Goal: Task Accomplishment & Management: Complete application form

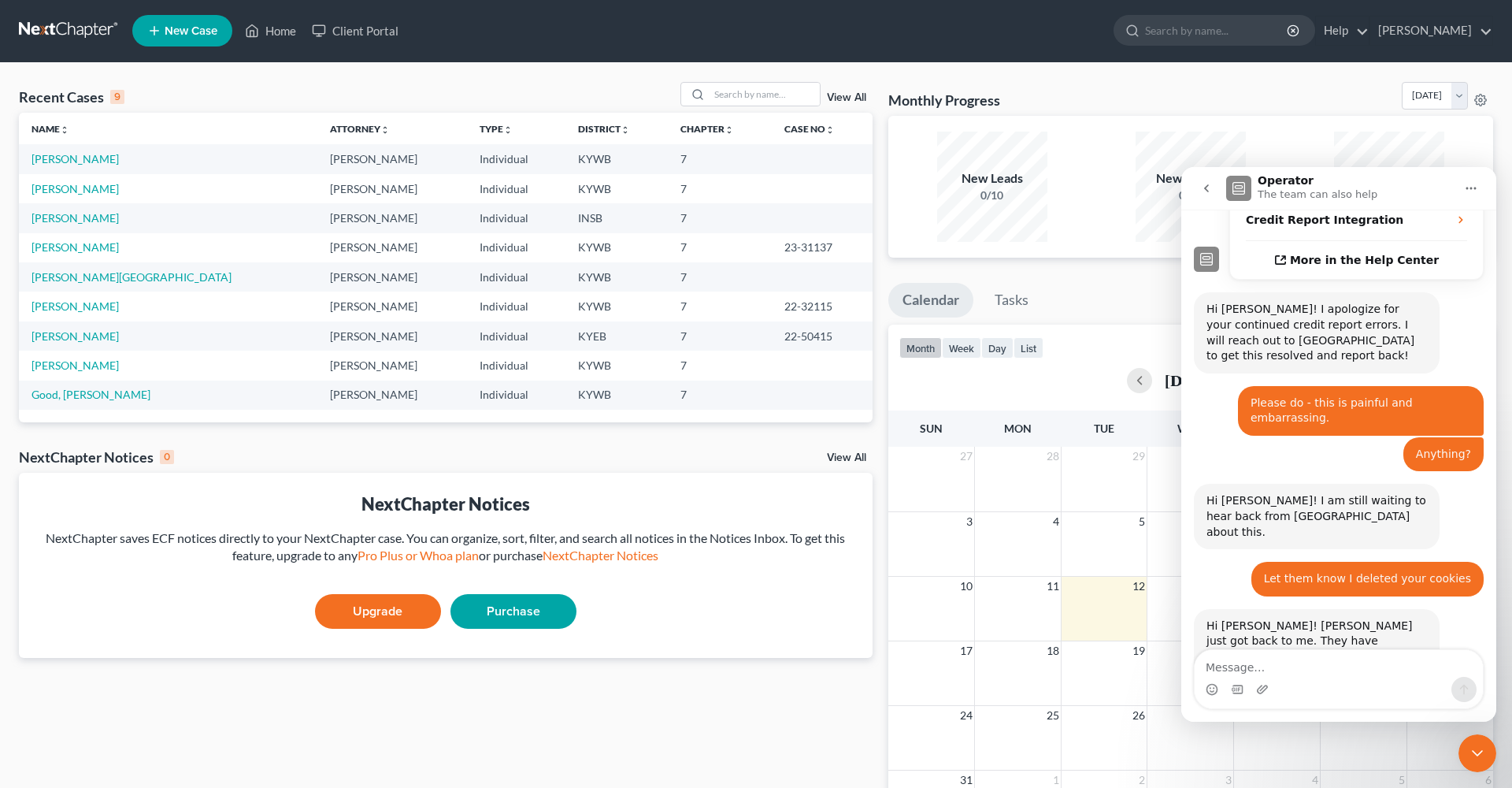
scroll to position [2, 0]
click at [81, 156] on link "[PERSON_NAME]" at bounding box center [75, 157] width 87 height 13
select select "3"
select select "6"
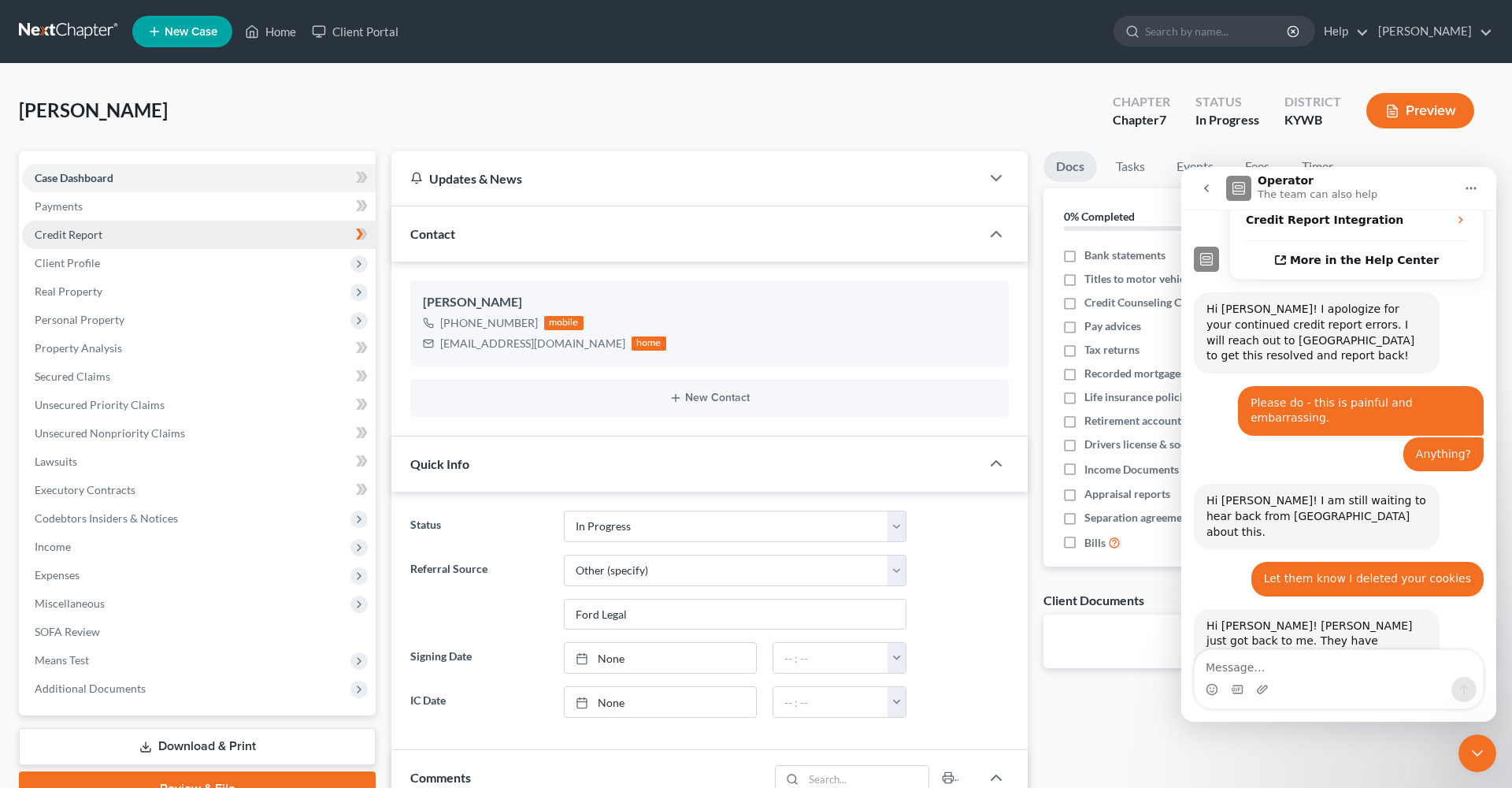
click at [309, 229] on link "Credit Report" at bounding box center [199, 235] width 354 height 28
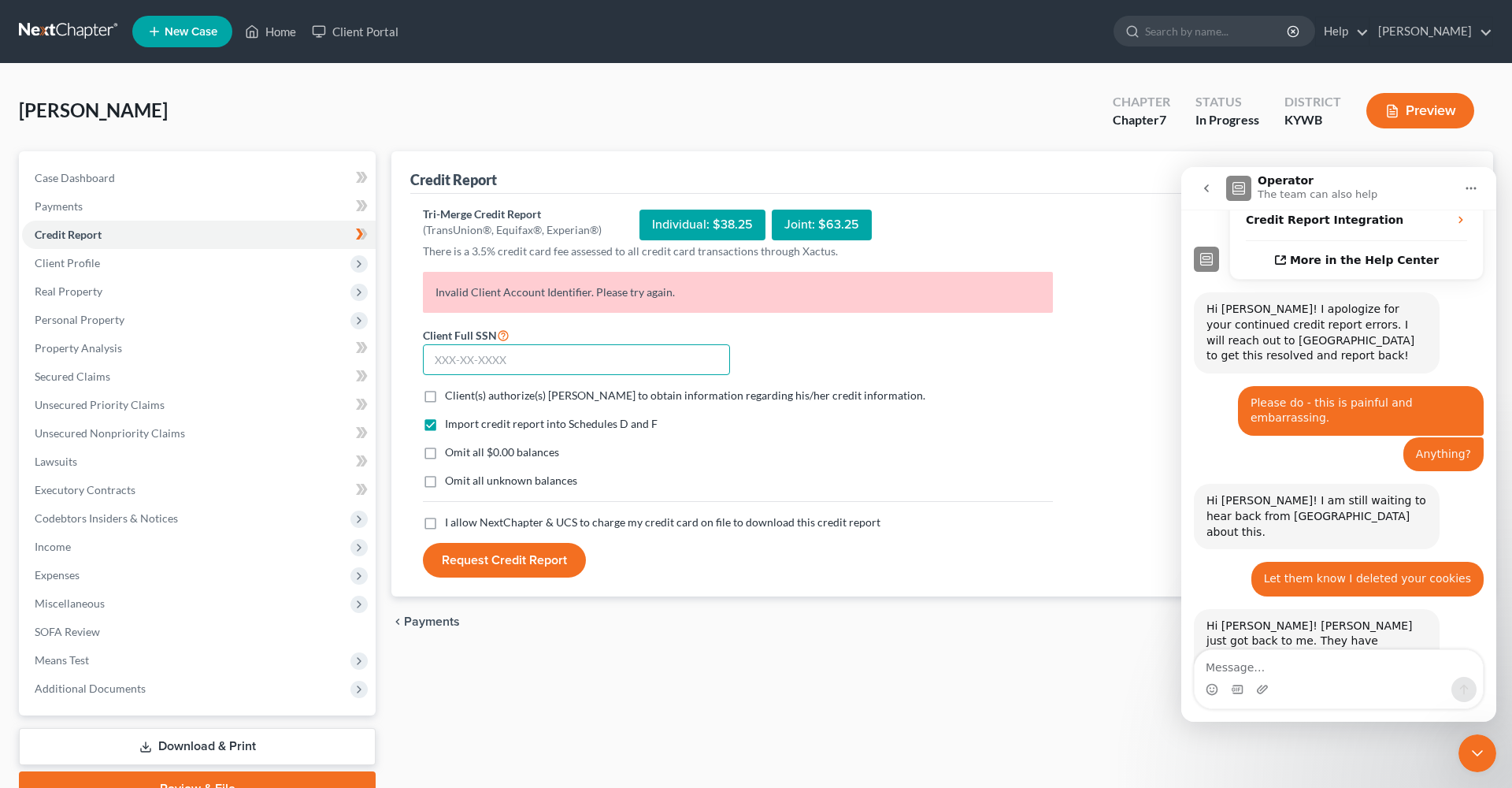
click at [487, 357] on input "text" at bounding box center [577, 359] width 307 height 31
type input "408-23-0396"
click at [445, 394] on label "Client(s) authorize(s) [PERSON_NAME] to obtain information regarding his/her cr…" at bounding box center [685, 395] width 481 height 16
click at [451, 394] on input "Client(s) authorize(s) [PERSON_NAME] to obtain information regarding his/her cr…" at bounding box center [457, 393] width 11 height 11
checkbox input "true"
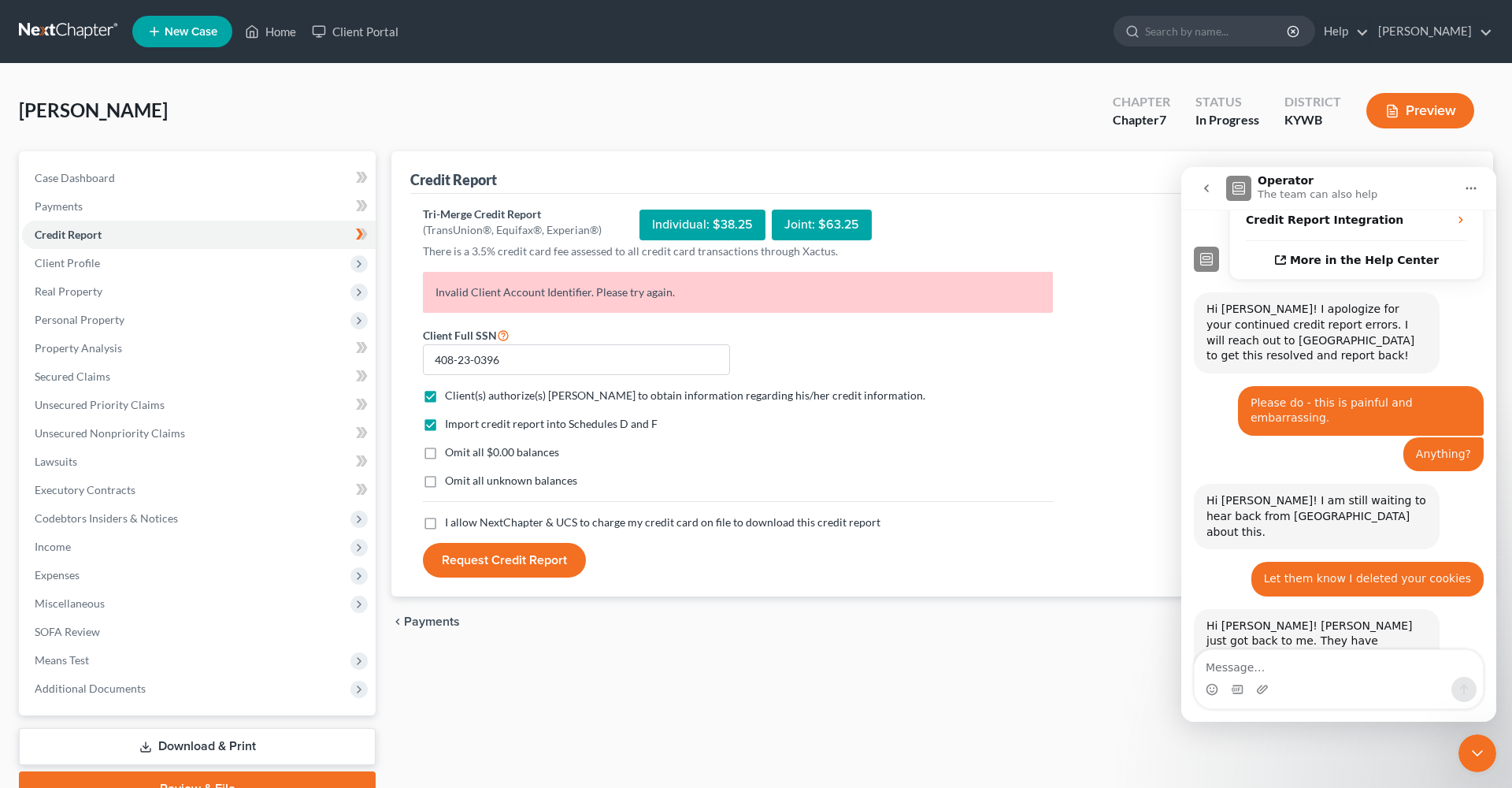
click at [445, 524] on label "I allow NextChapter & UCS to charge my credit card on file to download this cre…" at bounding box center [663, 522] width 435 height 16
click at [451, 524] on input "I allow NextChapter & UCS to charge my credit card on file to download this cre…" at bounding box center [457, 520] width 11 height 11
checkbox input "true"
click at [522, 559] on button "Request Credit Report" at bounding box center [505, 560] width 163 height 35
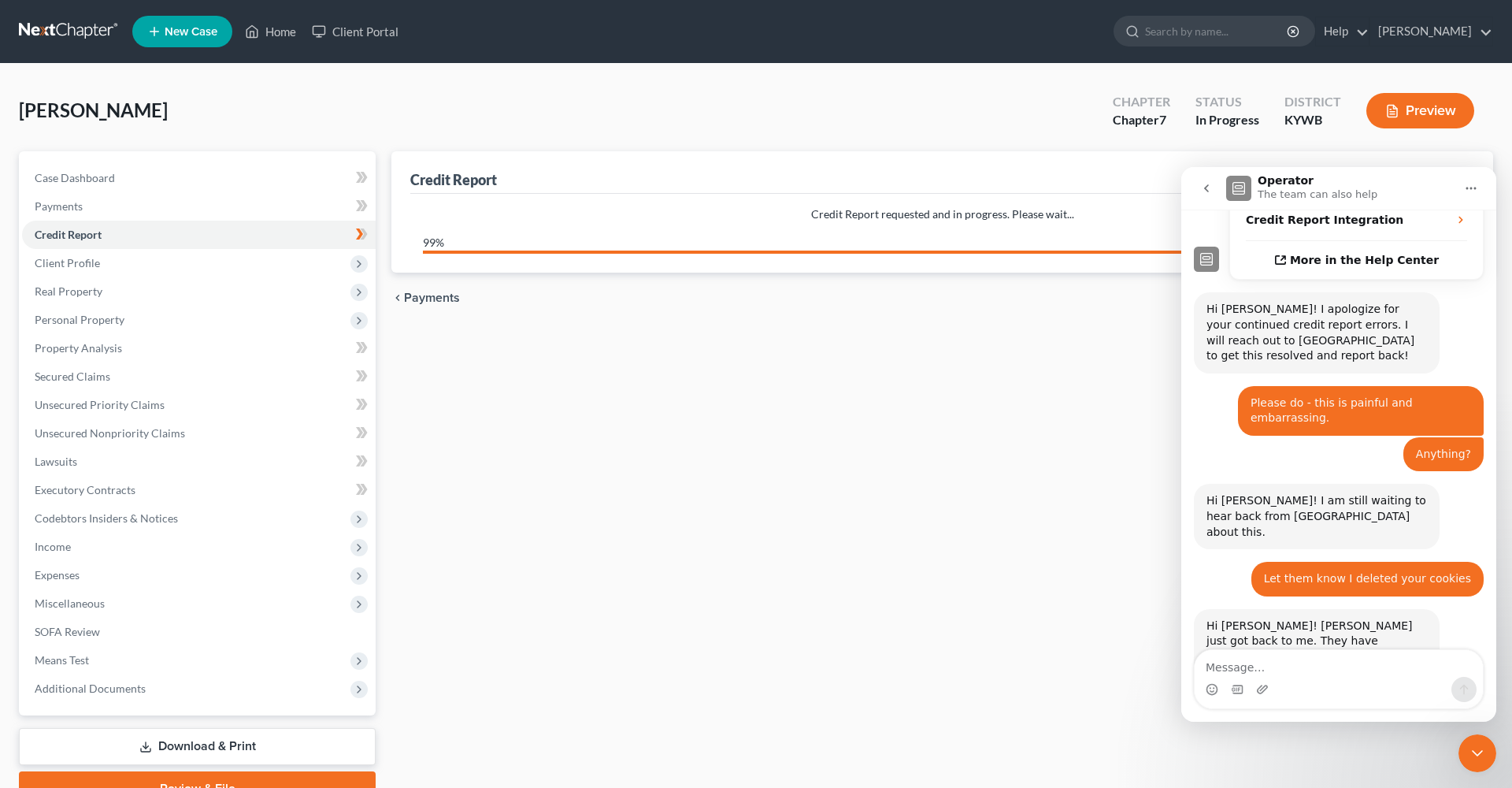
drag, startPoint x: 522, startPoint y: 559, endPoint x: 531, endPoint y: 518, distance: 42.0
click at [531, 518] on div "Credit Report Credit Report requested and in progress. Please wait... 99% Inval…" at bounding box center [943, 478] width 1118 height 655
click at [731, 322] on div "chevron_left Payments Filing Information chevron_right" at bounding box center [943, 298] width 1102 height 51
click at [954, 410] on div "Credit Report Credit Report requested and in progress. Please wait... 99% Inval…" at bounding box center [943, 478] width 1118 height 655
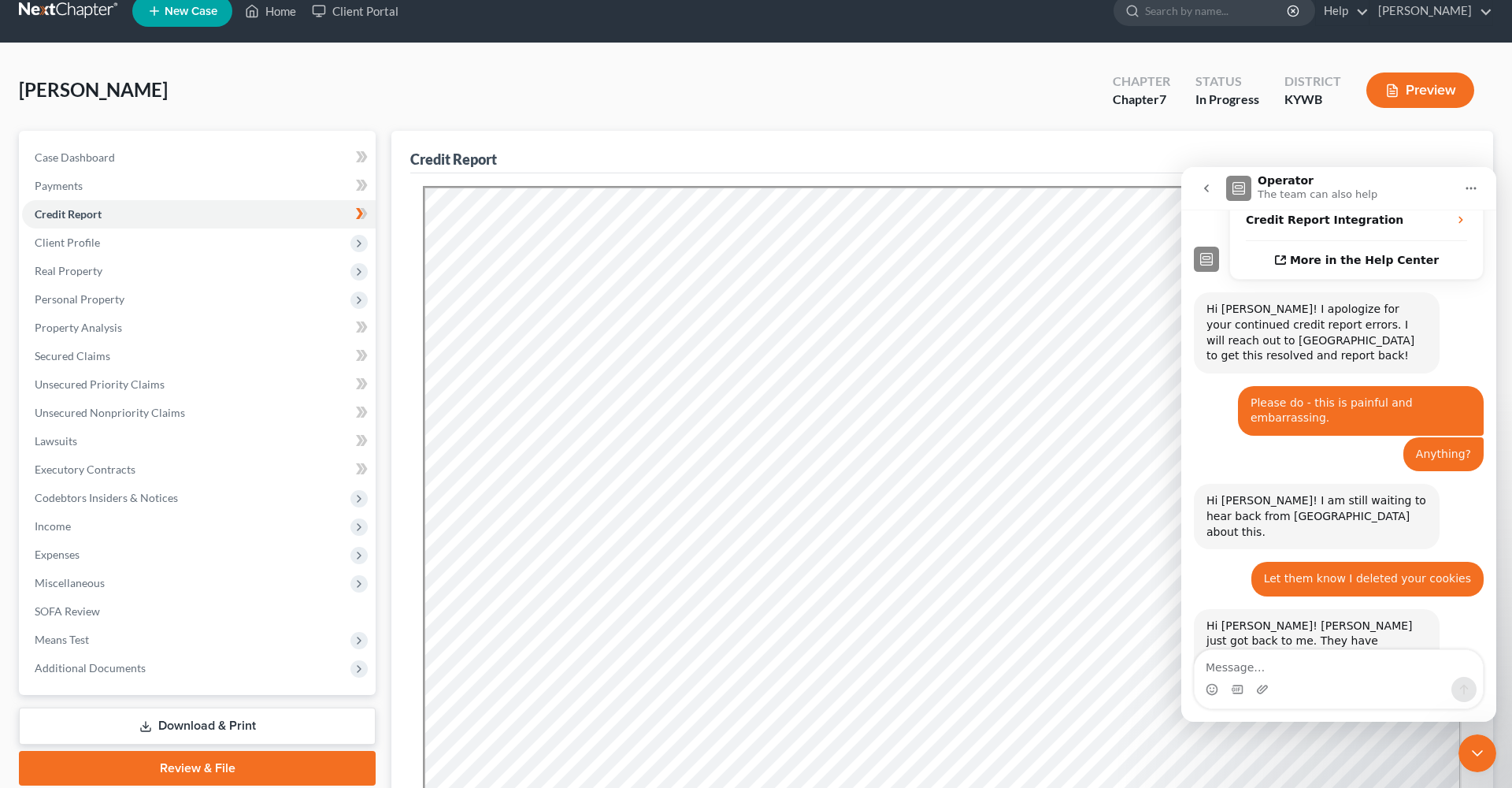
scroll to position [23, 0]
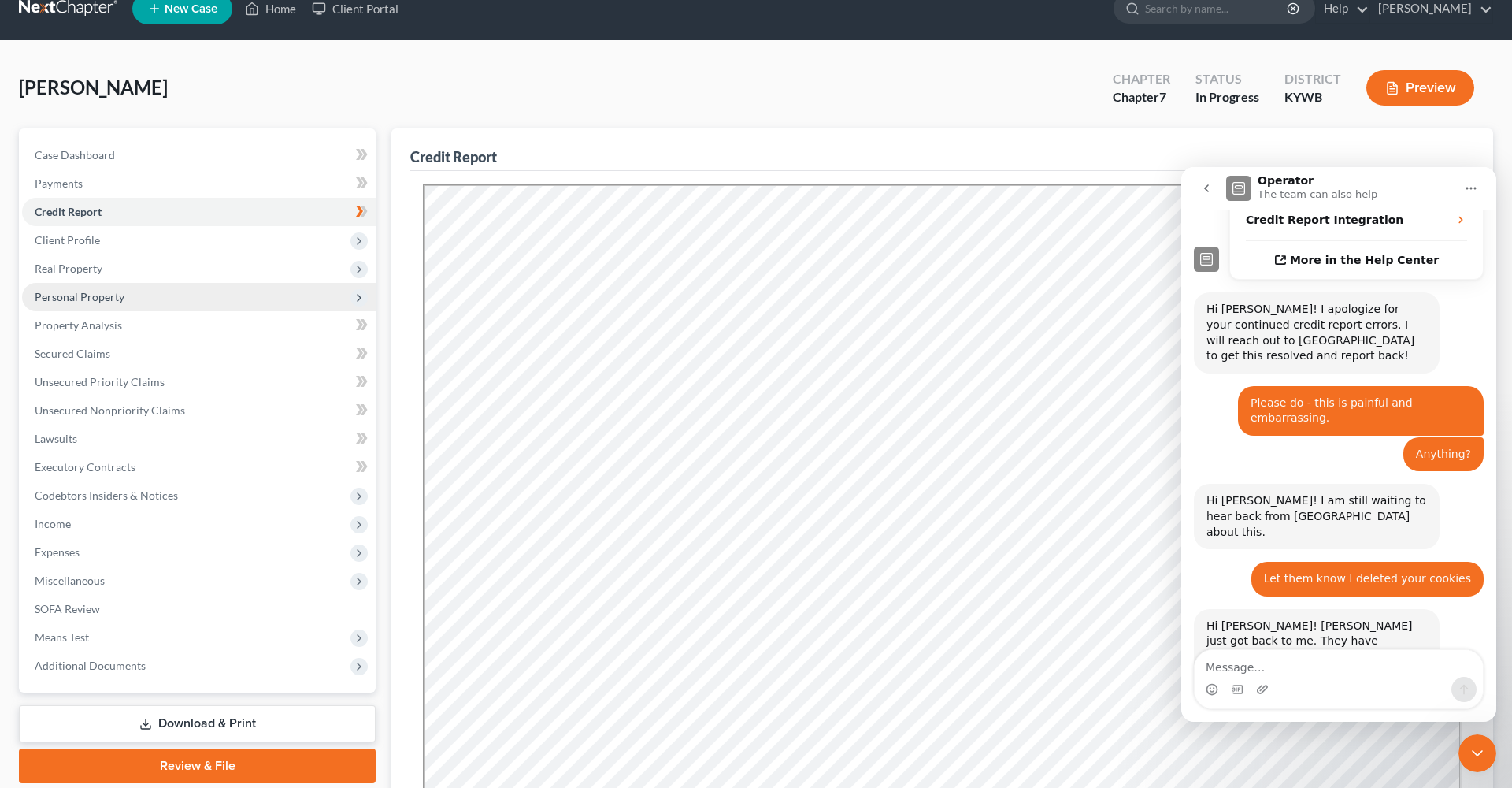
click at [165, 297] on span "Personal Property" at bounding box center [199, 297] width 354 height 28
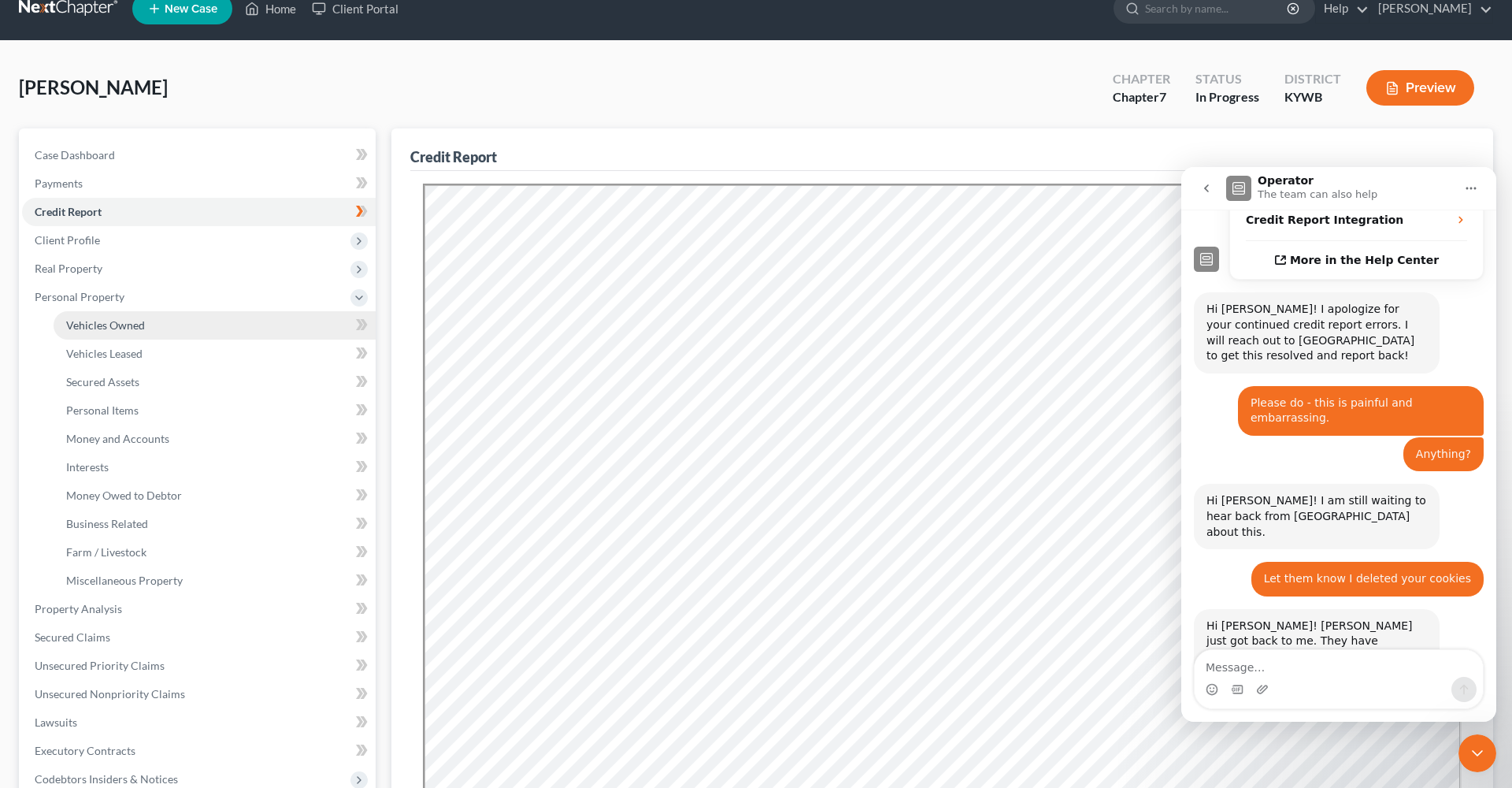
click at [218, 329] on link "Vehicles Owned" at bounding box center [214, 325] width 322 height 28
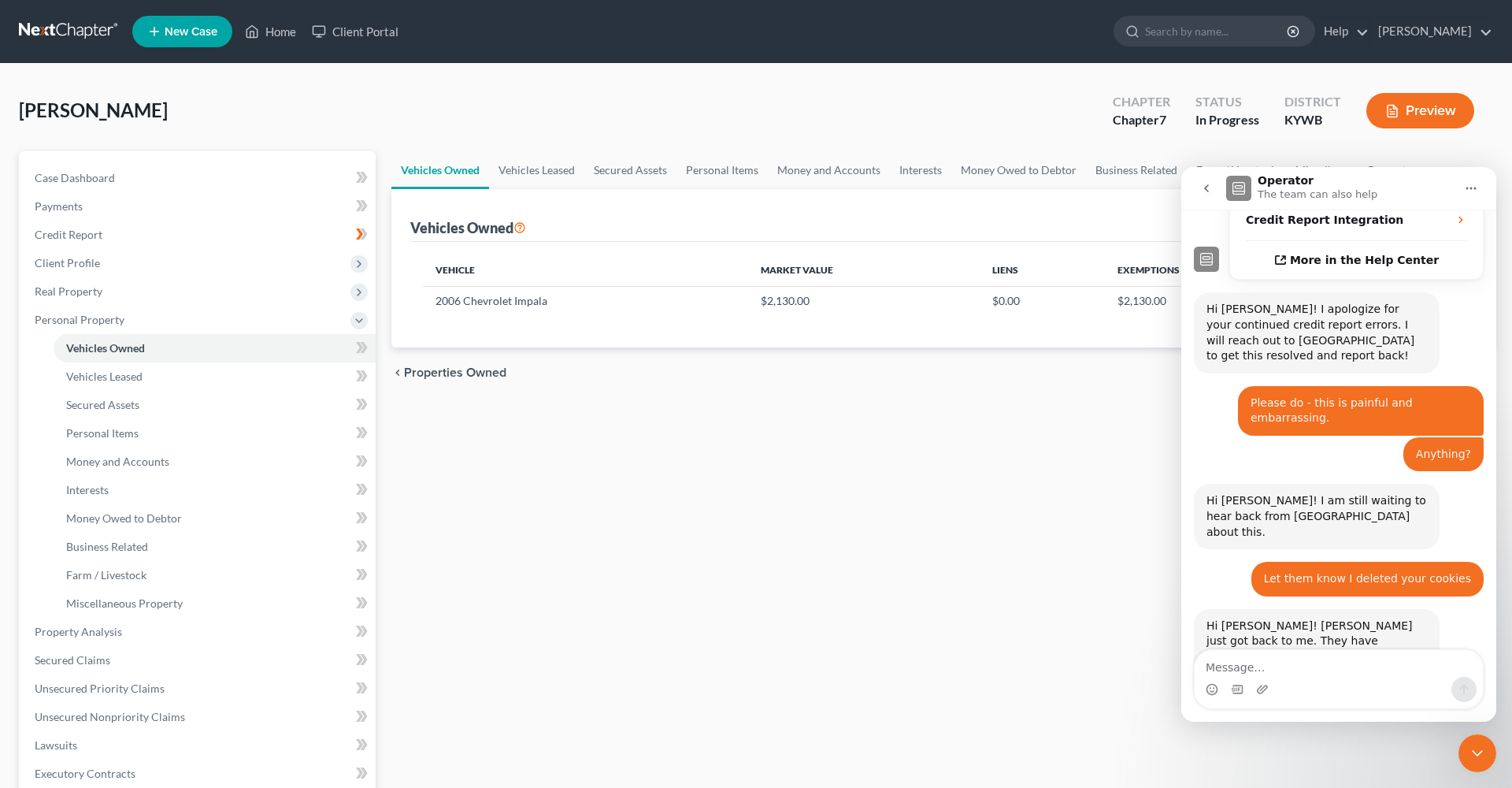
click at [988, 493] on div "Vehicles Owned Vehicles Leased Secured Assets Personal Items Money and Accounts…" at bounding box center [943, 620] width 1118 height 938
click at [1208, 185] on icon "go back" at bounding box center [1206, 188] width 12 height 12
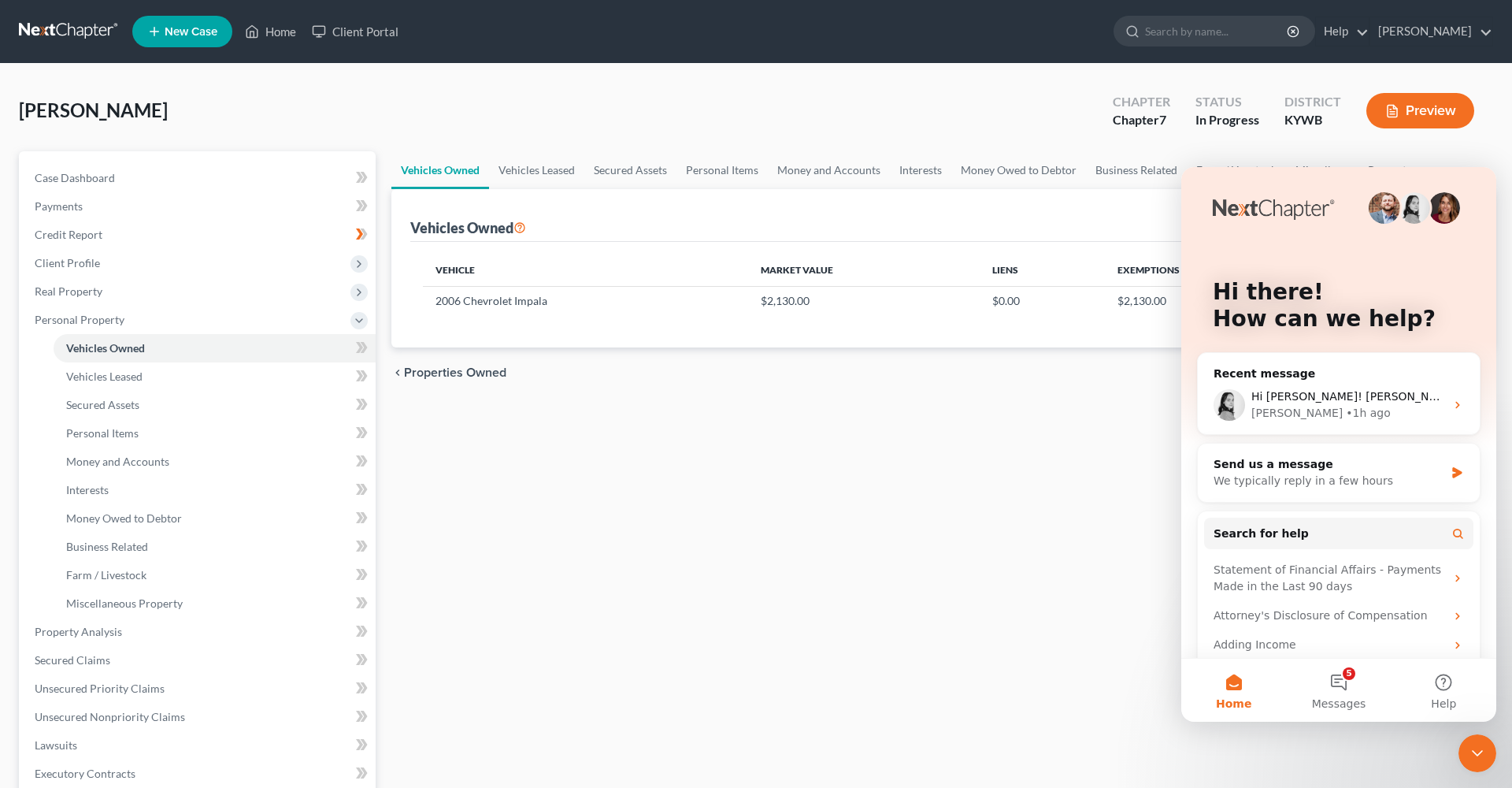
click at [1061, 553] on div "Vehicles Owned Vehicles Leased Secured Assets Personal Items Money and Accounts…" at bounding box center [943, 620] width 1118 height 938
click at [326, 235] on link "Credit Report" at bounding box center [199, 235] width 354 height 28
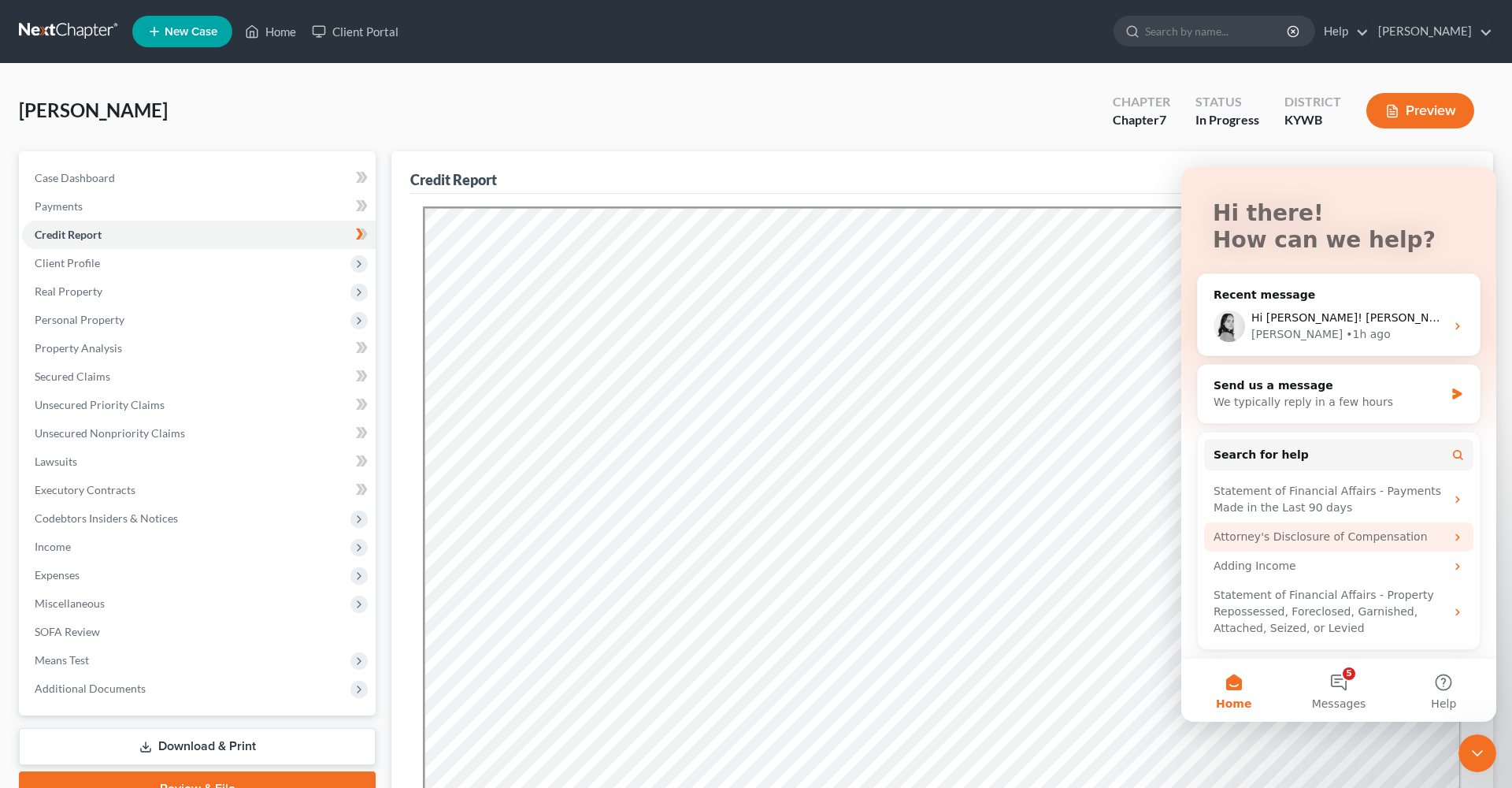
scroll to position [79, 0]
click at [1435, 400] on div "We typically reply in a few hours" at bounding box center [1329, 402] width 231 height 17
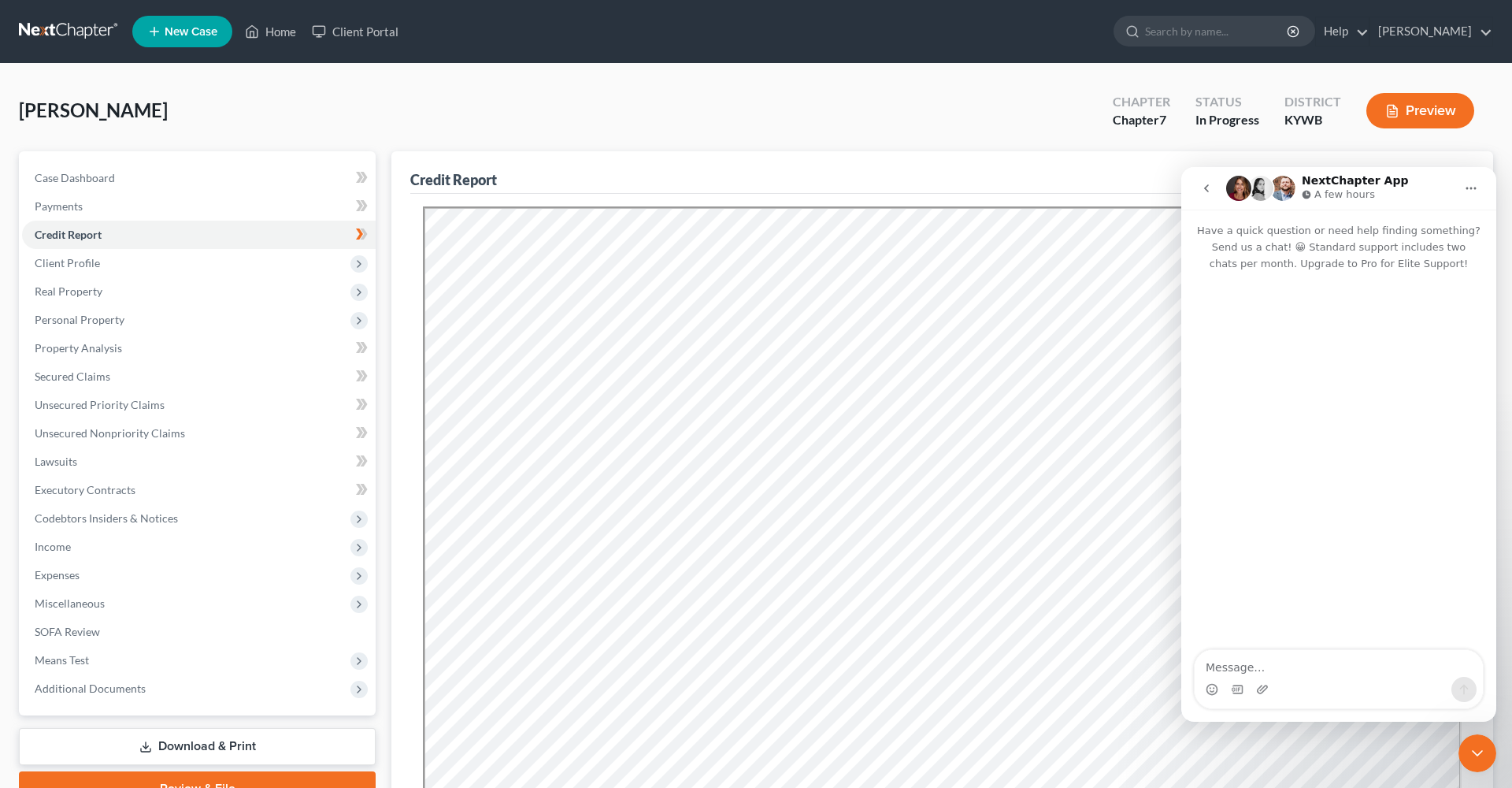
scroll to position [0, 0]
type textarea "Got it - thank you!"
click at [1463, 691] on icon "Send a message…" at bounding box center [1464, 689] width 12 height 12
click at [1476, 750] on icon "Close Intercom Messenger" at bounding box center [1477, 752] width 19 height 19
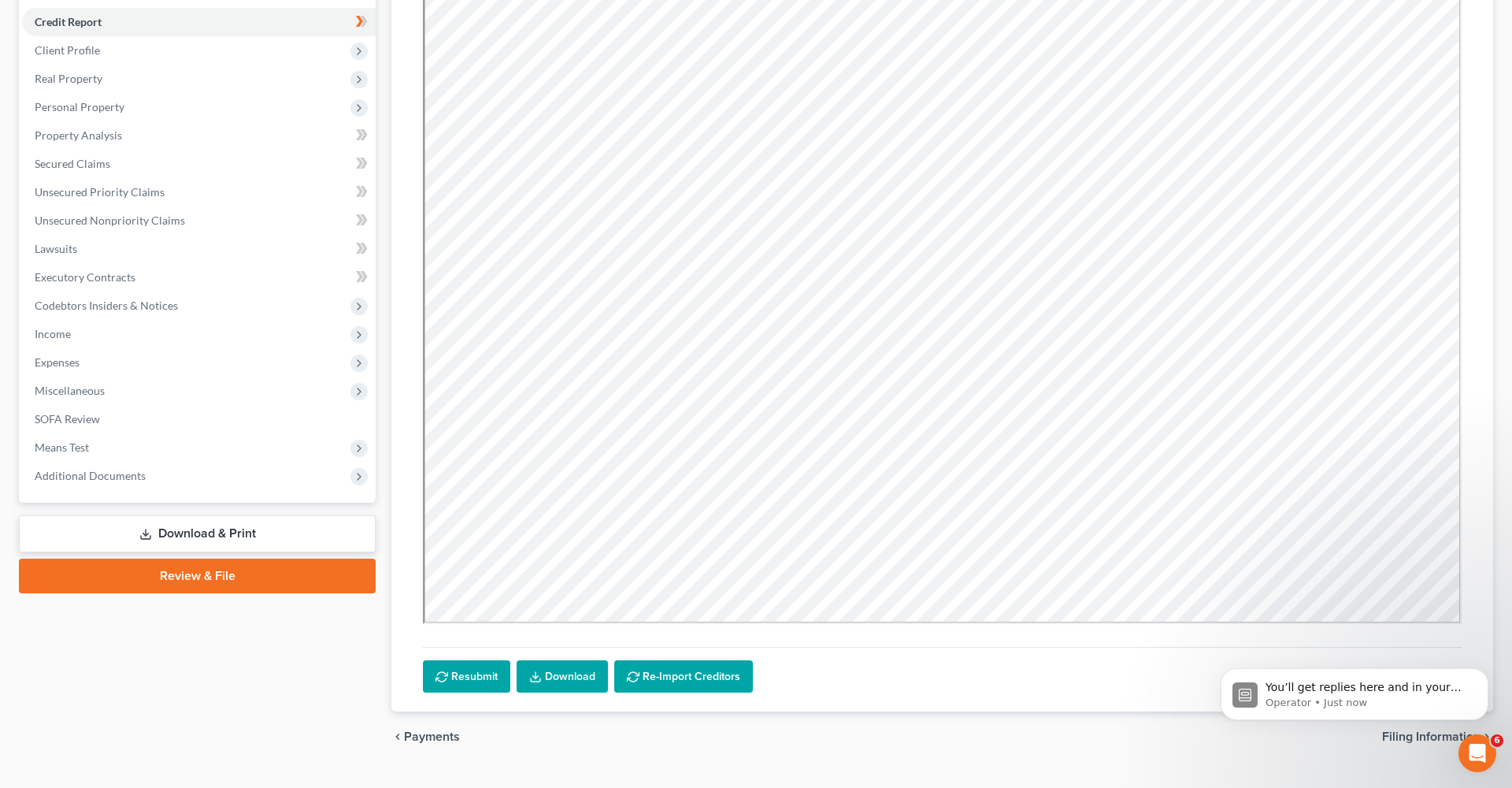
scroll to position [219, 0]
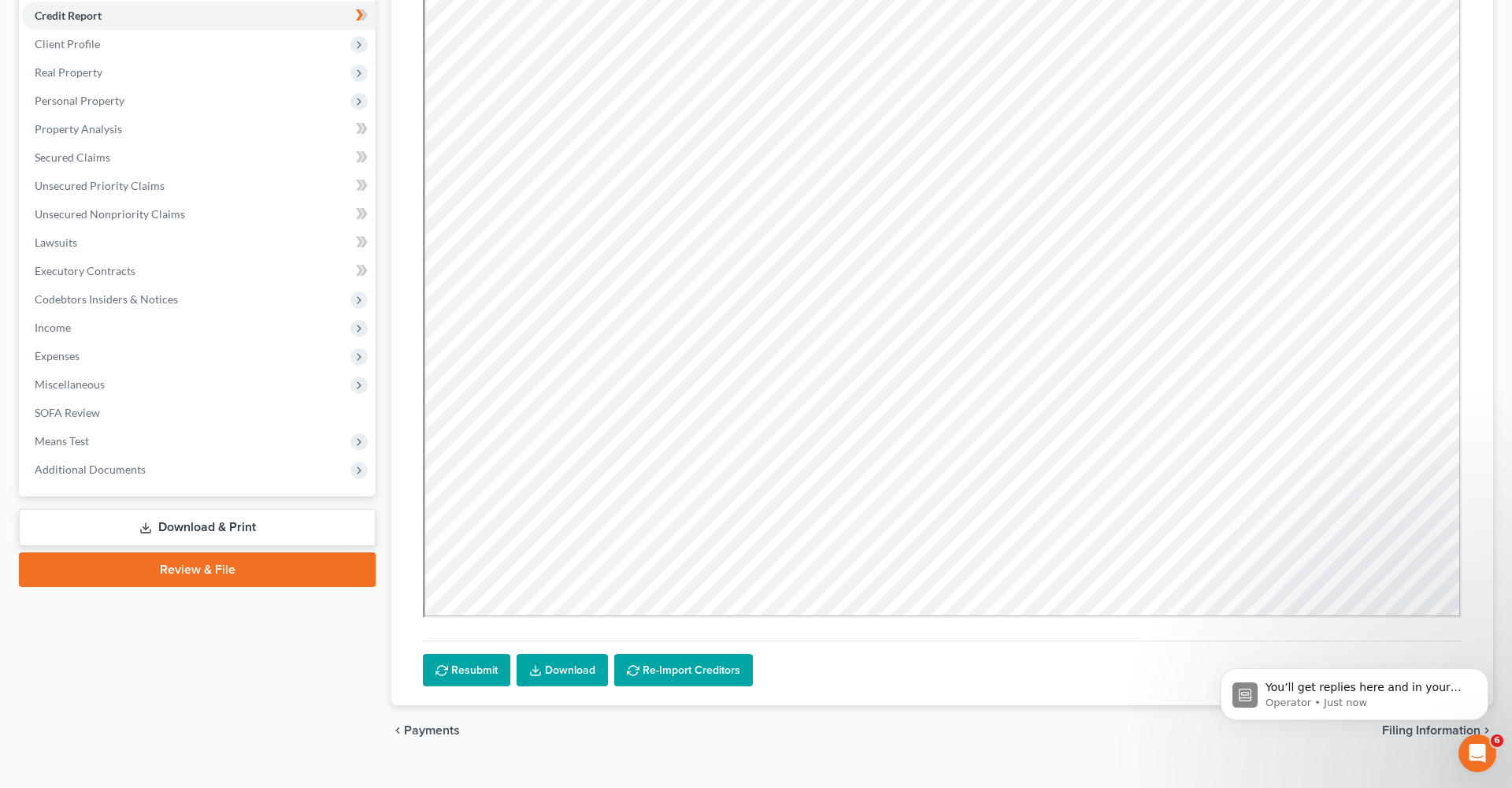
click at [569, 678] on link "Download" at bounding box center [562, 670] width 92 height 33
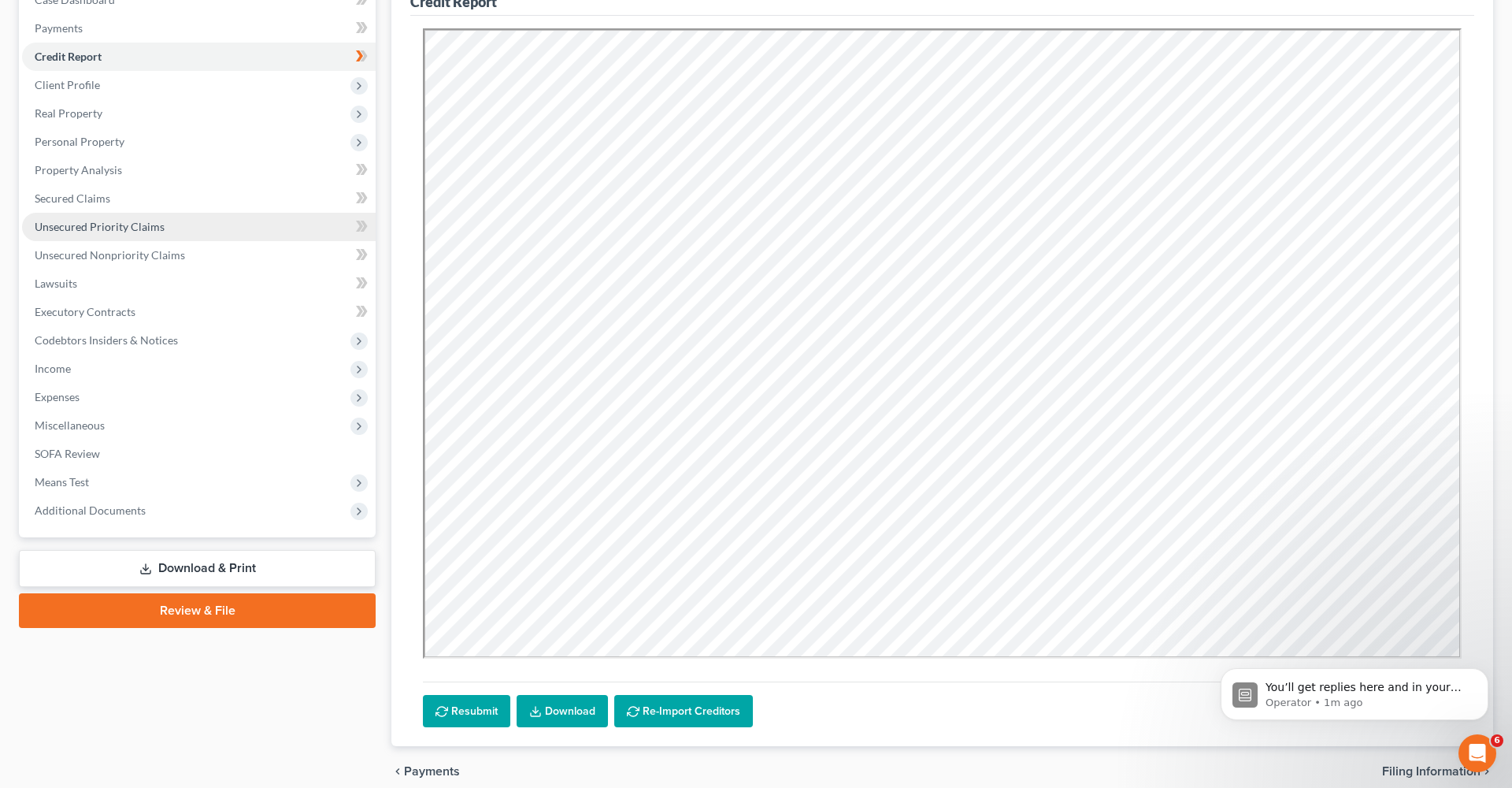
scroll to position [179, 0]
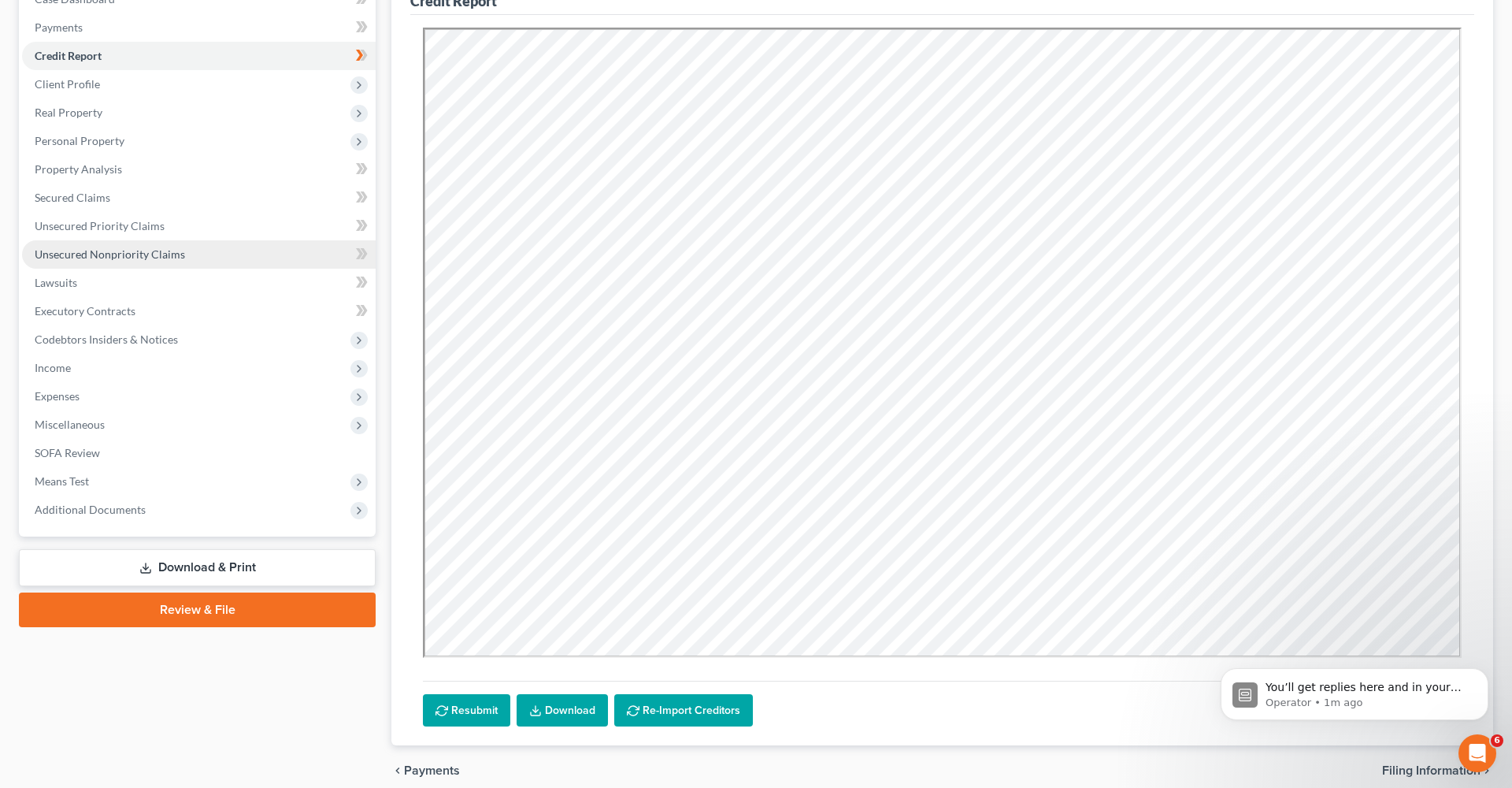
click at [168, 252] on span "Unsecured Nonpriority Claims" at bounding box center [109, 253] width 150 height 13
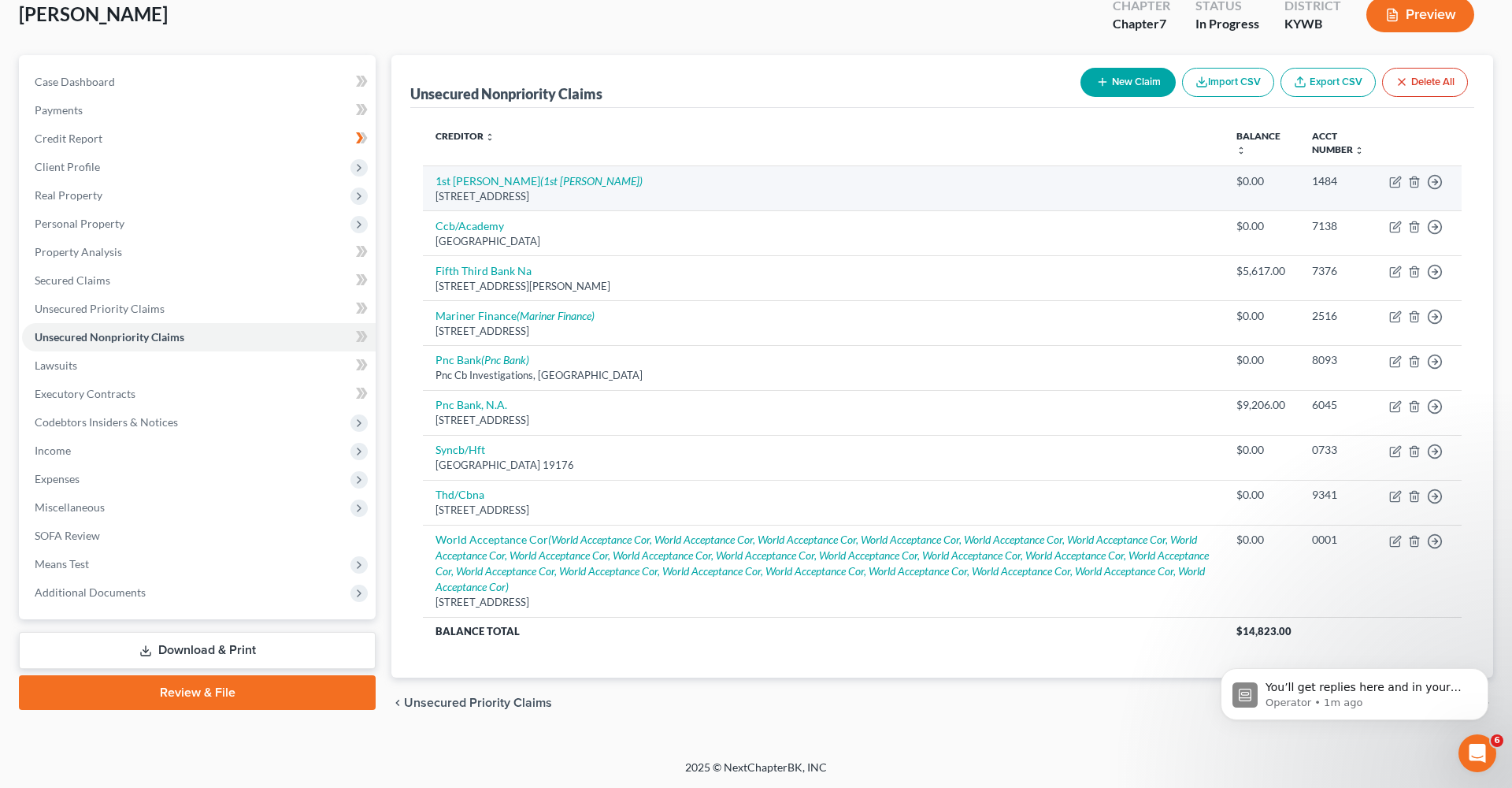
scroll to position [105, 0]
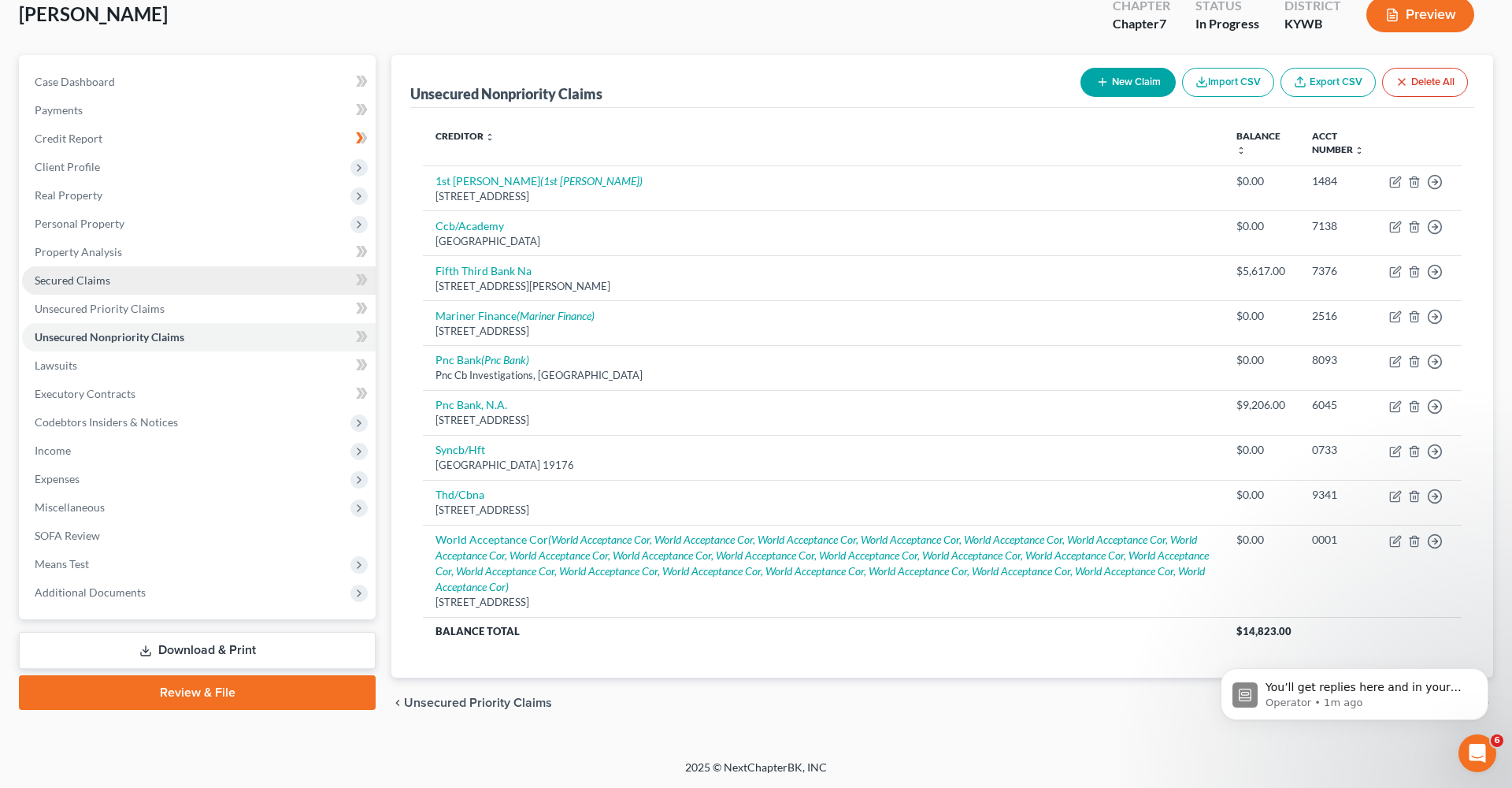
click at [112, 267] on link "Secured Claims" at bounding box center [199, 281] width 354 height 28
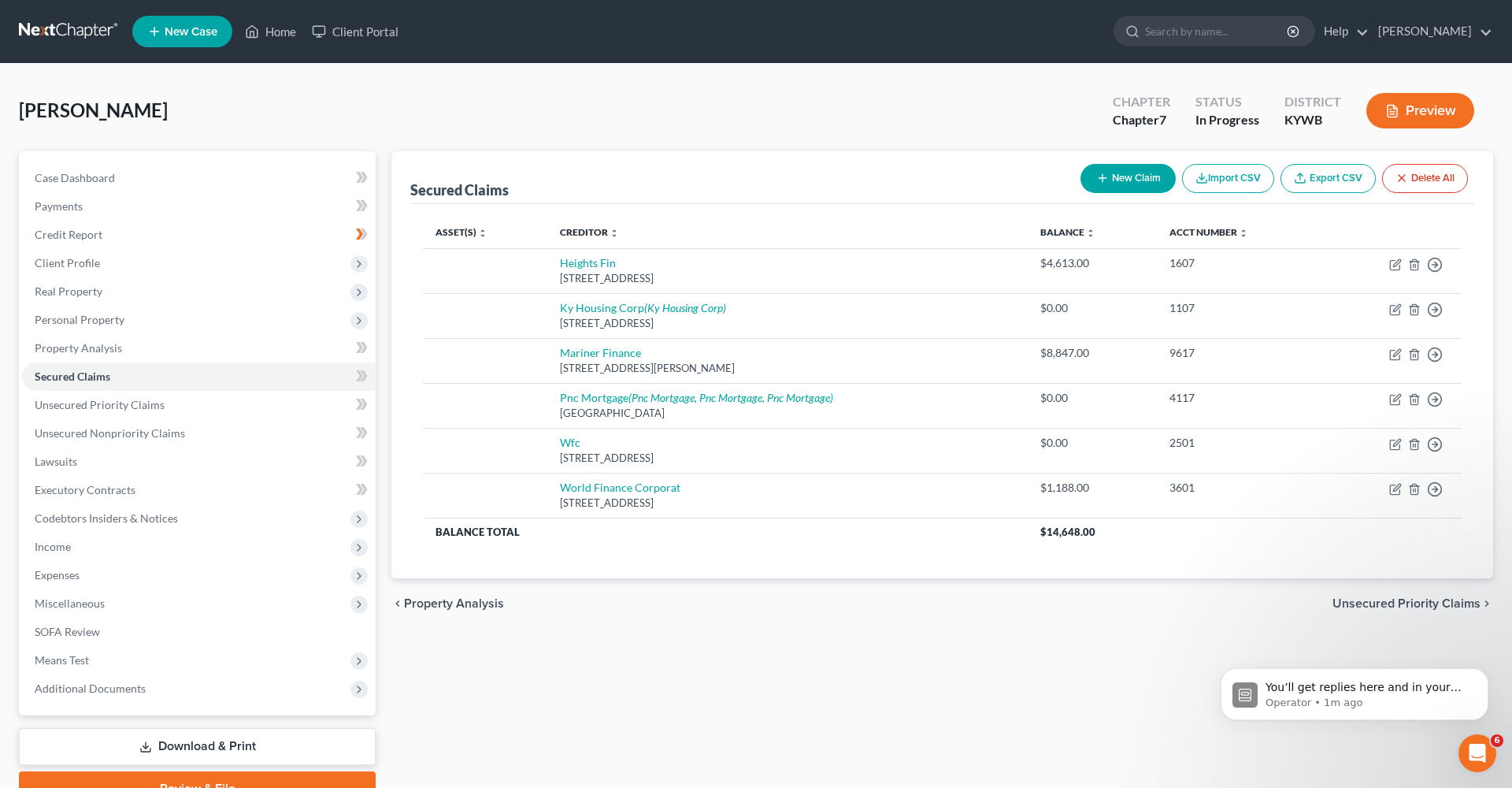
click at [797, 117] on div "[PERSON_NAME] Upgraded Chapter Chapter 7 Status In [GEOGRAPHIC_DATA] [GEOGRAPHI…" at bounding box center [756, 116] width 1475 height 68
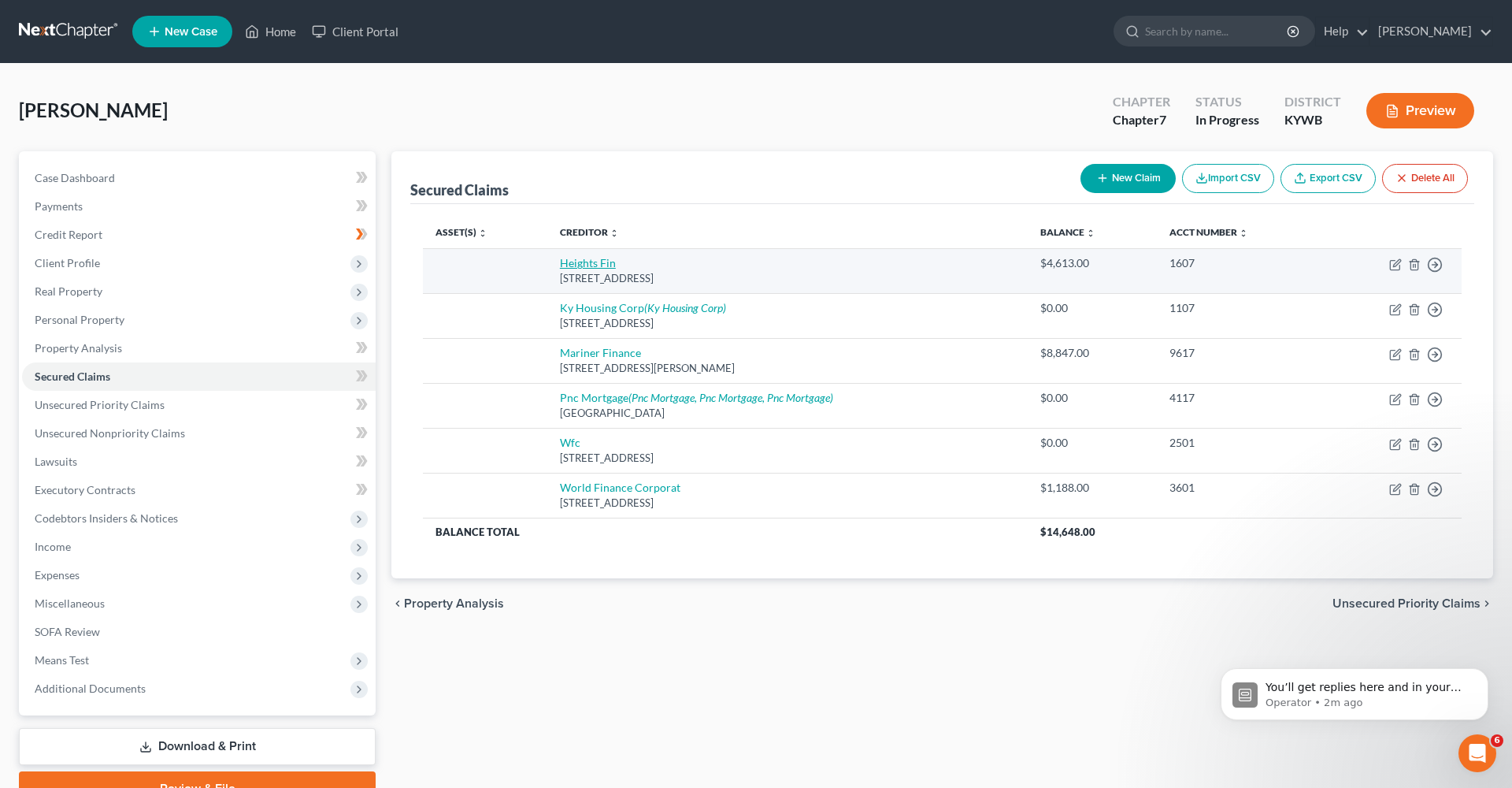
click at [593, 268] on link "Heights Fin" at bounding box center [587, 262] width 56 height 13
select select "42"
select select "0"
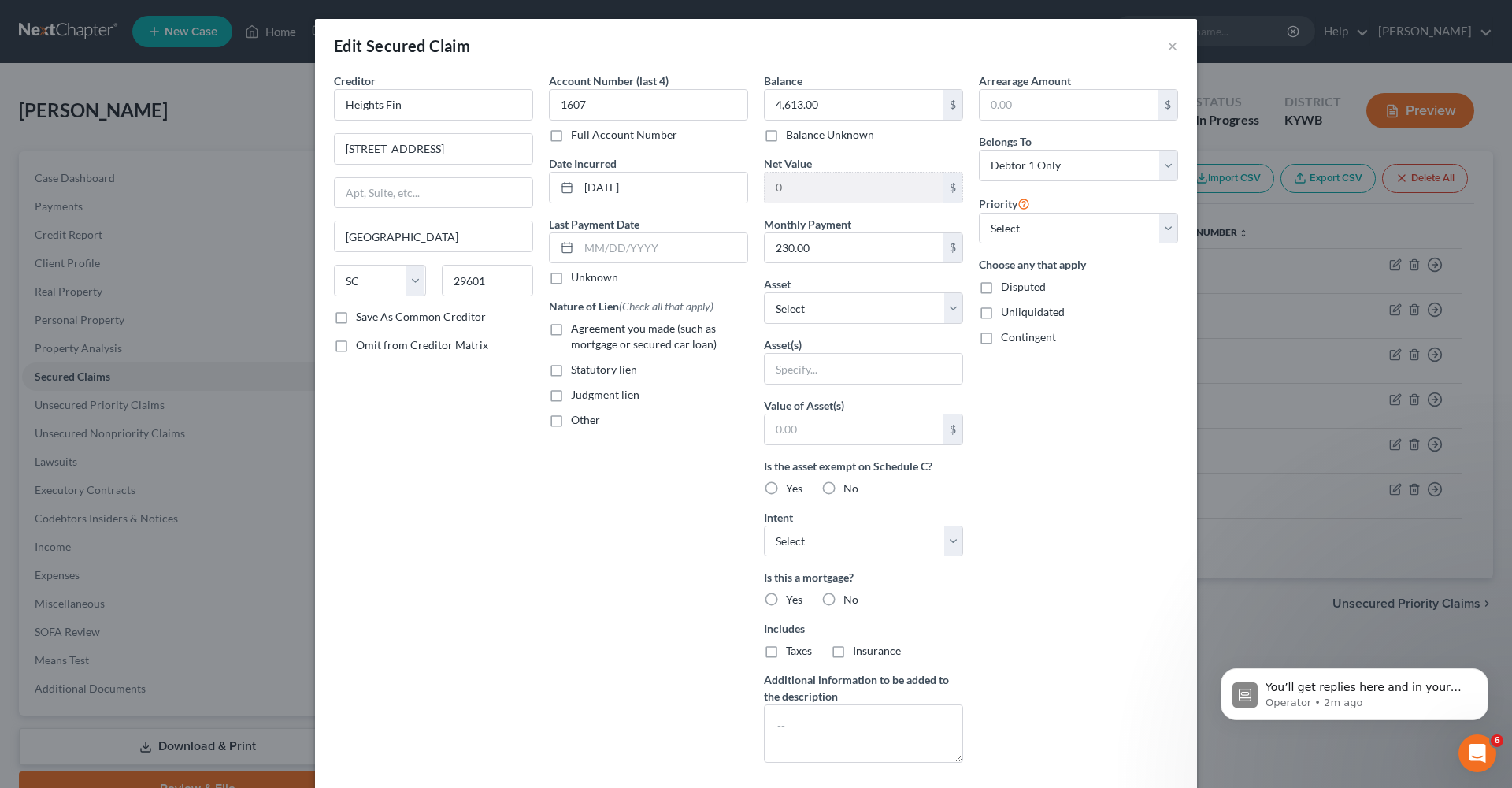
click at [356, 321] on label "Save As Common Creditor" at bounding box center [421, 317] width 130 height 16
click at [362, 319] on input "Save As Common Creditor" at bounding box center [368, 314] width 11 height 11
checkbox input "true"
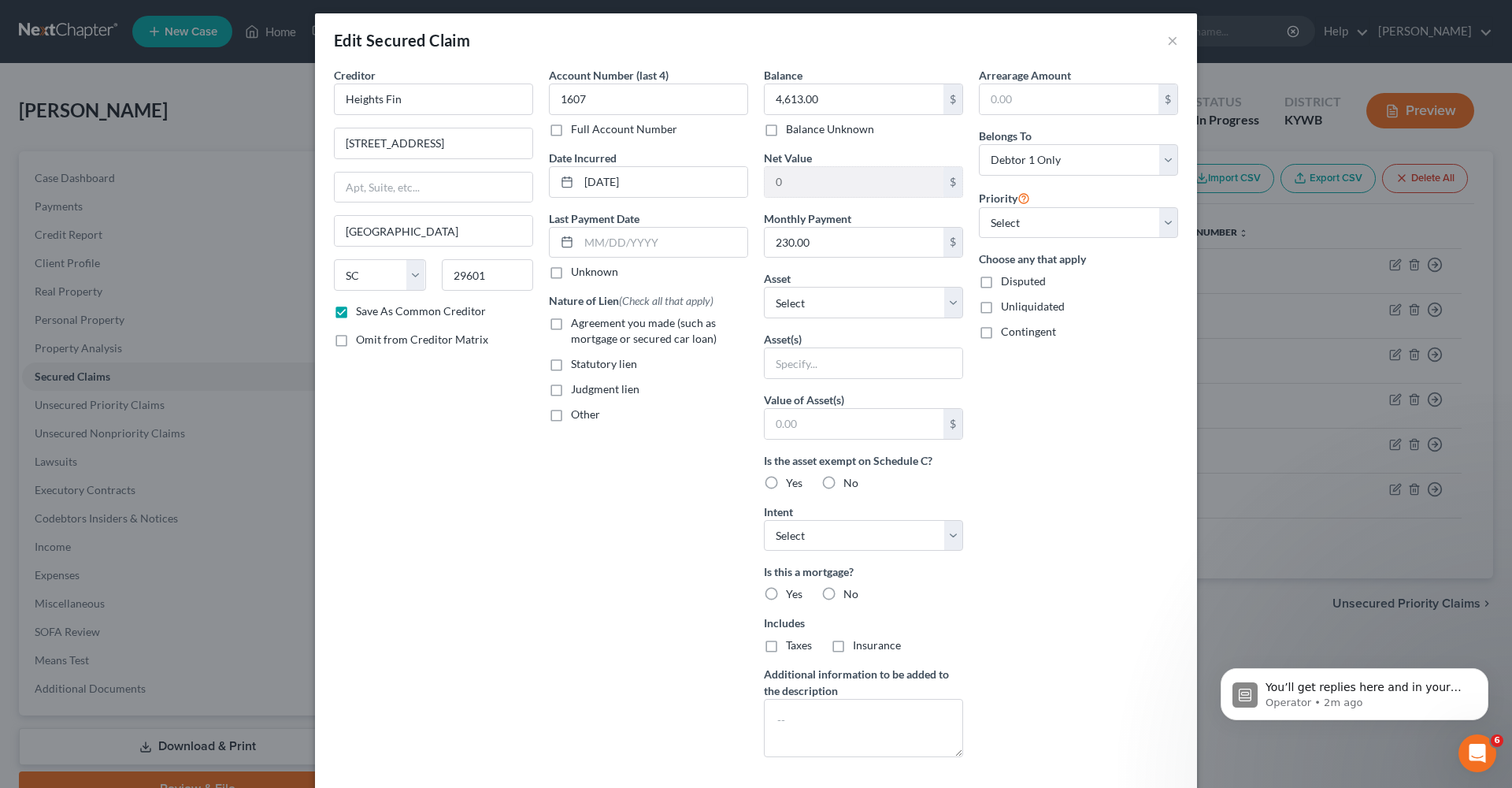
click at [571, 330] on label "Agreement you made (such as mortgage or secured car loan)" at bounding box center [659, 330] width 177 height 31
click at [577, 325] on input "Agreement you made (such as mortgage or secured car loan)" at bounding box center [583, 321] width 11 height 11
checkbox input "true"
select select "7"
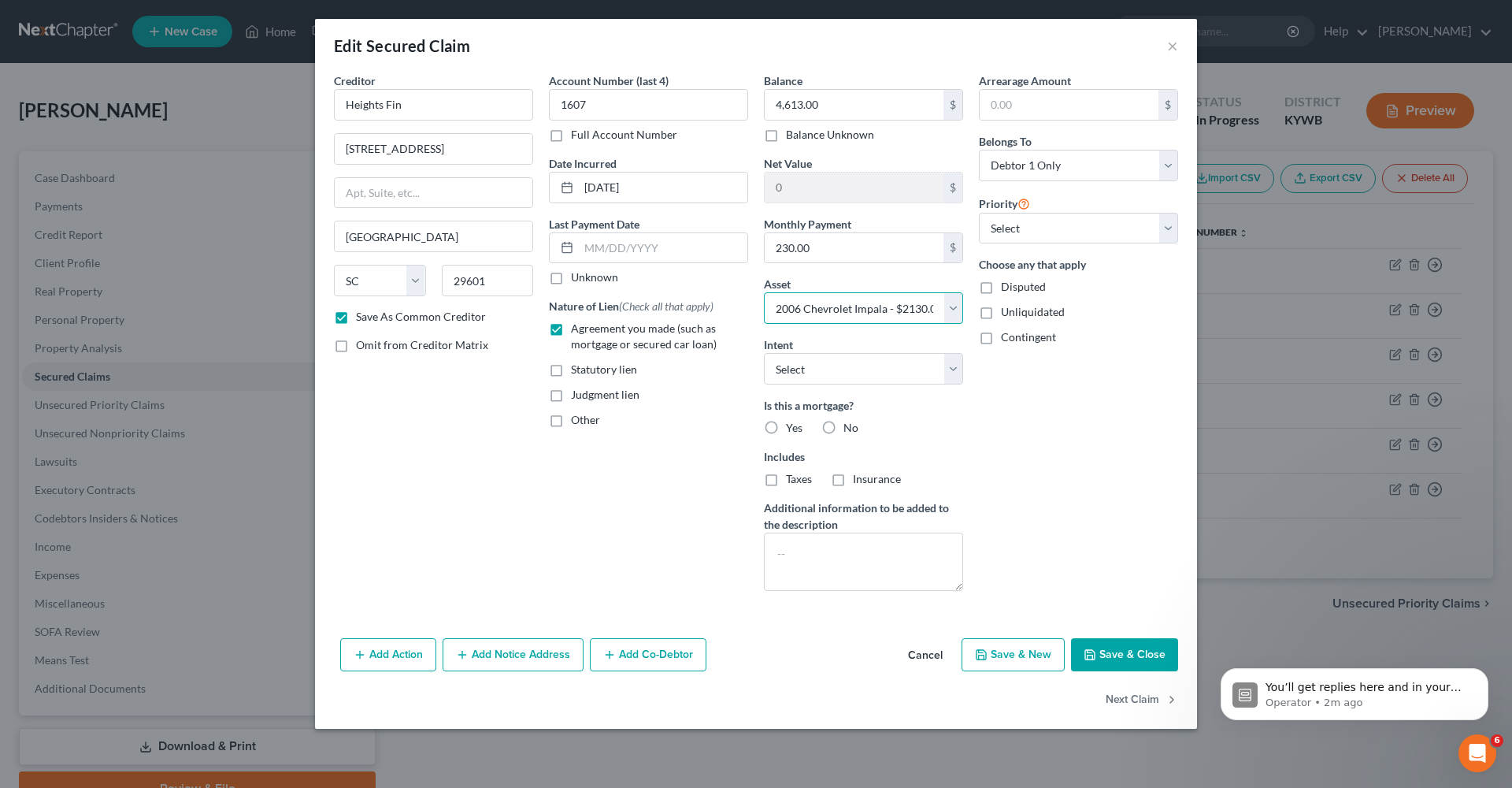
scroll to position [0, 0]
click at [843, 426] on label "No" at bounding box center [850, 428] width 15 height 16
click at [850, 426] on input "No" at bounding box center [855, 426] width 11 height 11
radio input "true"
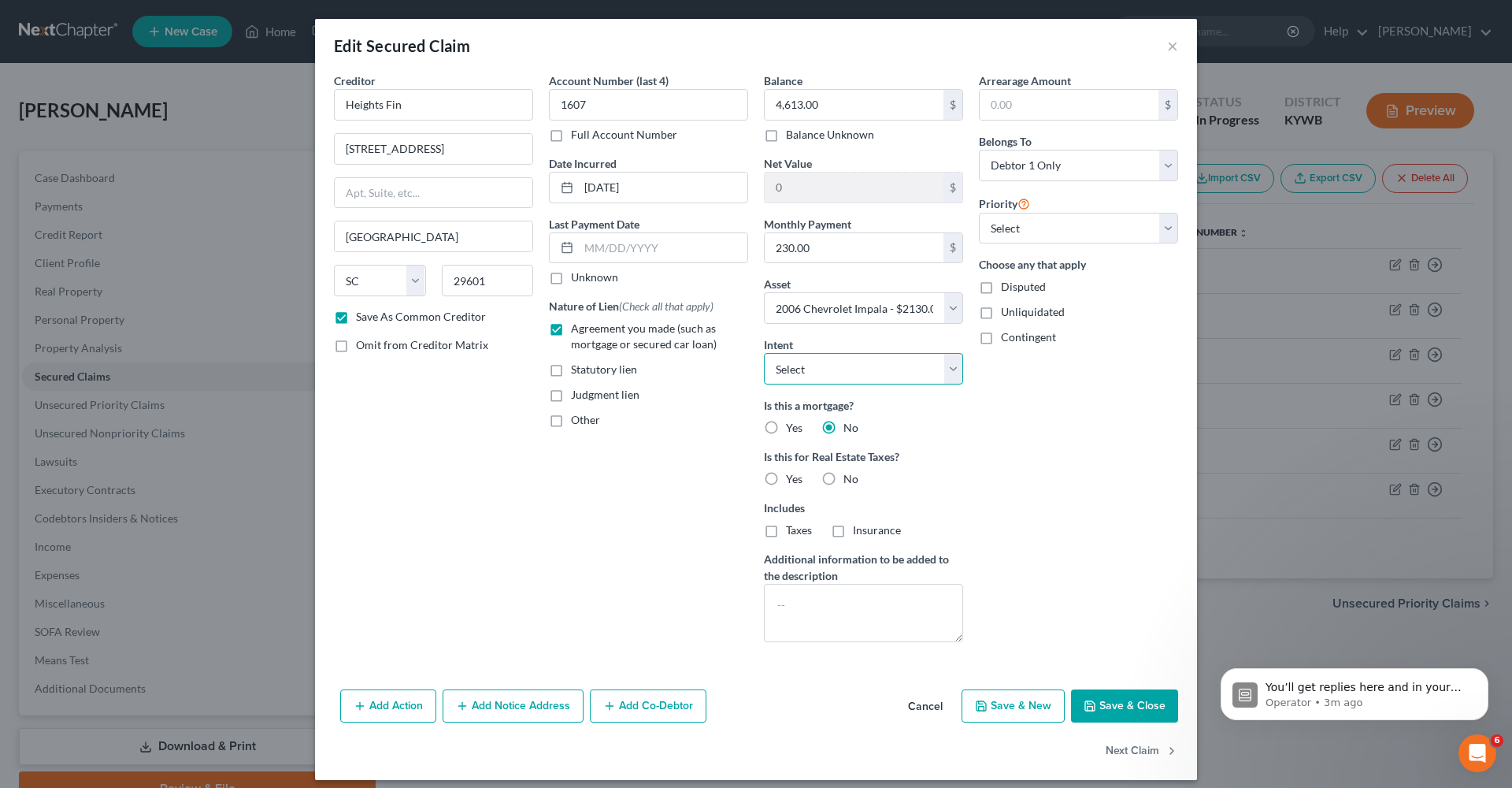
select select "3"
click at [1072, 442] on div "Arrearage Amount $ Belongs To * Select Debtor 1 Only Debtor 2 Only Debtor 1 And…" at bounding box center [1078, 363] width 215 height 582
click at [1126, 705] on button "Save & Close" at bounding box center [1125, 705] width 107 height 33
checkbox input "false"
select select
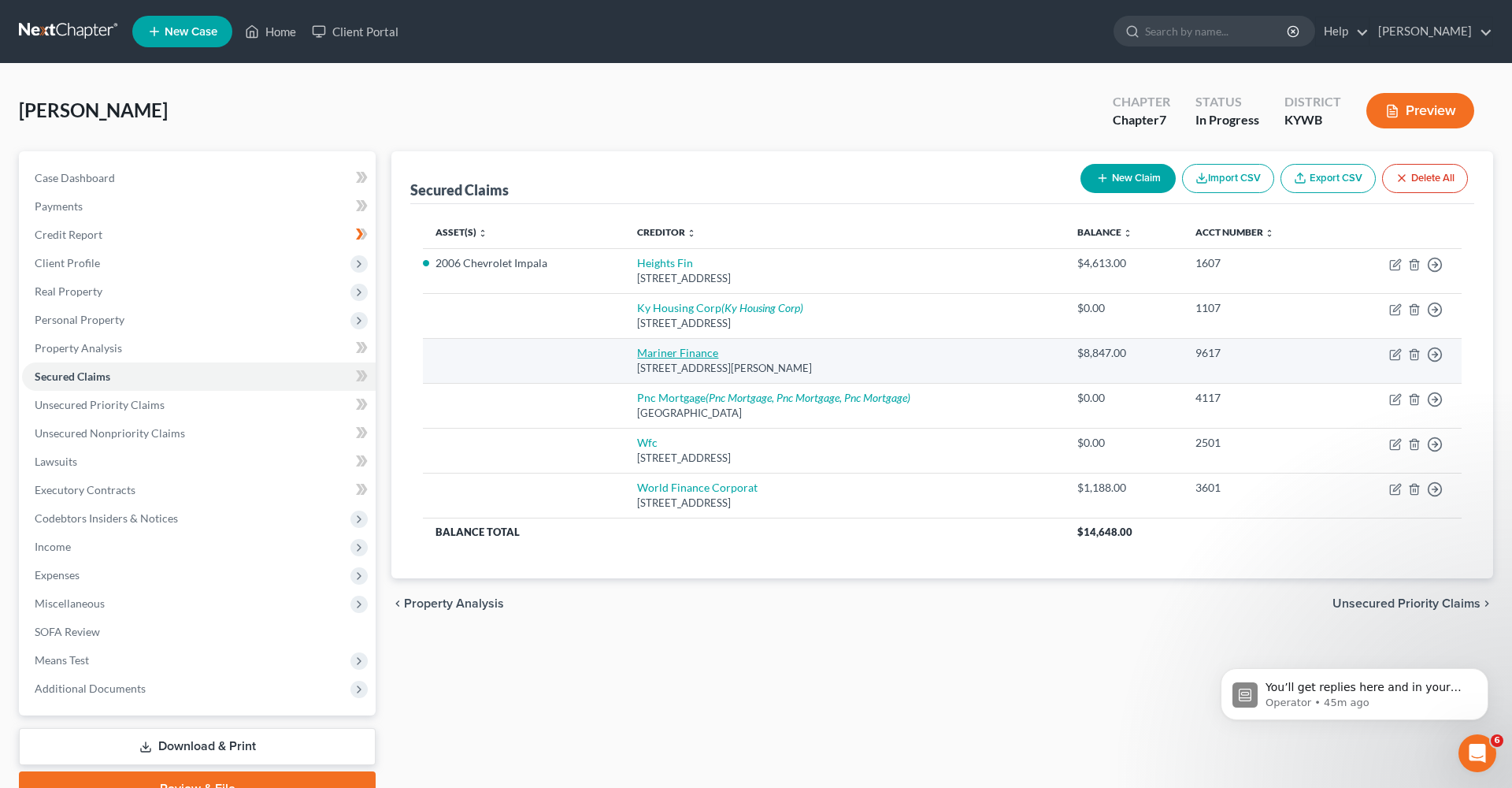
click at [690, 347] on link "Mariner Finance" at bounding box center [677, 352] width 81 height 13
select select "21"
select select "0"
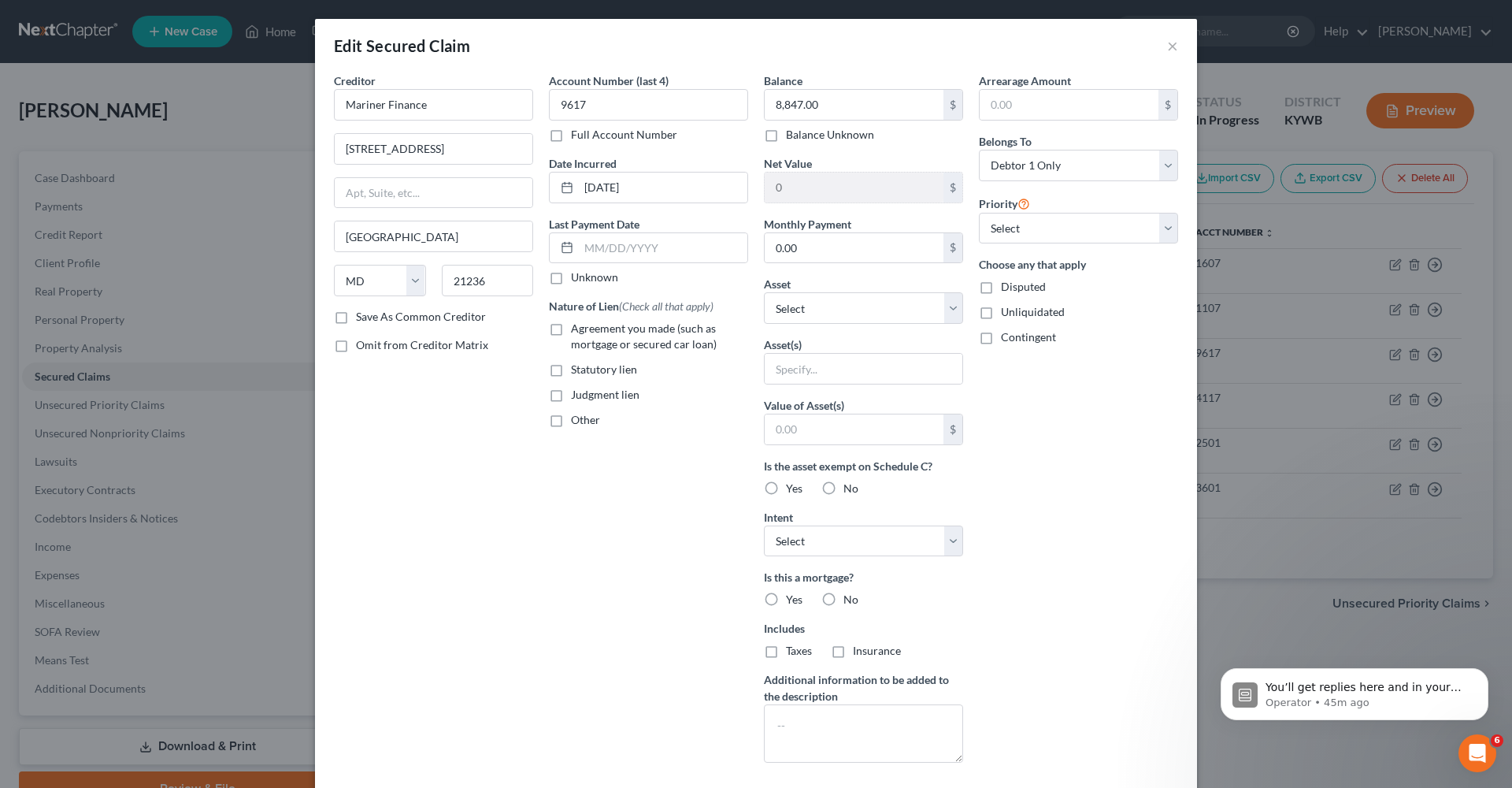
click at [786, 491] on label "Yes" at bounding box center [794, 489] width 17 height 16
click at [792, 490] on input "Yes" at bounding box center [798, 486] width 11 height 11
radio input "true"
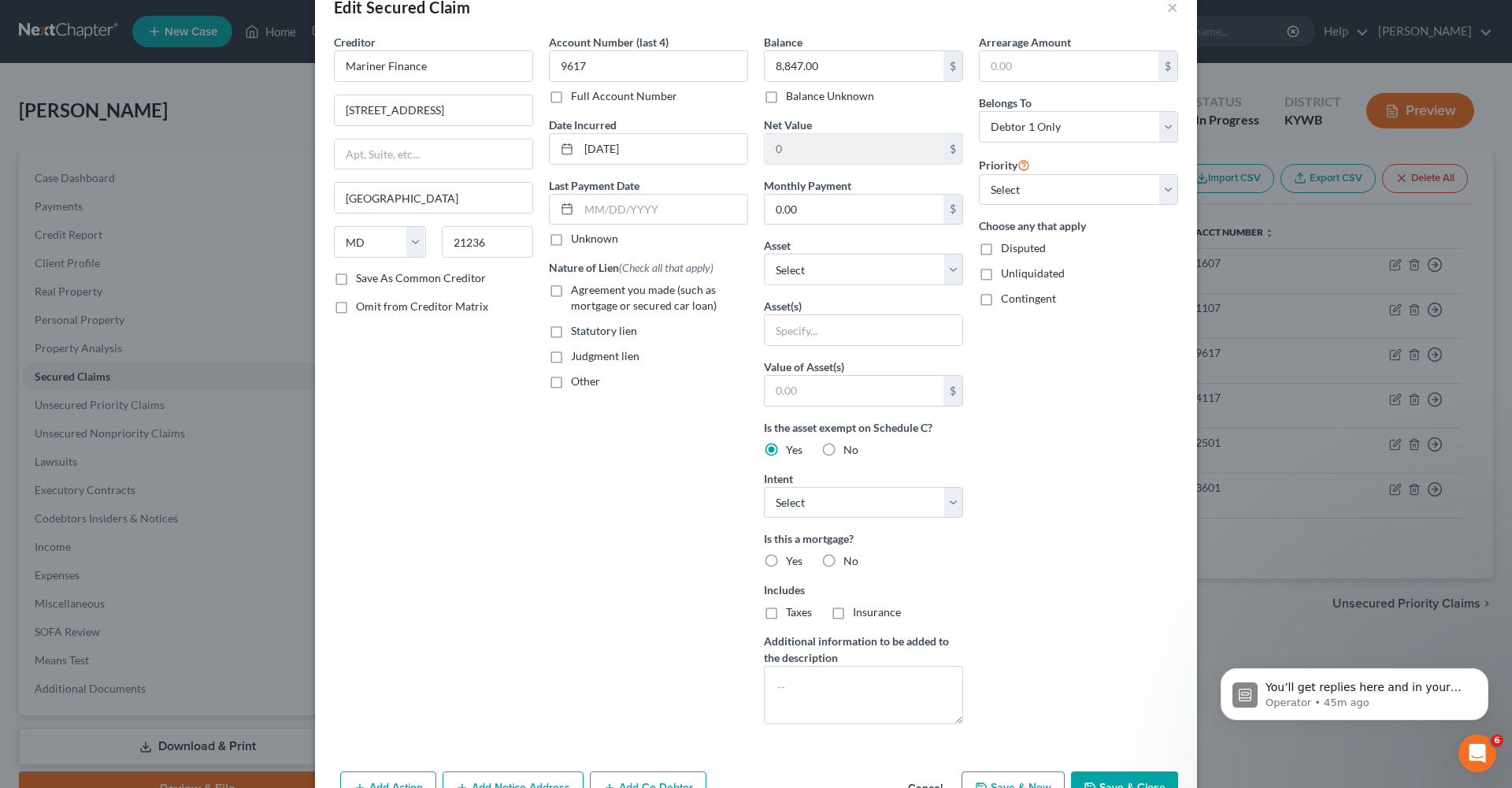
scroll to position [44, 0]
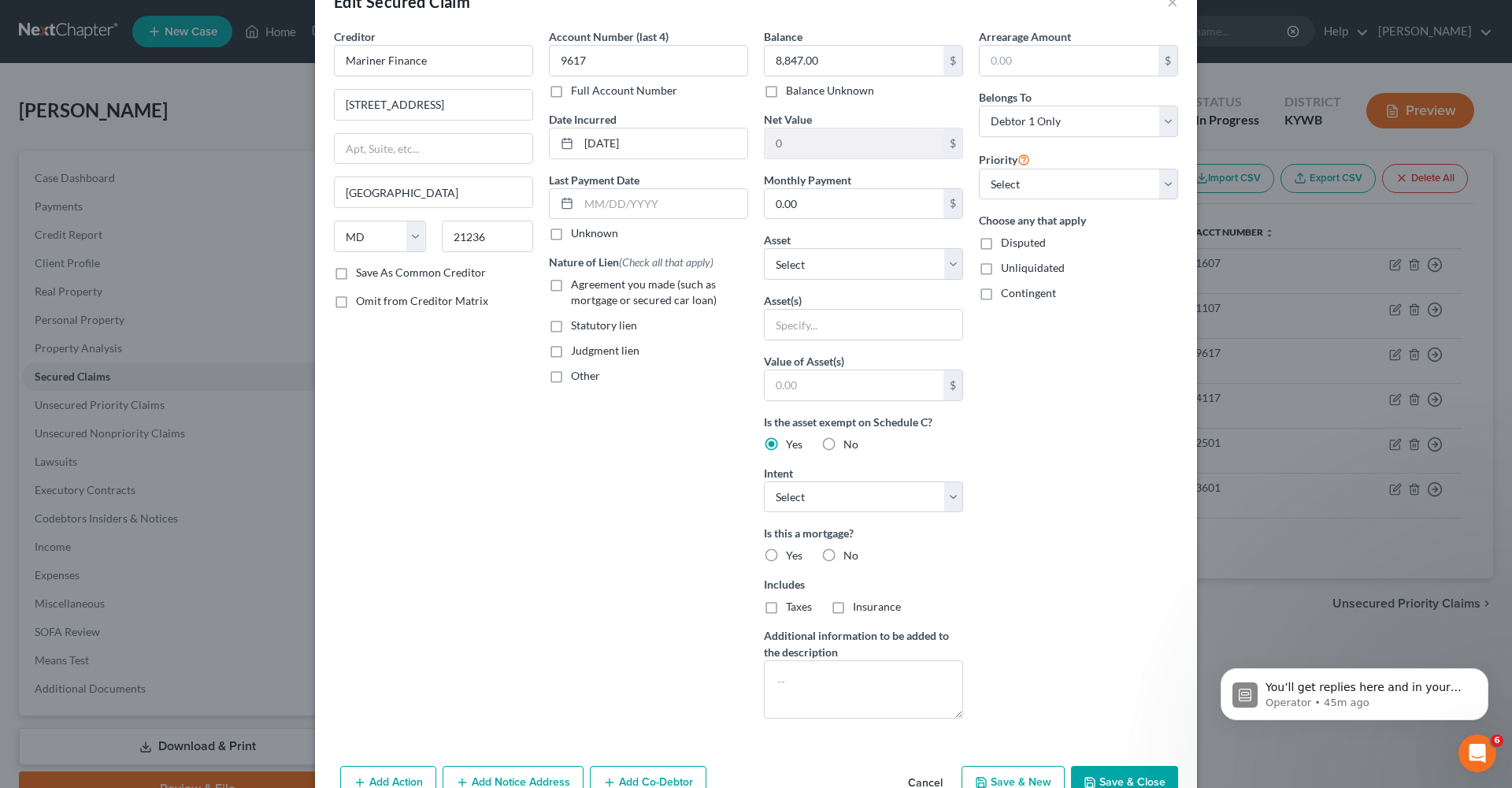
click at [843, 557] on label "No" at bounding box center [850, 555] width 15 height 16
click at [850, 557] on input "No" at bounding box center [855, 553] width 11 height 11
radio input "true"
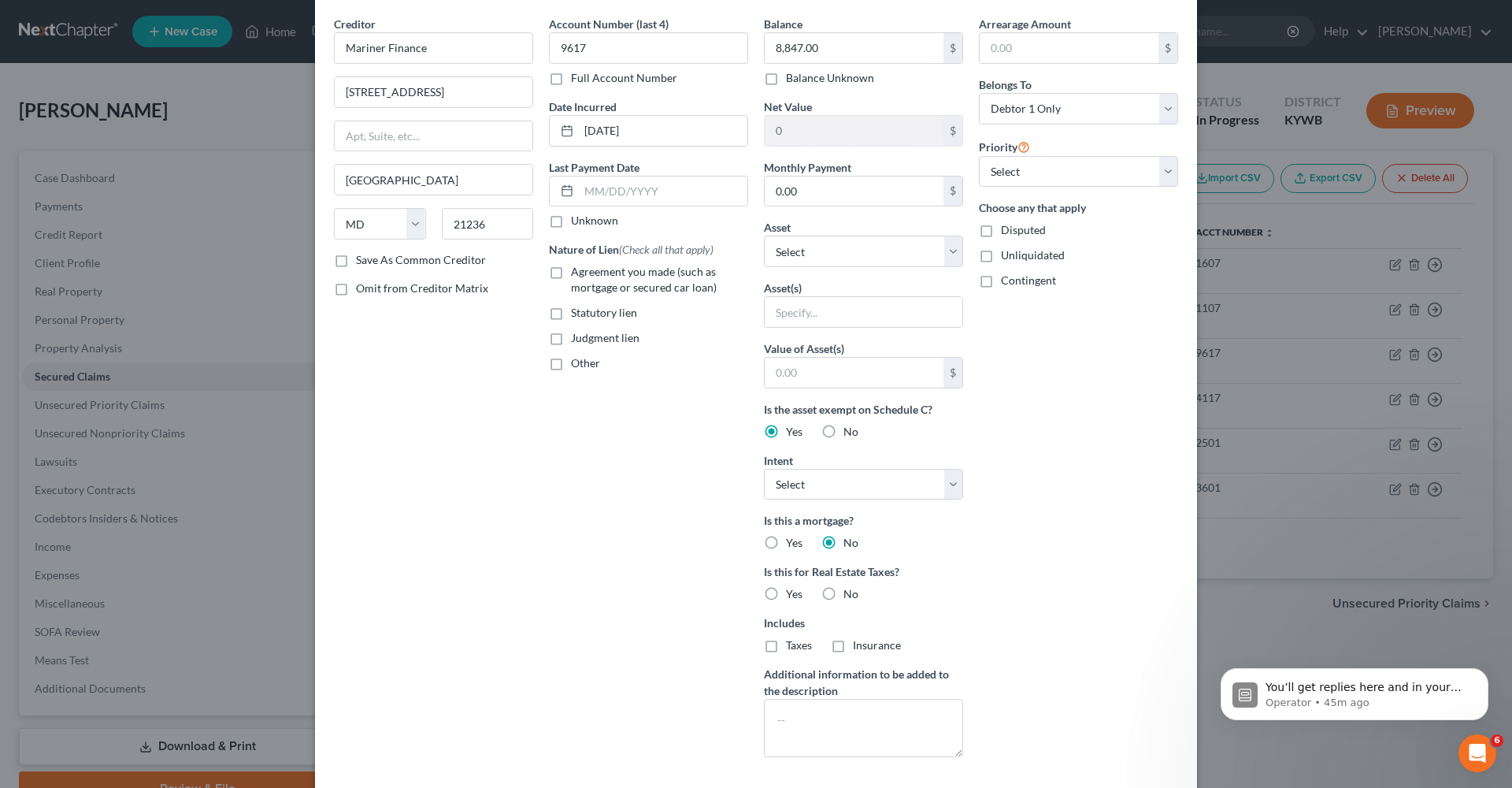
scroll to position [58, 0]
click at [1001, 256] on label "Unliquidated" at bounding box center [1033, 254] width 64 height 16
click at [1007, 256] on input "Unliquidated" at bounding box center [1013, 251] width 11 height 11
checkbox input "true"
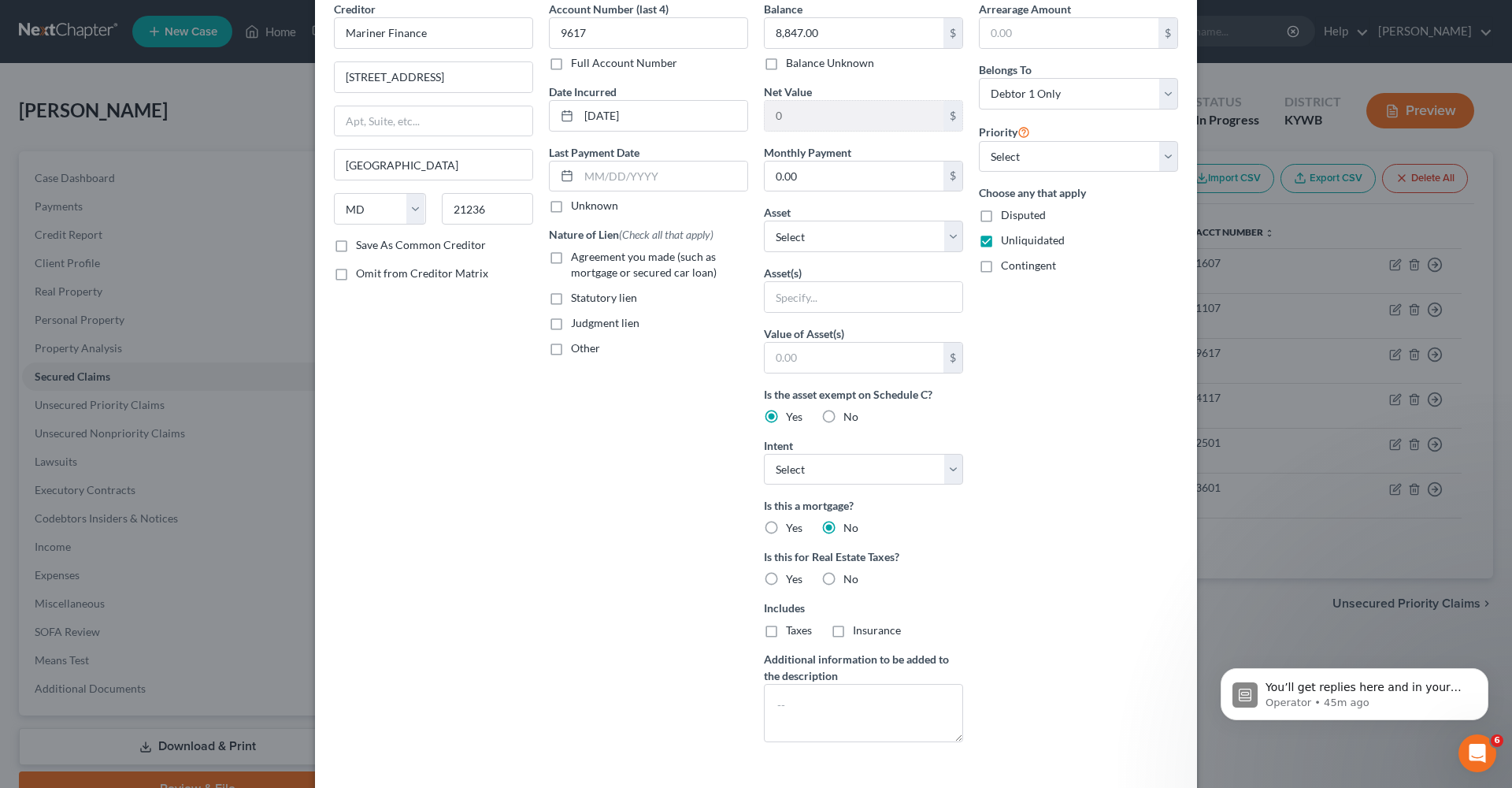
scroll to position [75, 0]
click at [571, 341] on label "Other" at bounding box center [585, 345] width 29 height 16
click at [577, 341] on input "Other" at bounding box center [583, 342] width 11 height 11
checkbox input "true"
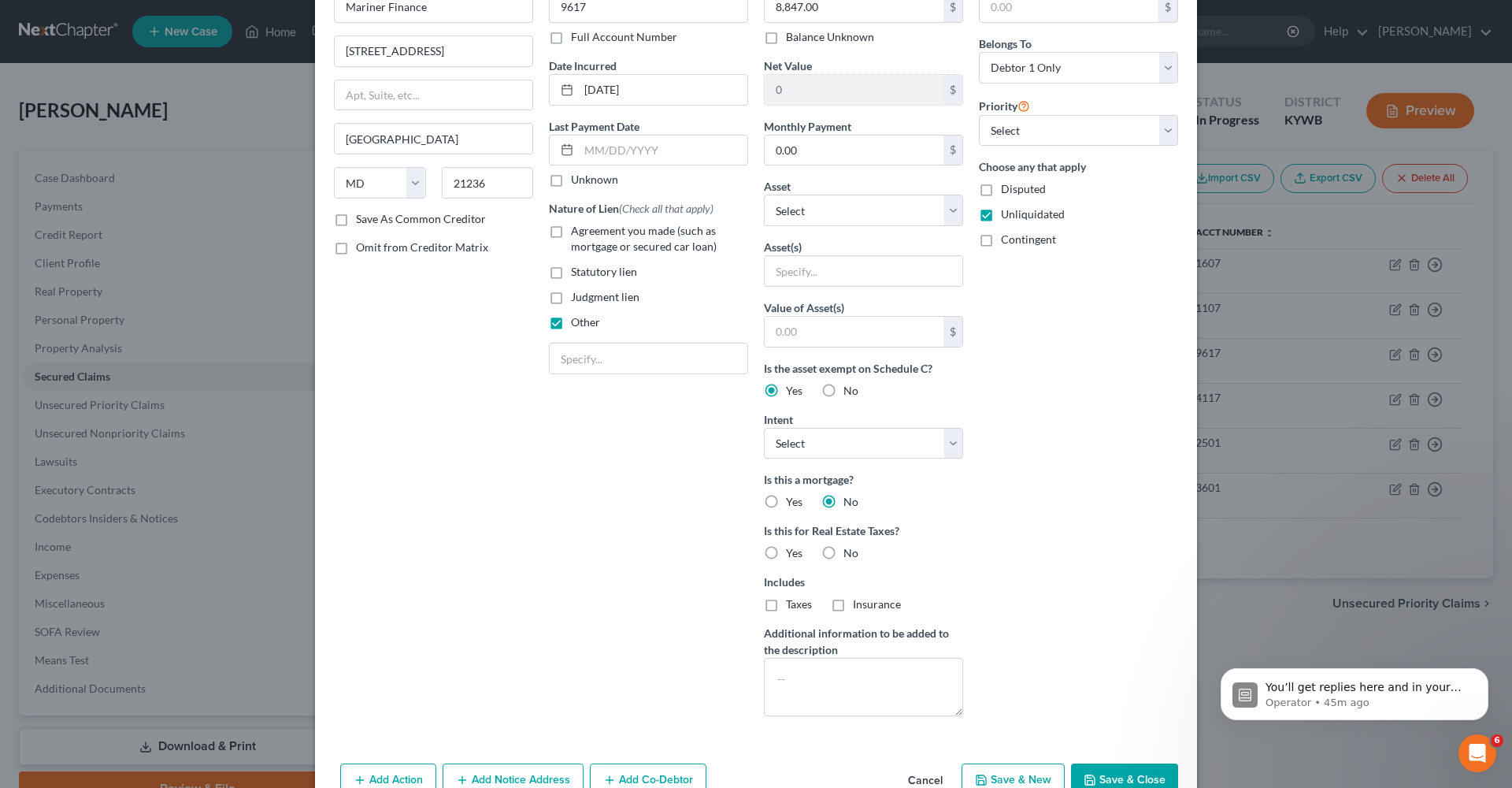
scroll to position [100, 0]
select select "3"
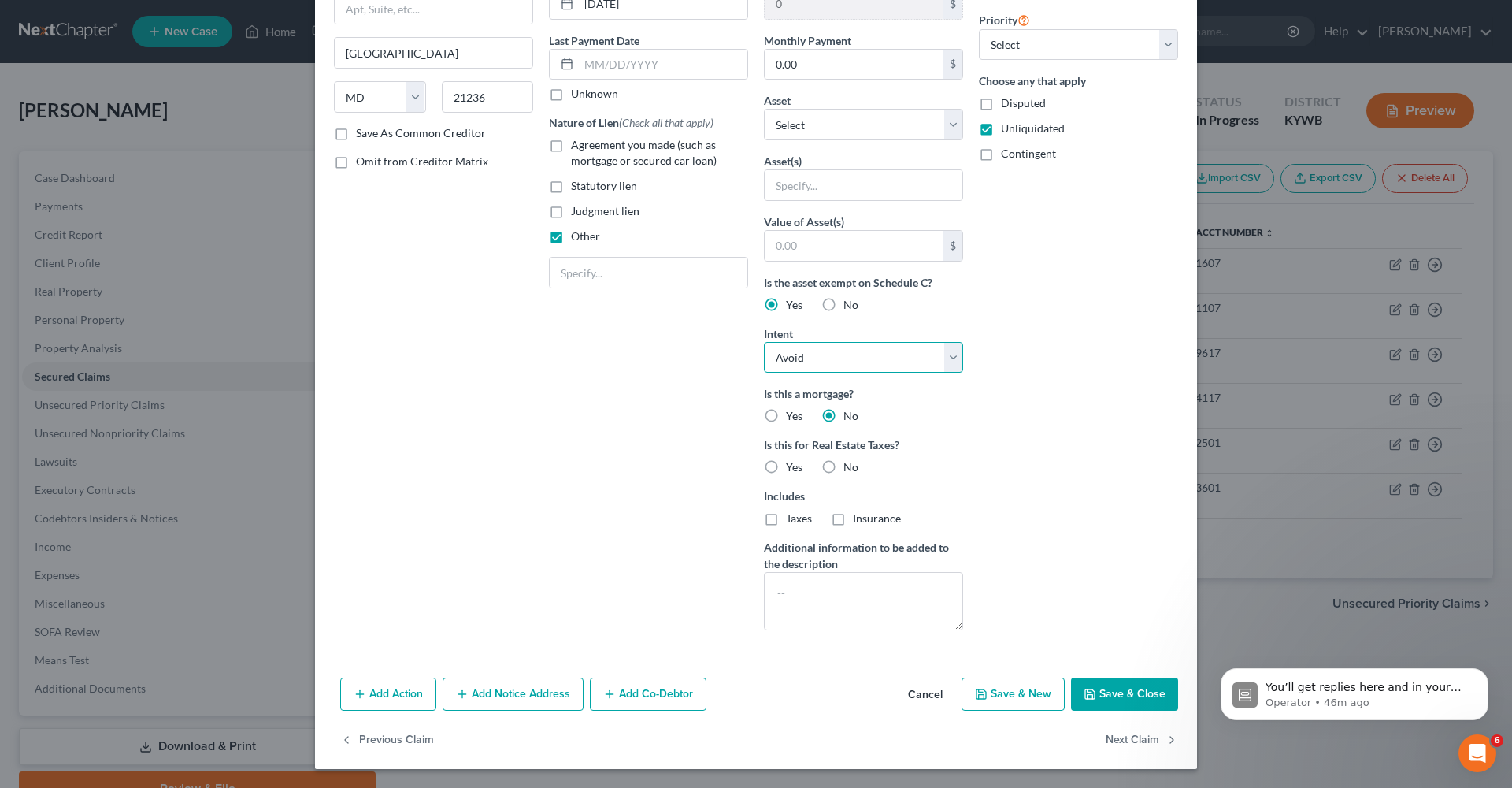
scroll to position [184, 0]
click at [1110, 701] on button "Save & Close" at bounding box center [1125, 693] width 107 height 33
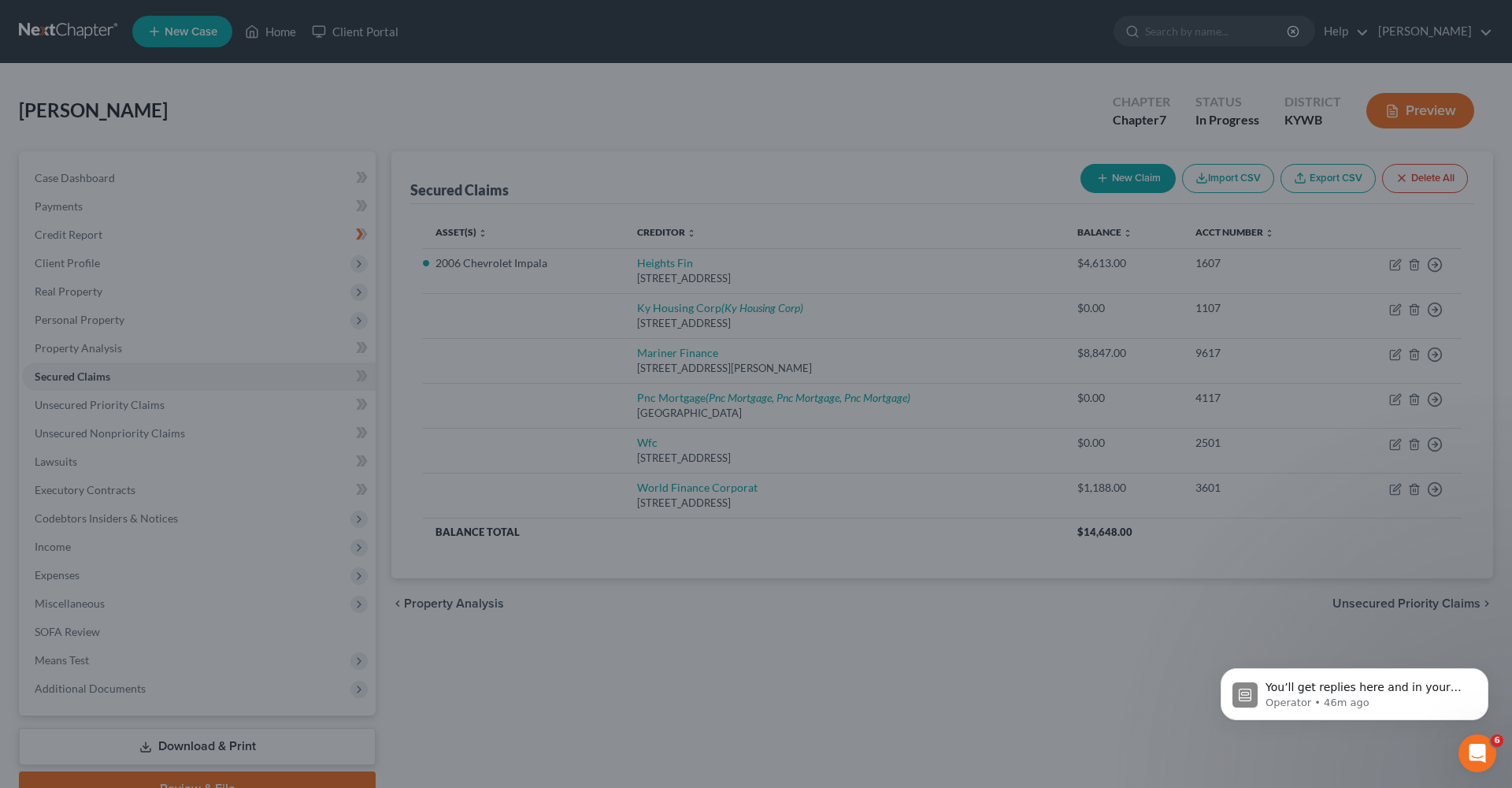
scroll to position [11, 0]
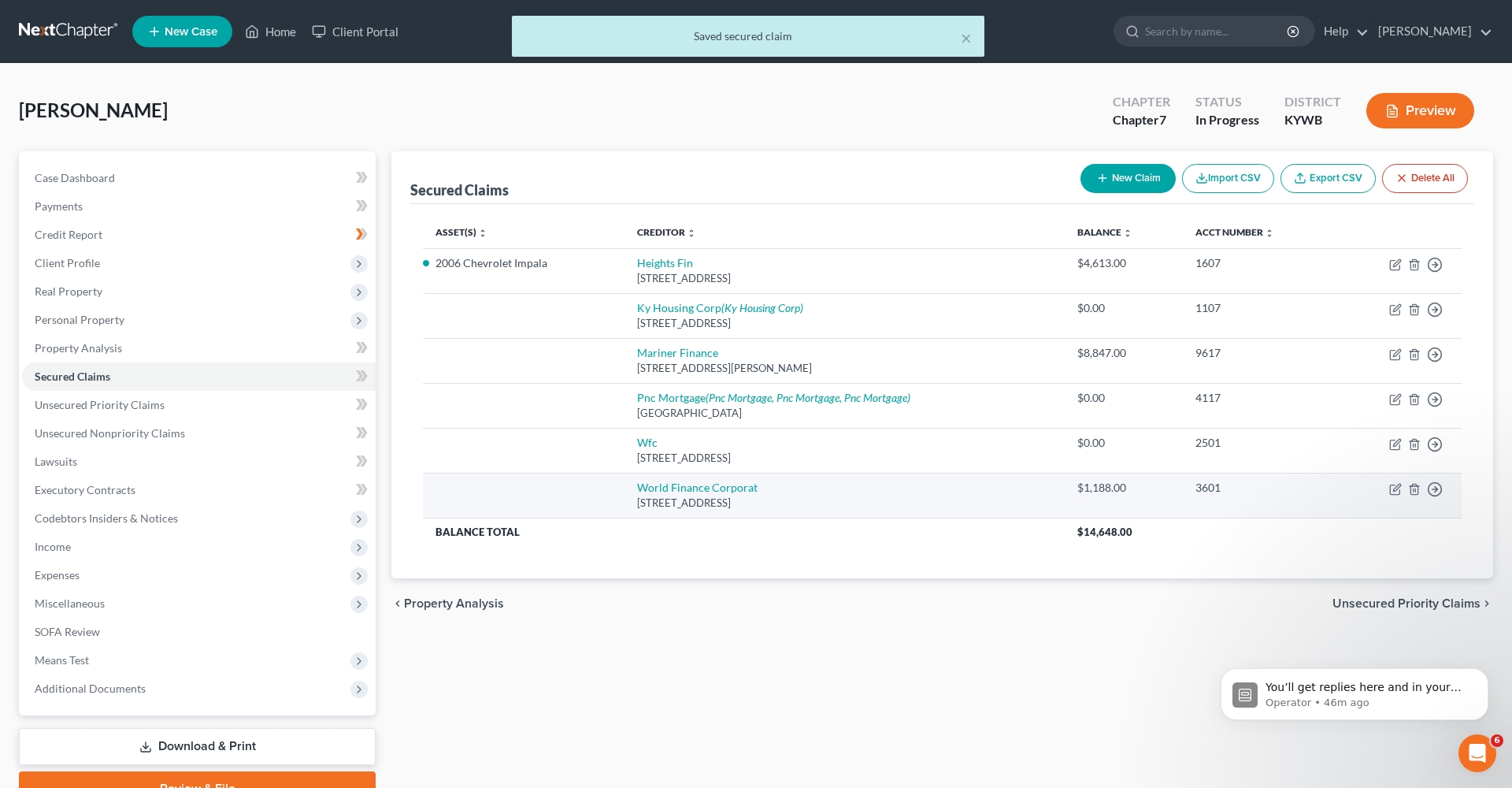
click at [766, 504] on div "[STREET_ADDRESS]" at bounding box center [844, 503] width 415 height 15
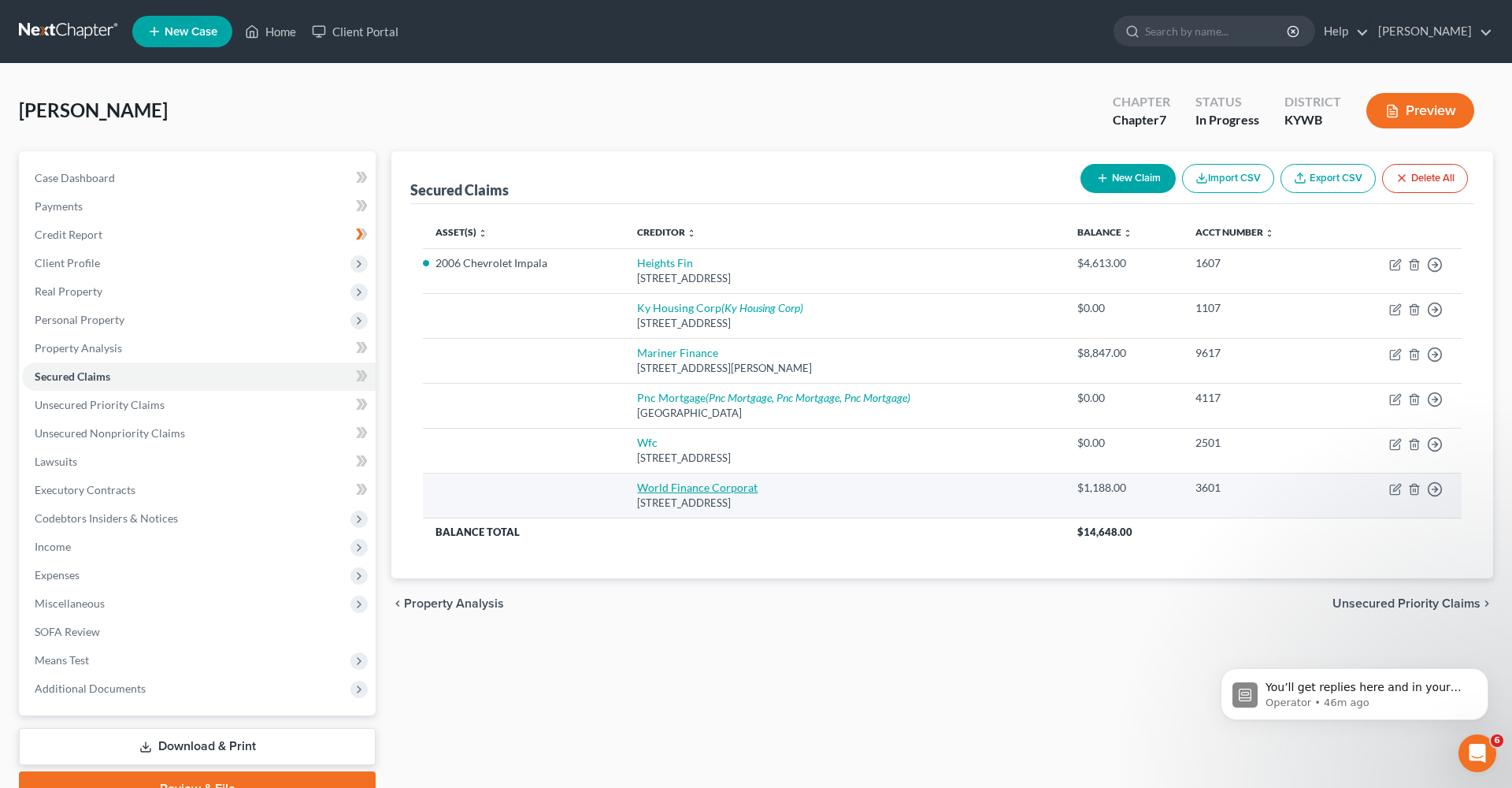
click at [747, 490] on link "World Finance Corporat" at bounding box center [697, 487] width 121 height 13
select select "42"
select select "0"
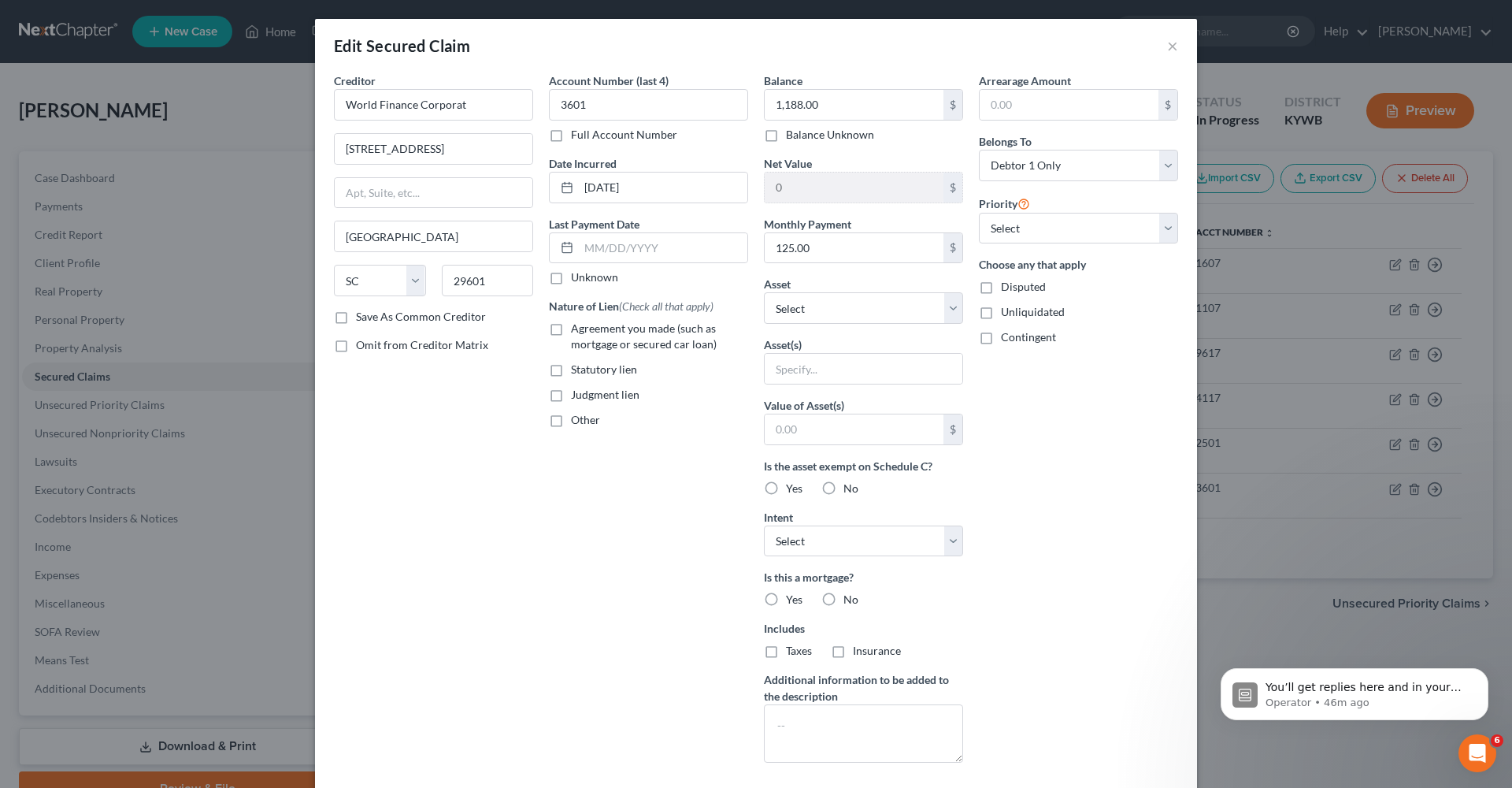
click at [571, 427] on label "Other" at bounding box center [585, 420] width 29 height 16
click at [577, 422] on input "Other" at bounding box center [583, 418] width 11 height 11
checkbox input "true"
select select "7"
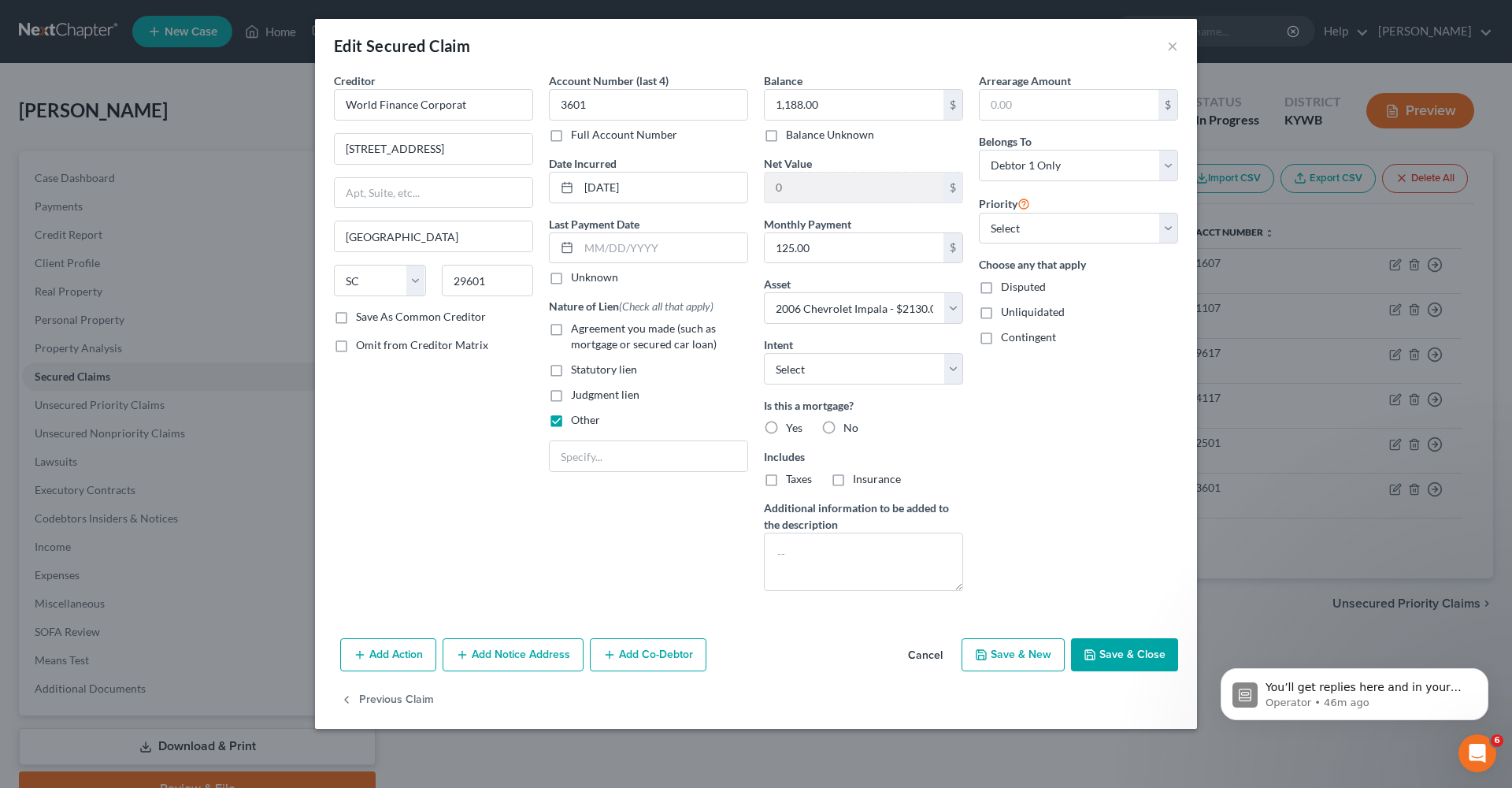
click at [843, 427] on label "No" at bounding box center [850, 428] width 15 height 16
click at [850, 427] on input "No" at bounding box center [855, 426] width 11 height 11
radio input "true"
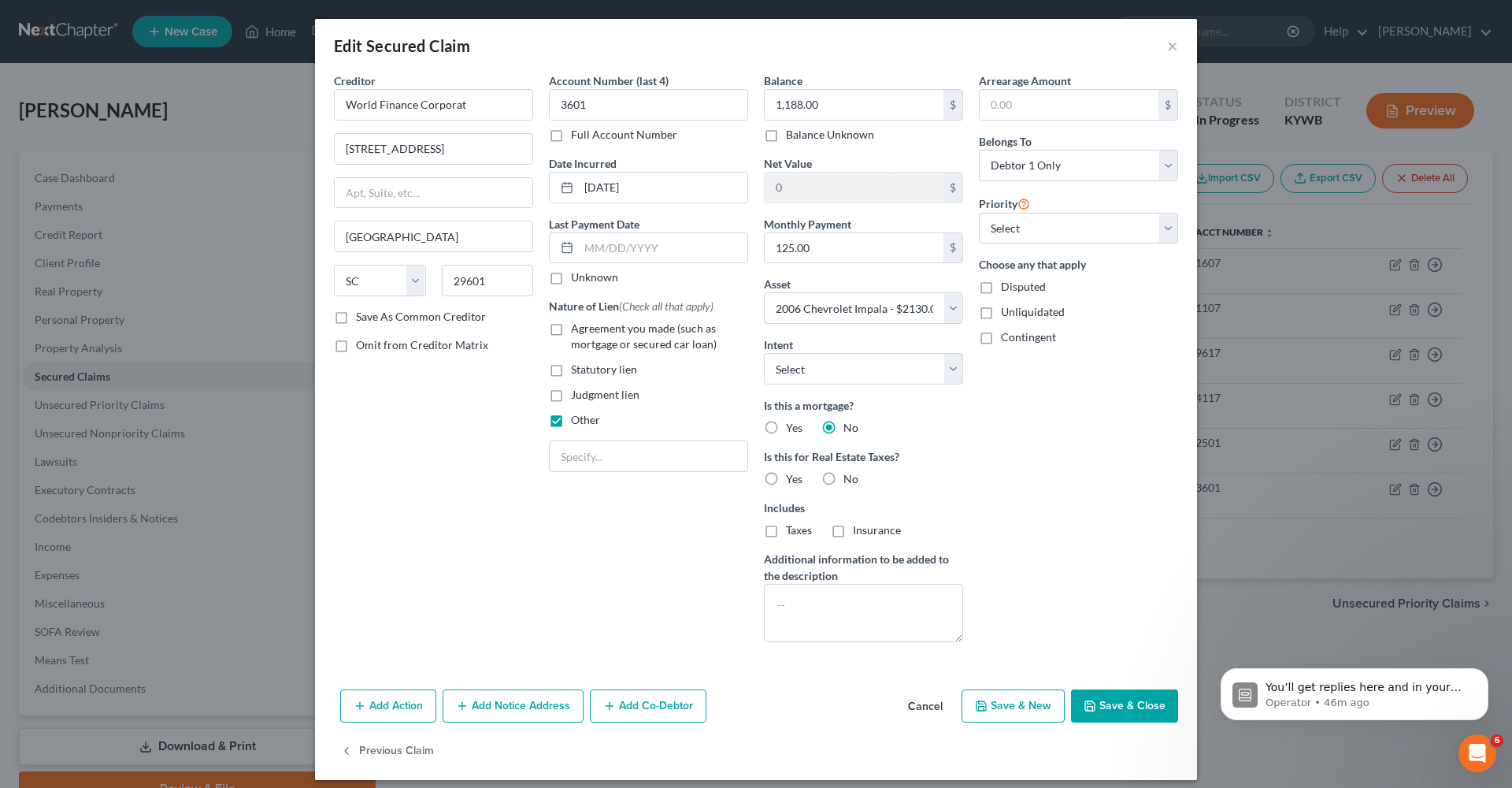
click at [843, 480] on label "No" at bounding box center [850, 479] width 15 height 16
click at [850, 480] on input "No" at bounding box center [855, 476] width 11 height 11
radio input "true"
select select "3"
click at [1085, 708] on icon "button" at bounding box center [1090, 705] width 12 height 12
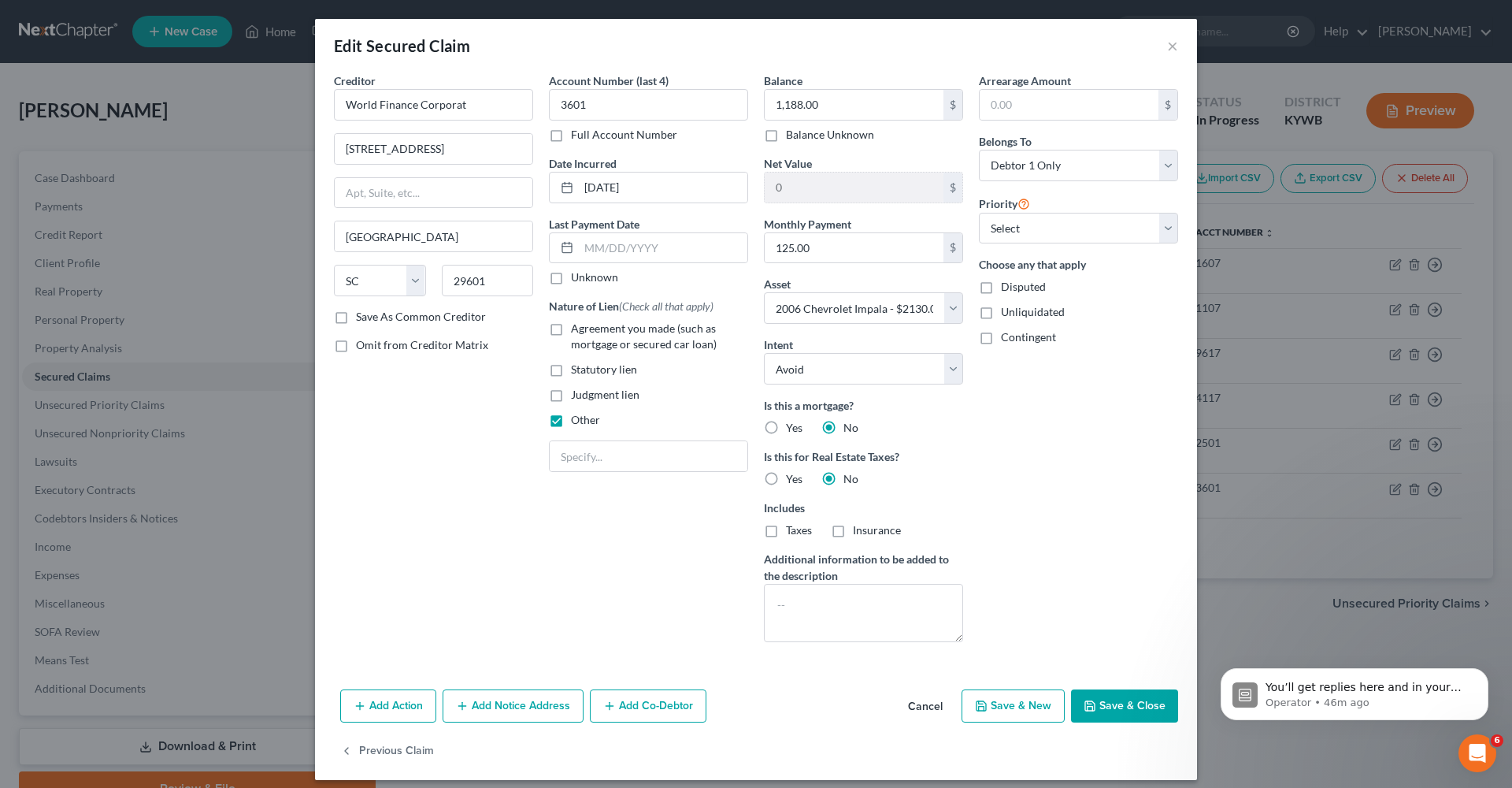
select select
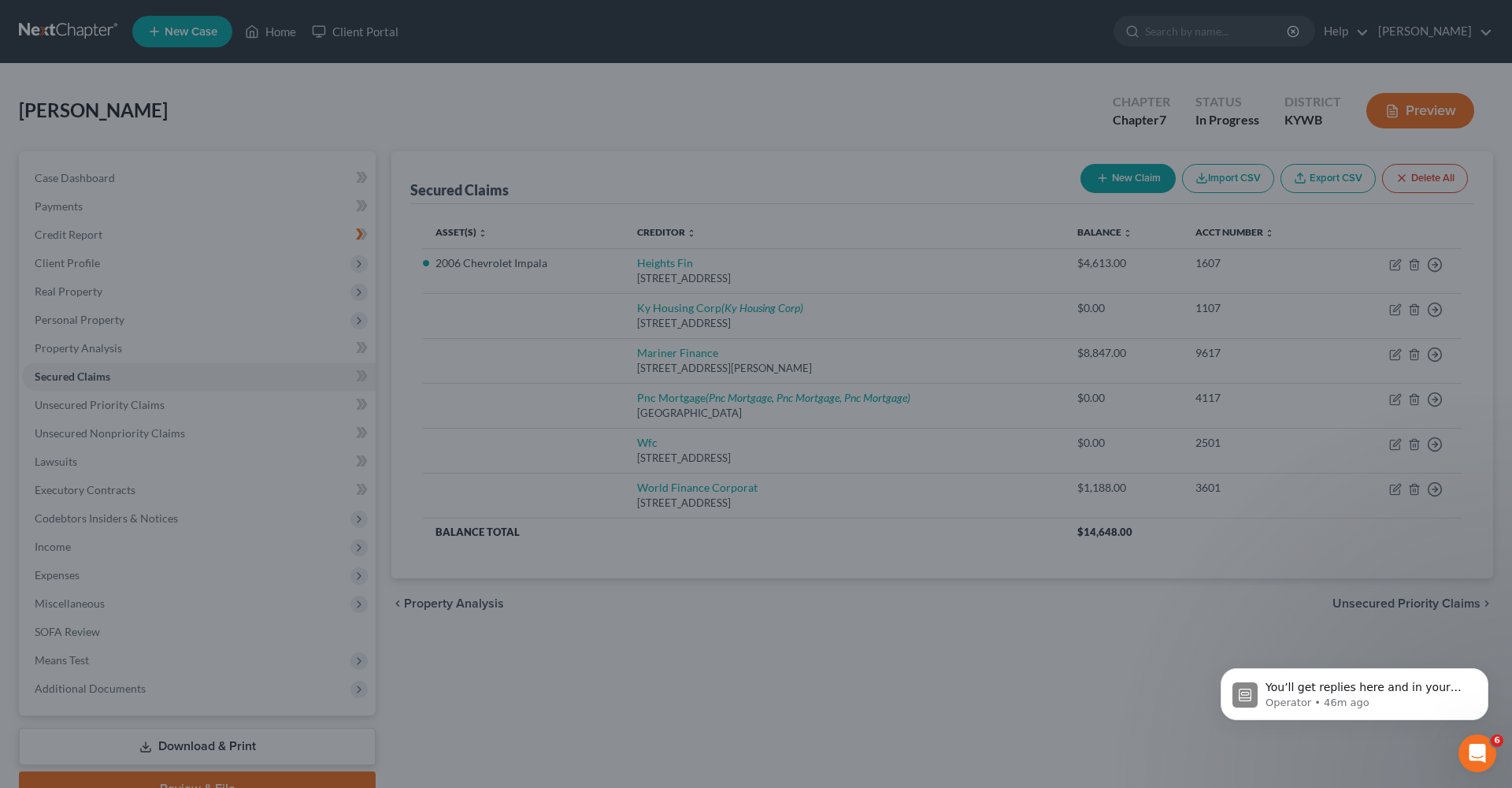
type input "942.00"
select select "7"
type input "0"
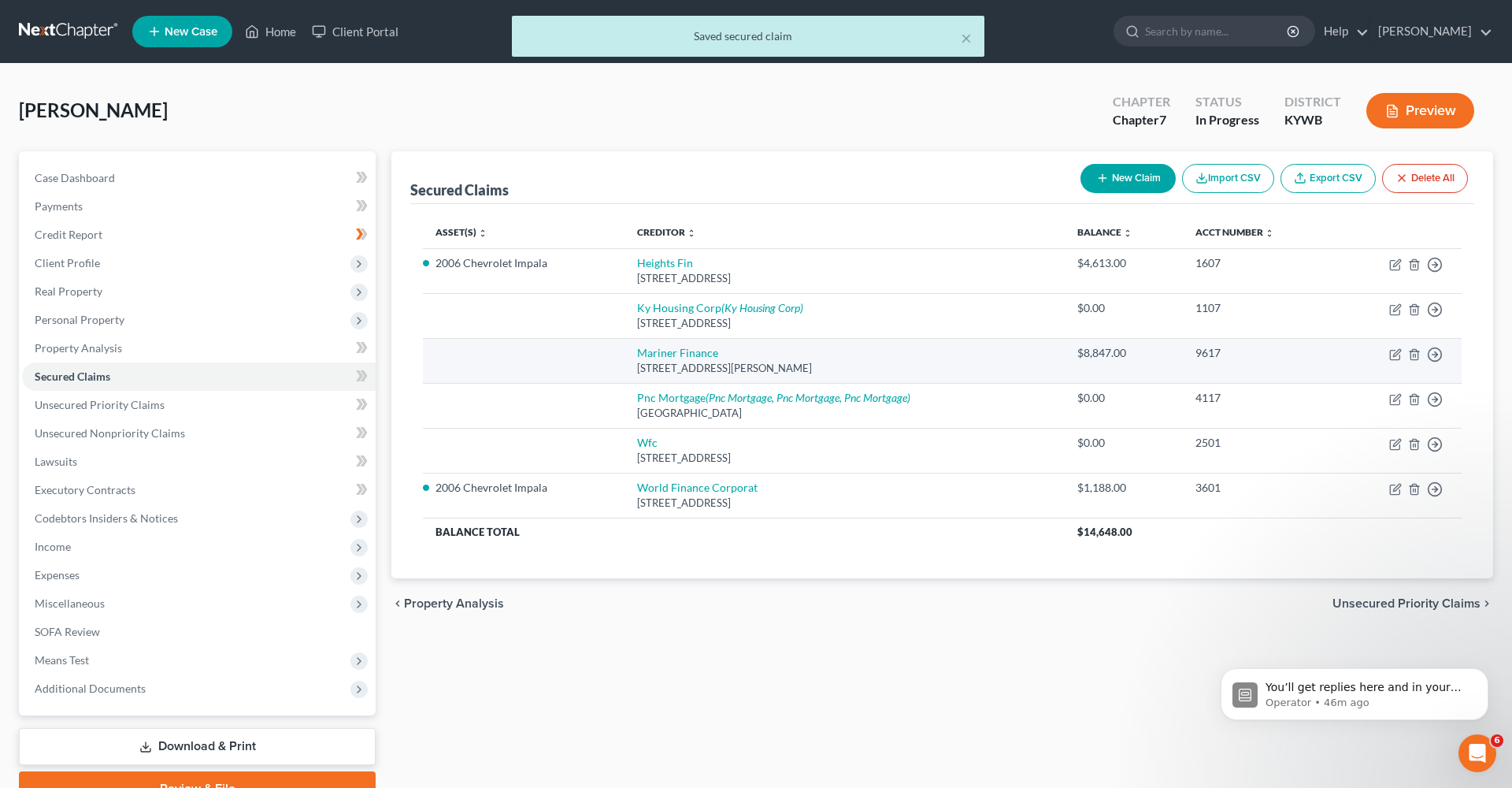
click at [857, 376] on td "Mariner Finance [STREET_ADDRESS]" at bounding box center [845, 360] width 441 height 45
click at [1393, 354] on icon "button" at bounding box center [1396, 354] width 12 height 12
select select "21"
select select "0"
select select "3"
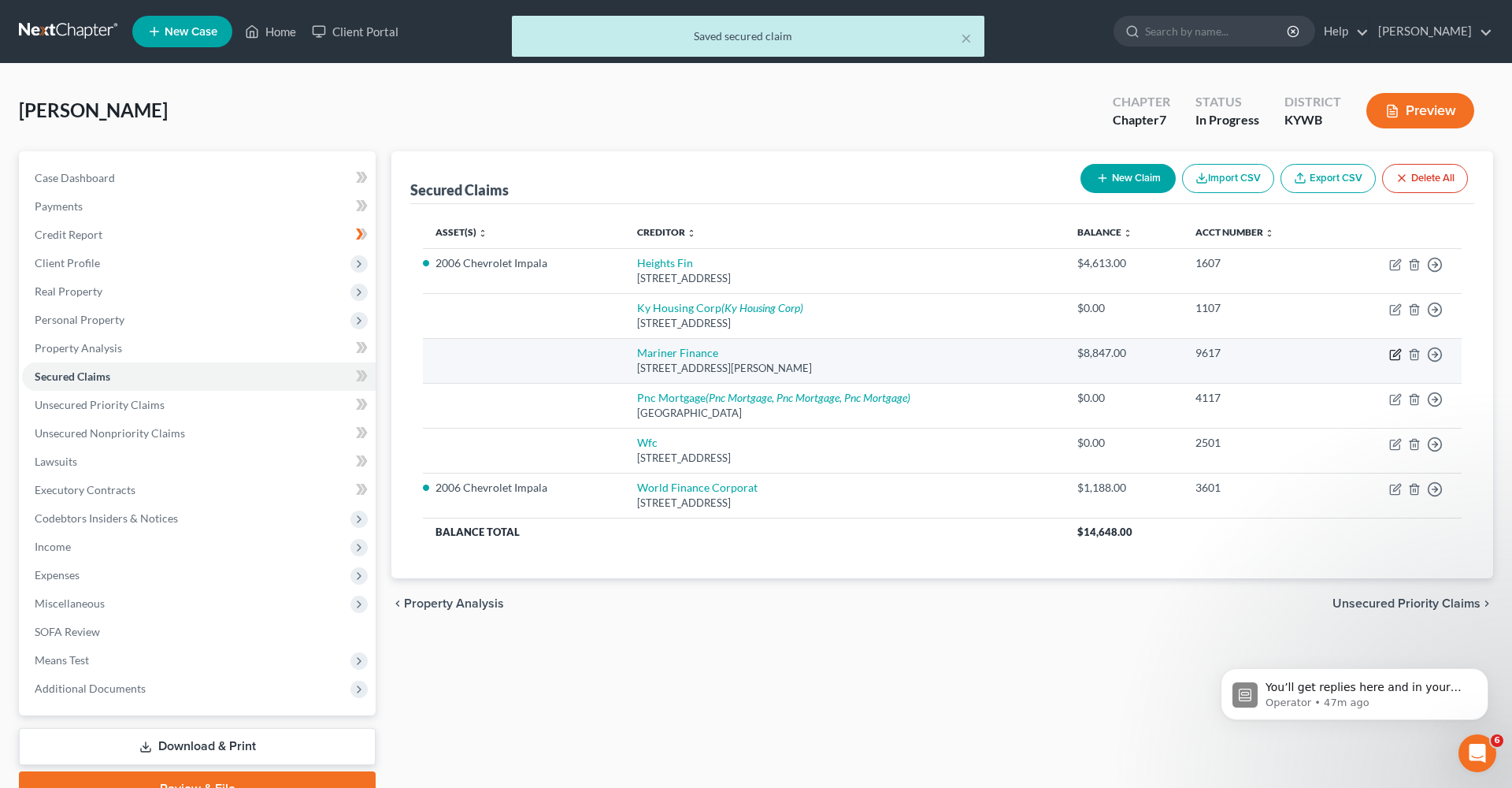
select select "0"
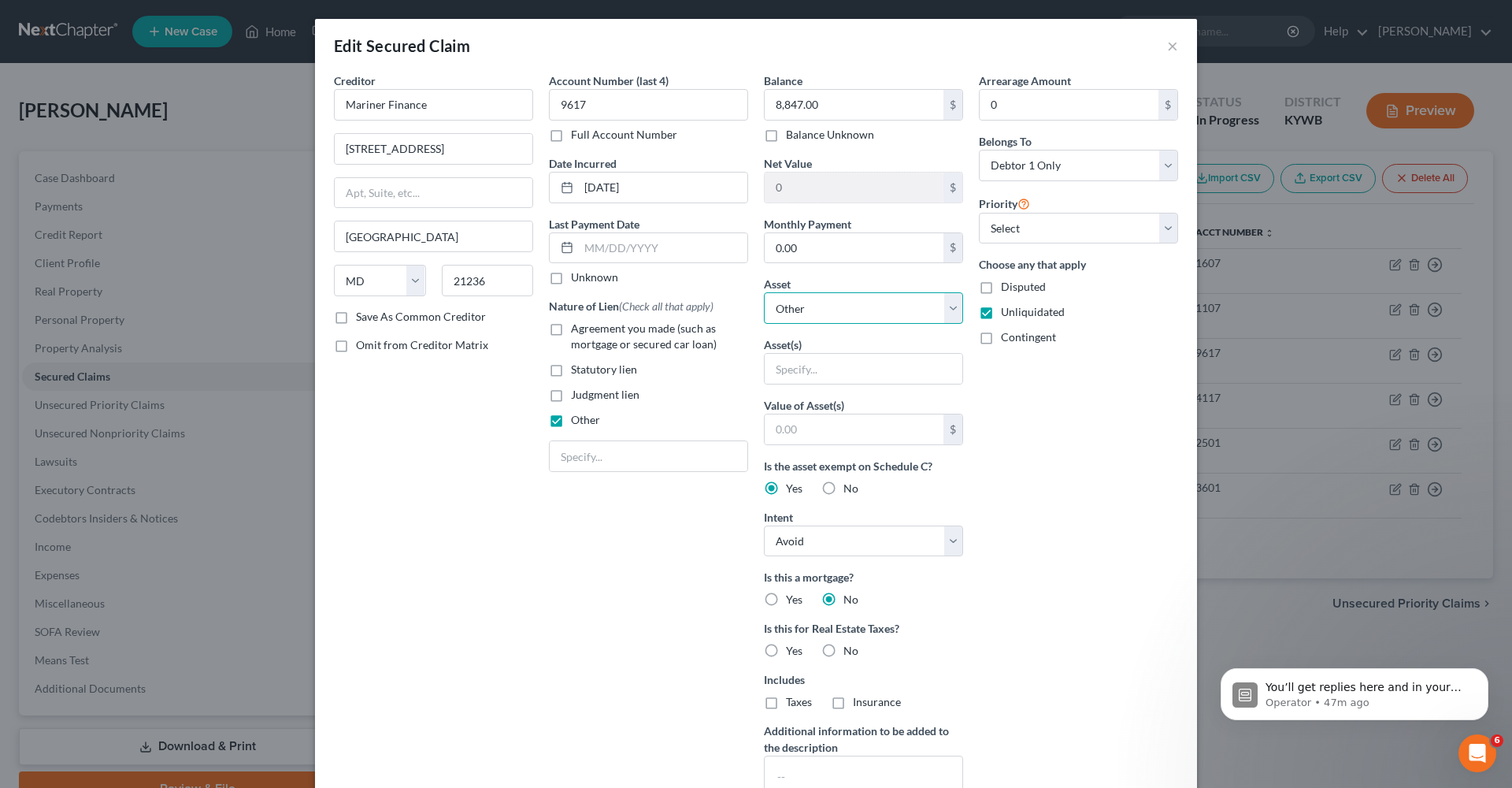
select select "1"
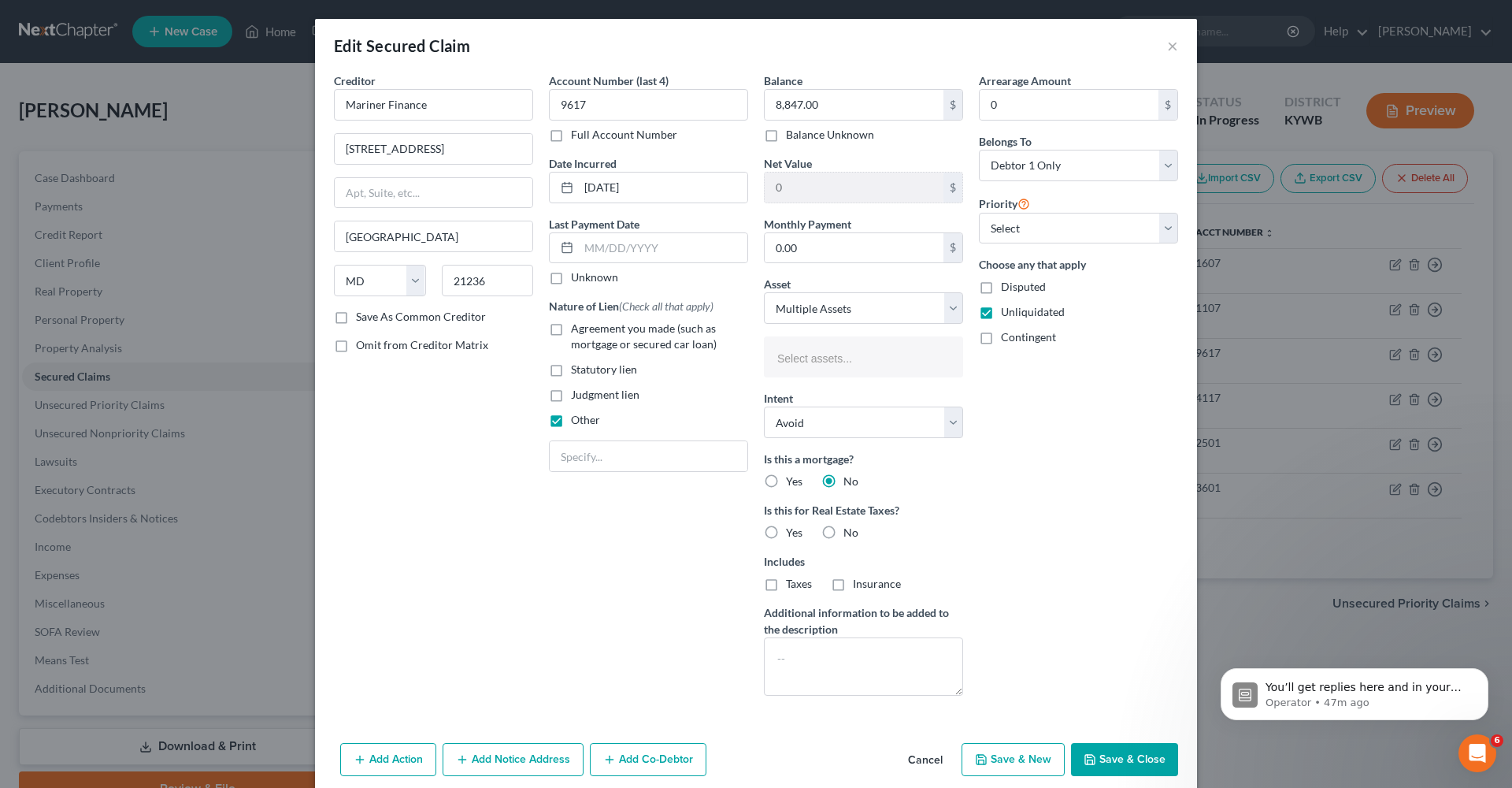
click at [1110, 751] on button "Save & Close" at bounding box center [1125, 759] width 107 height 33
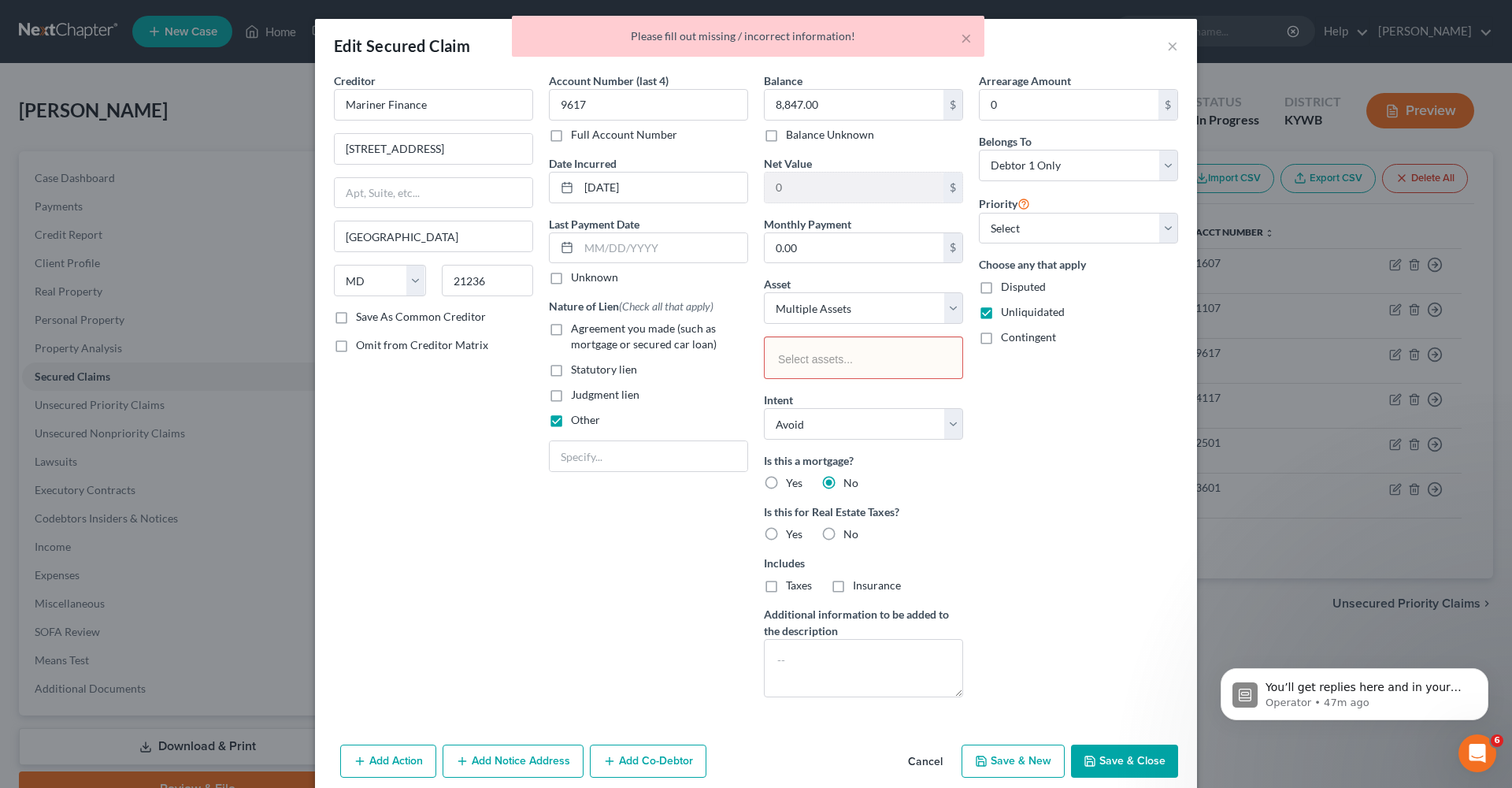
scroll to position [1, 0]
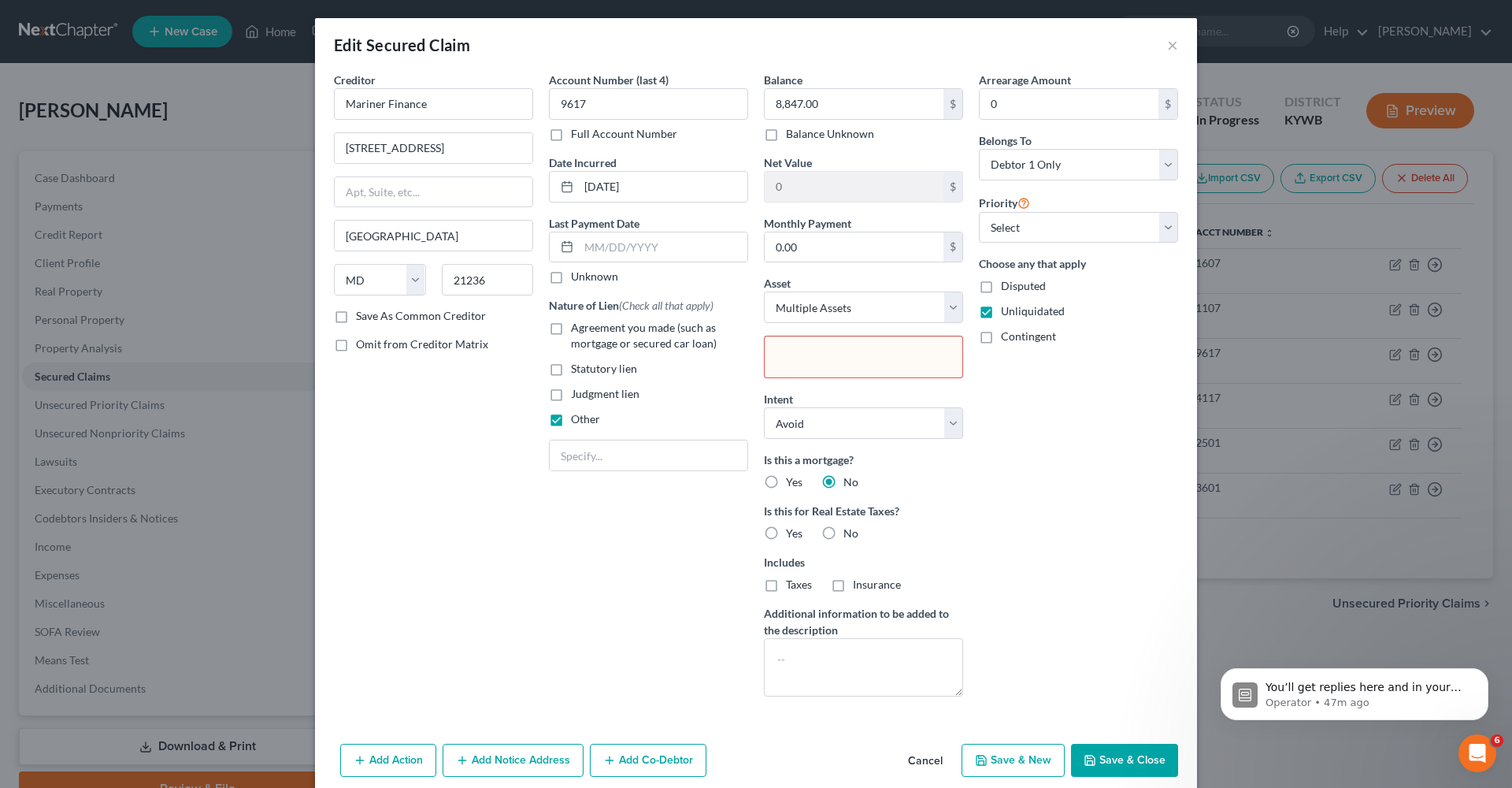
click at [895, 356] on input "text" at bounding box center [862, 358] width 176 height 24
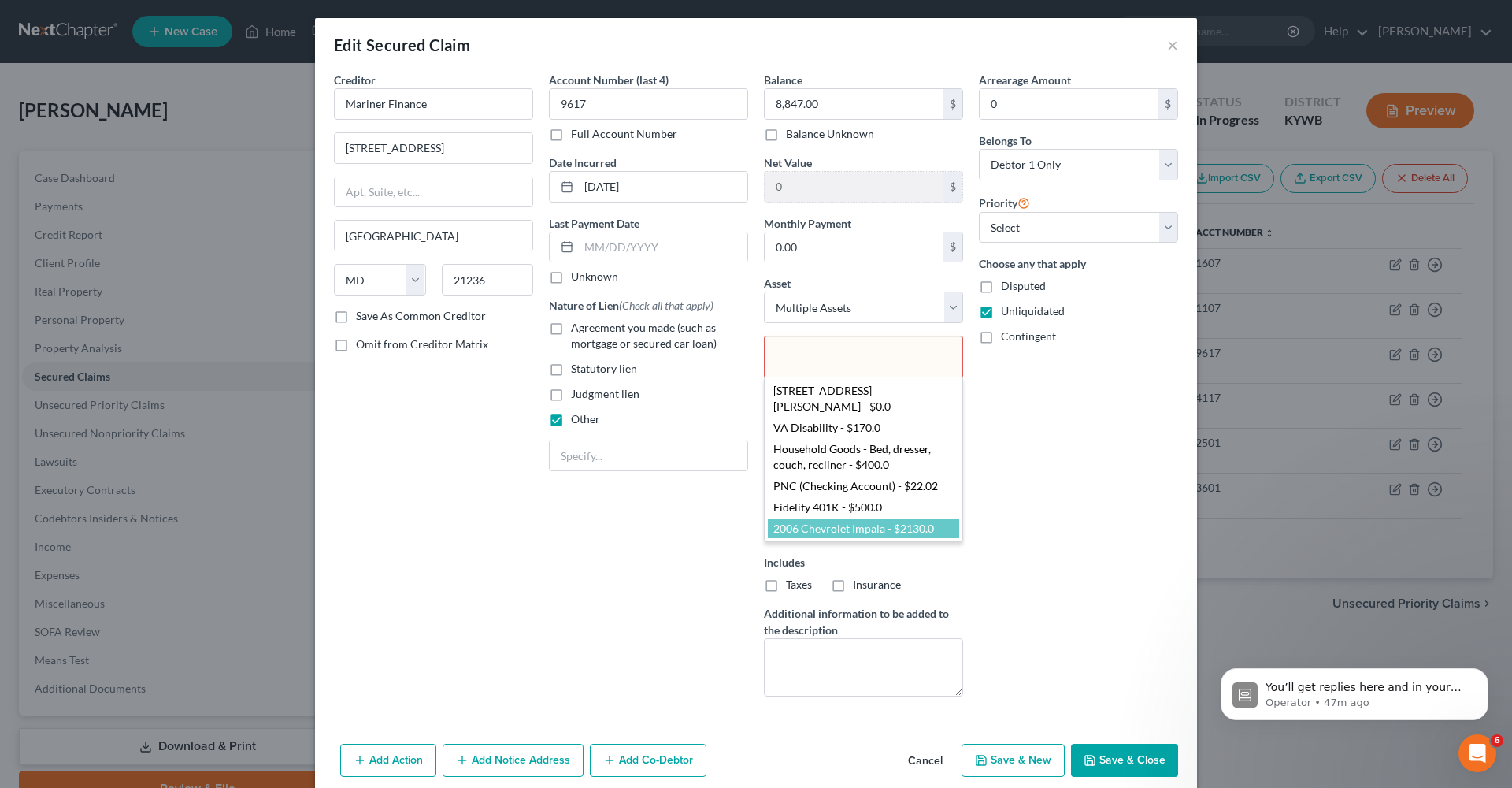
select select "2686541"
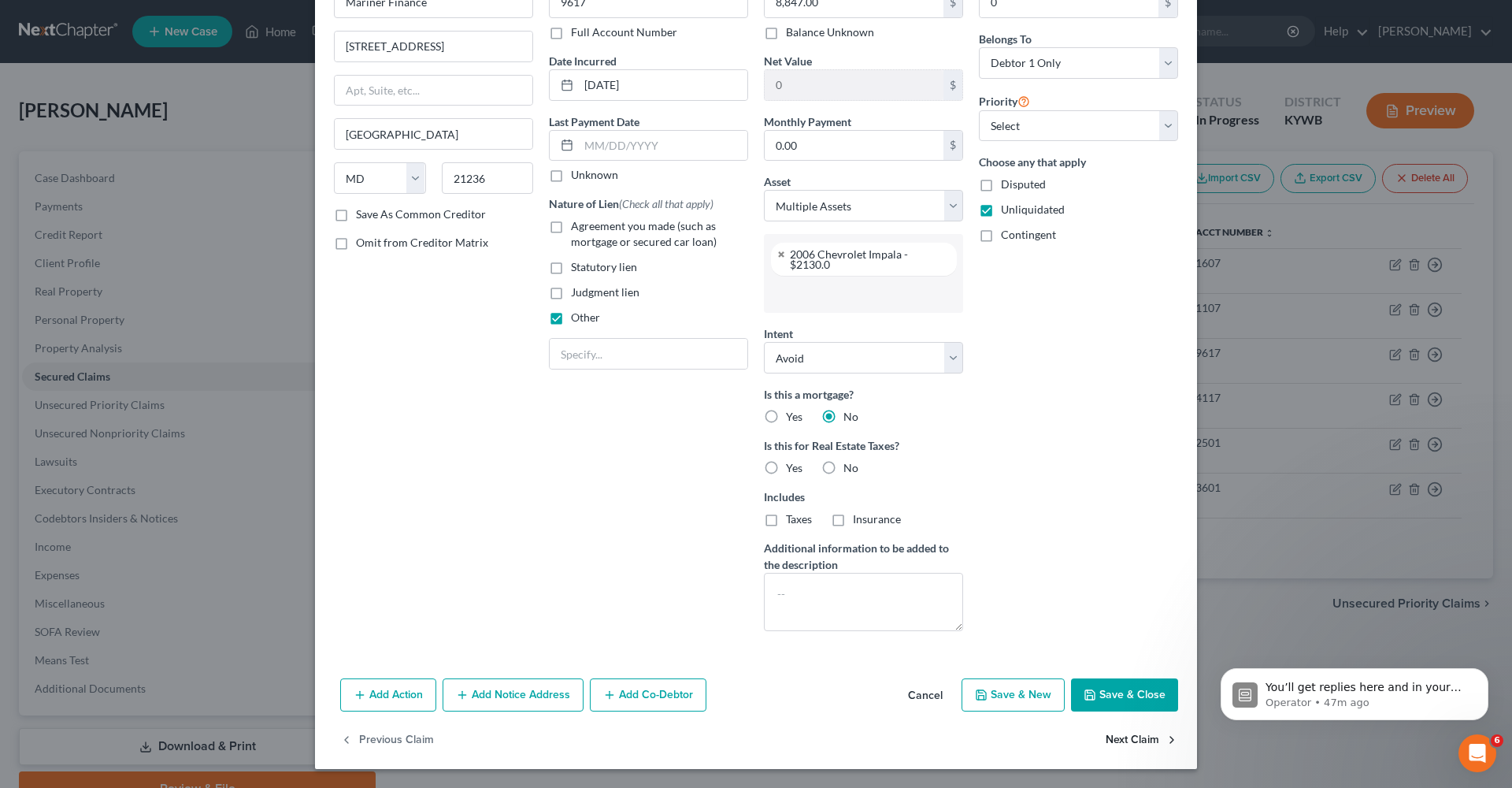
scroll to position [102, 0]
click at [1118, 697] on button "Save & Close" at bounding box center [1125, 694] width 107 height 33
select select
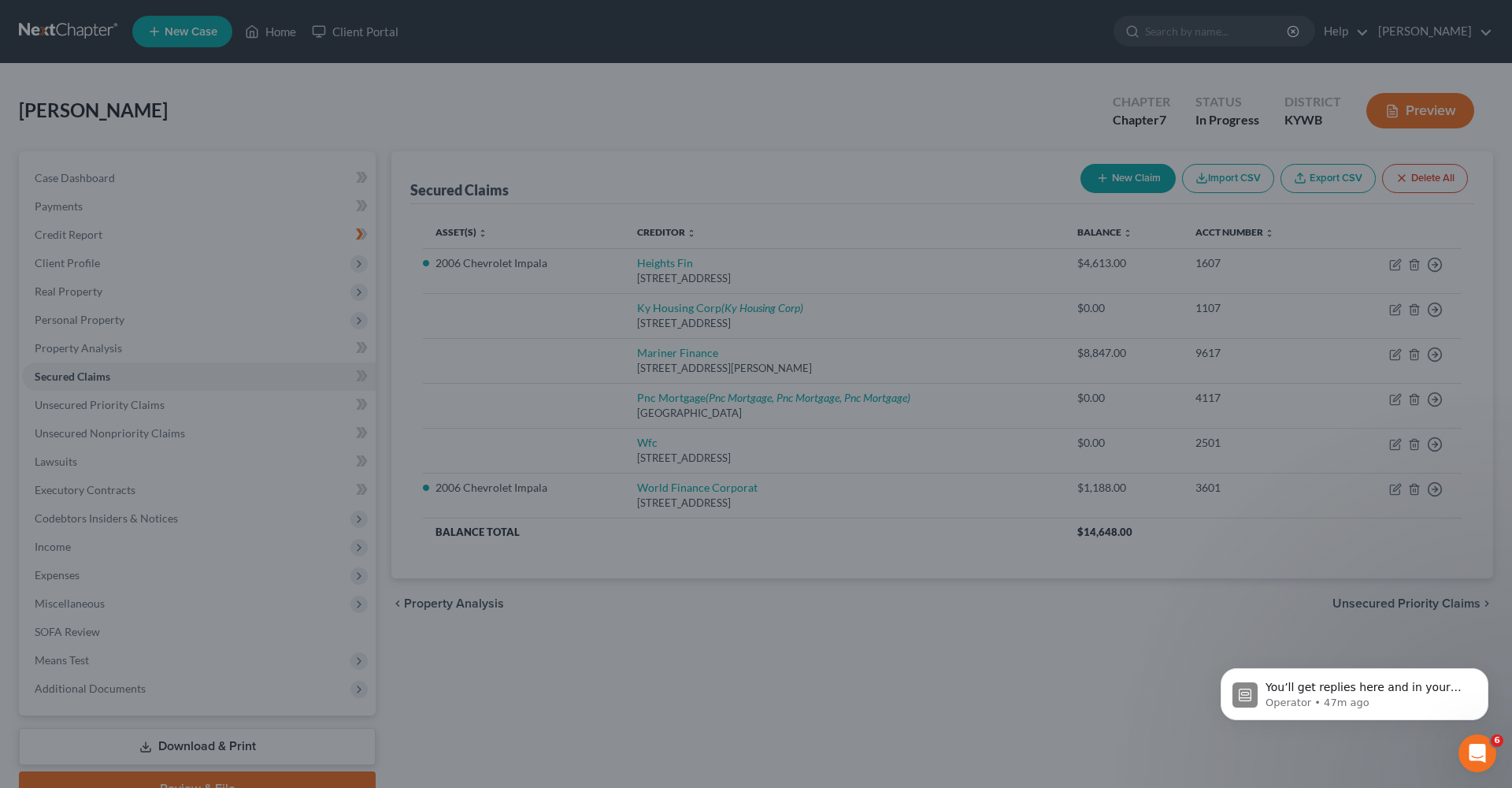
type input "-6,717.00"
select select "7"
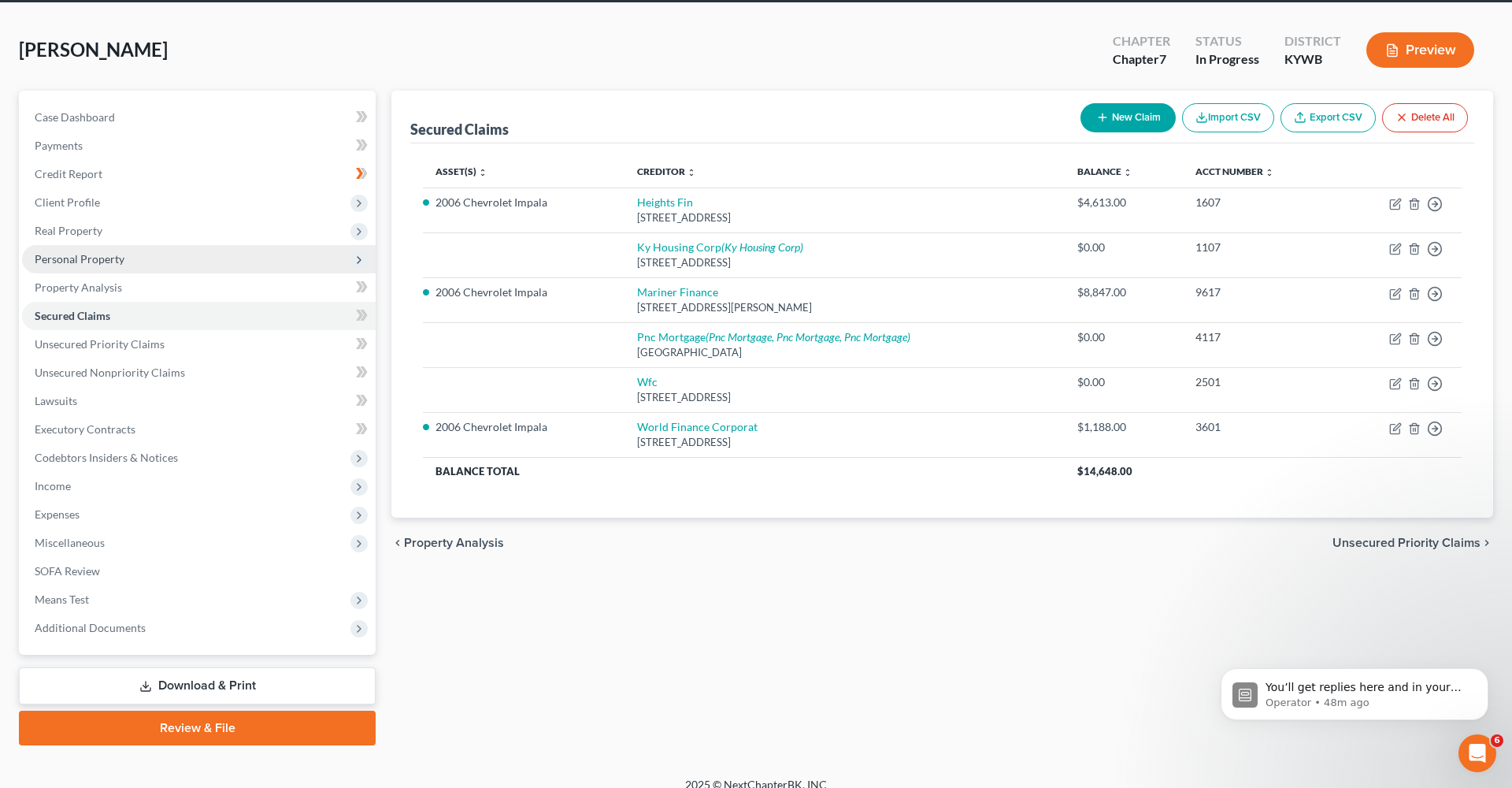
scroll to position [60, 0]
click at [96, 534] on span "Miscellaneous" at bounding box center [199, 543] width 354 height 28
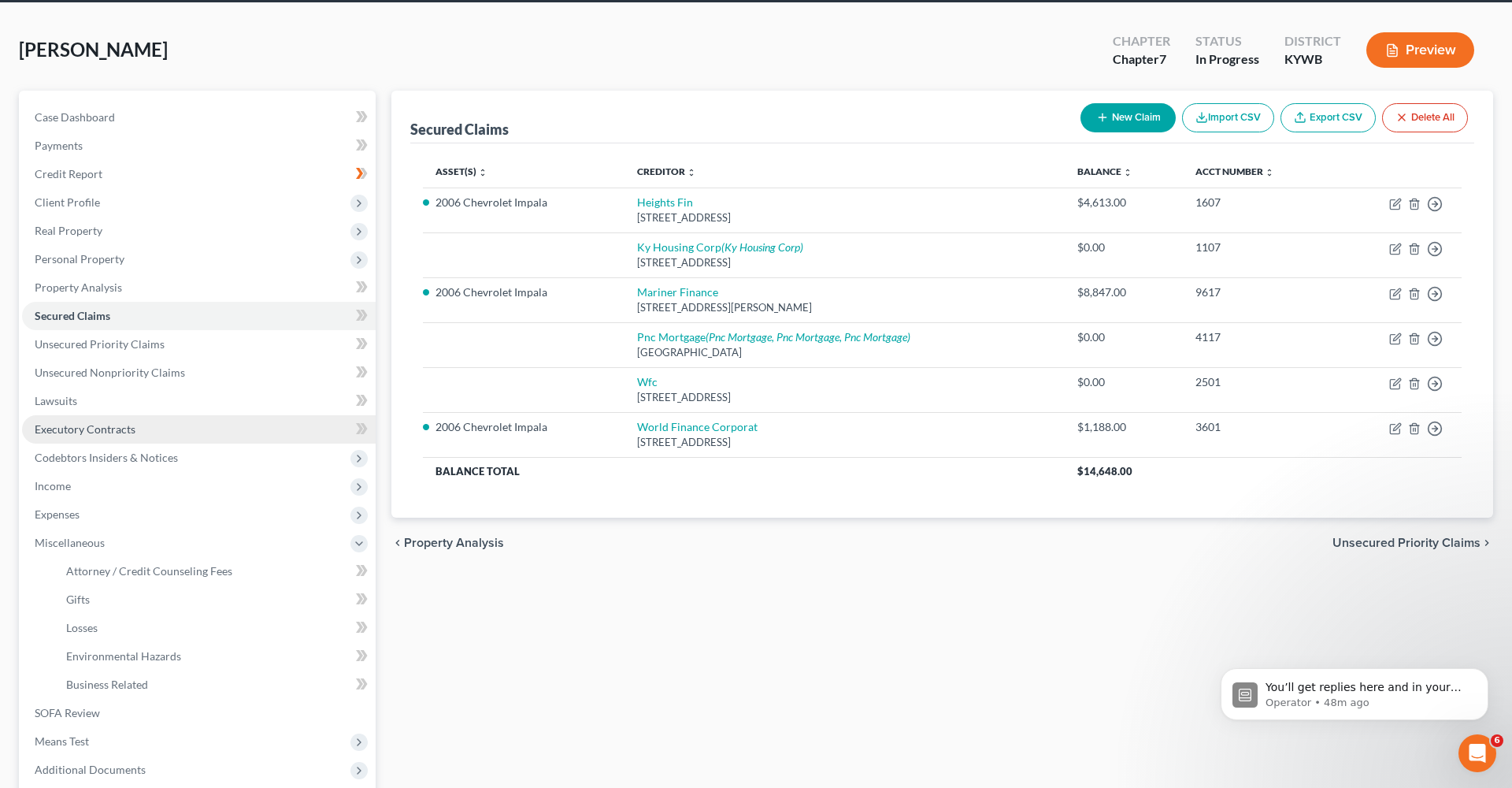
click at [102, 441] on link "Executory Contracts" at bounding box center [199, 429] width 354 height 28
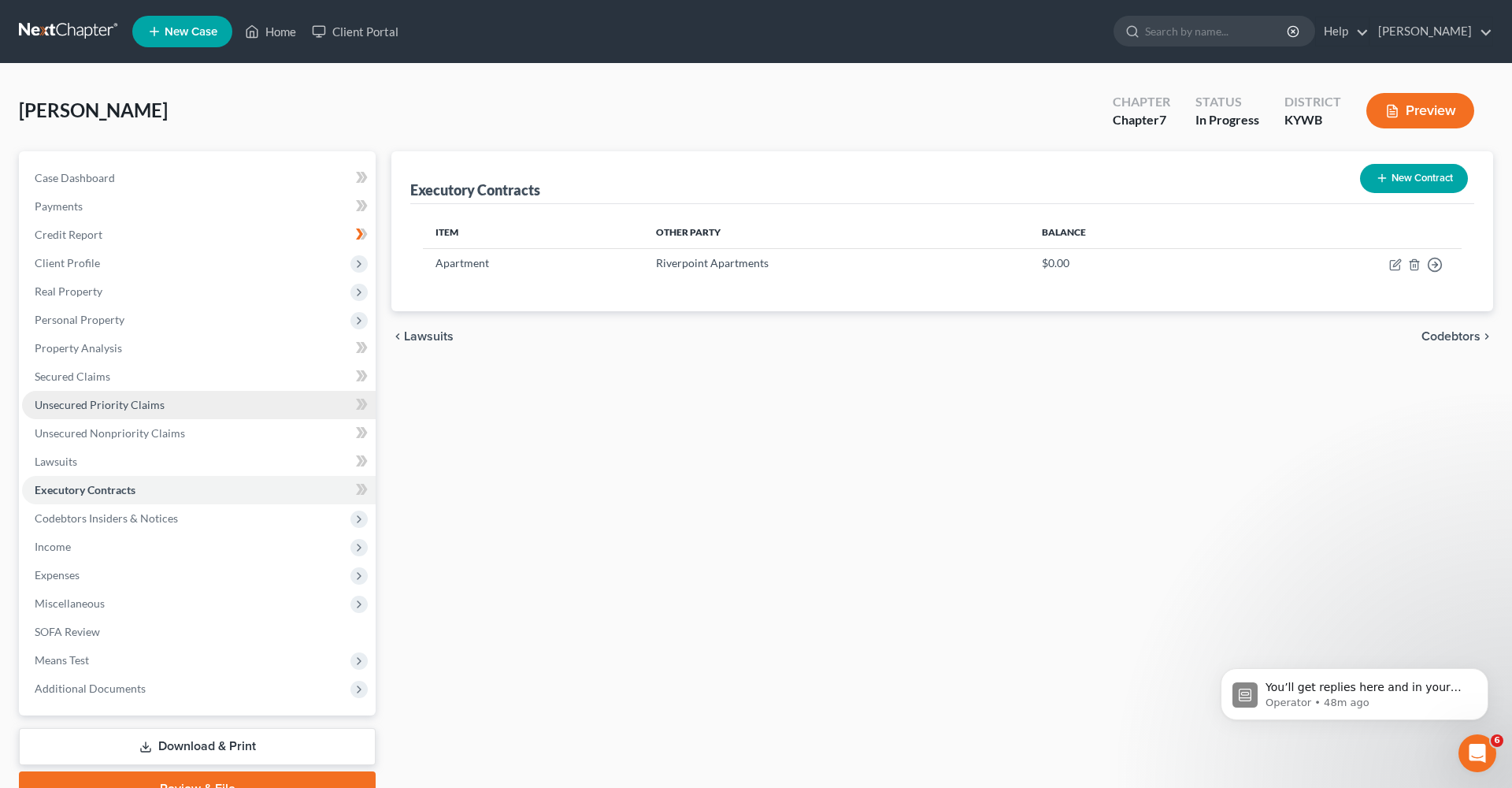
click at [226, 402] on link "Unsecured Priority Claims" at bounding box center [199, 405] width 354 height 28
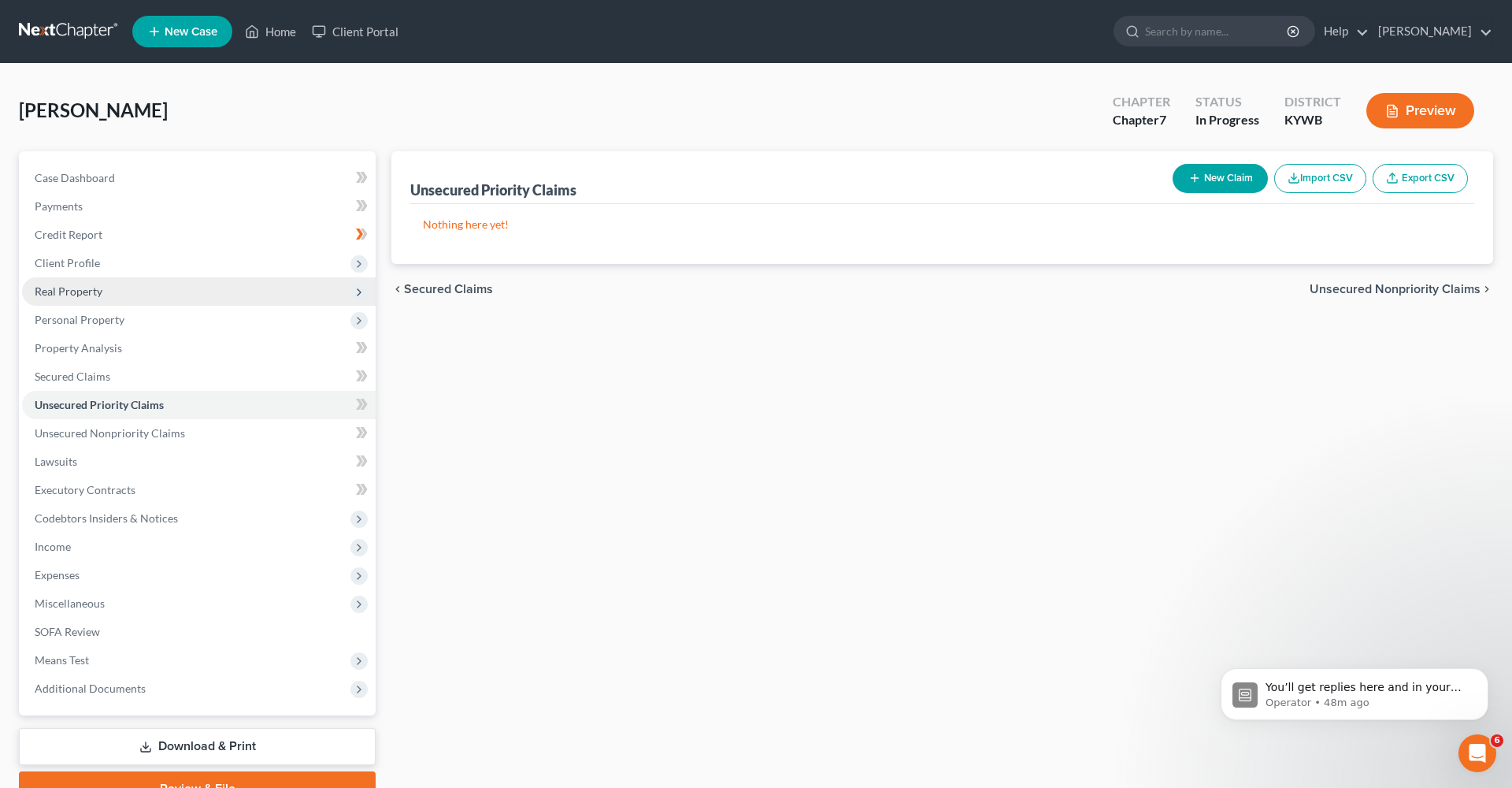
click at [185, 298] on span "Real Property" at bounding box center [199, 291] width 354 height 28
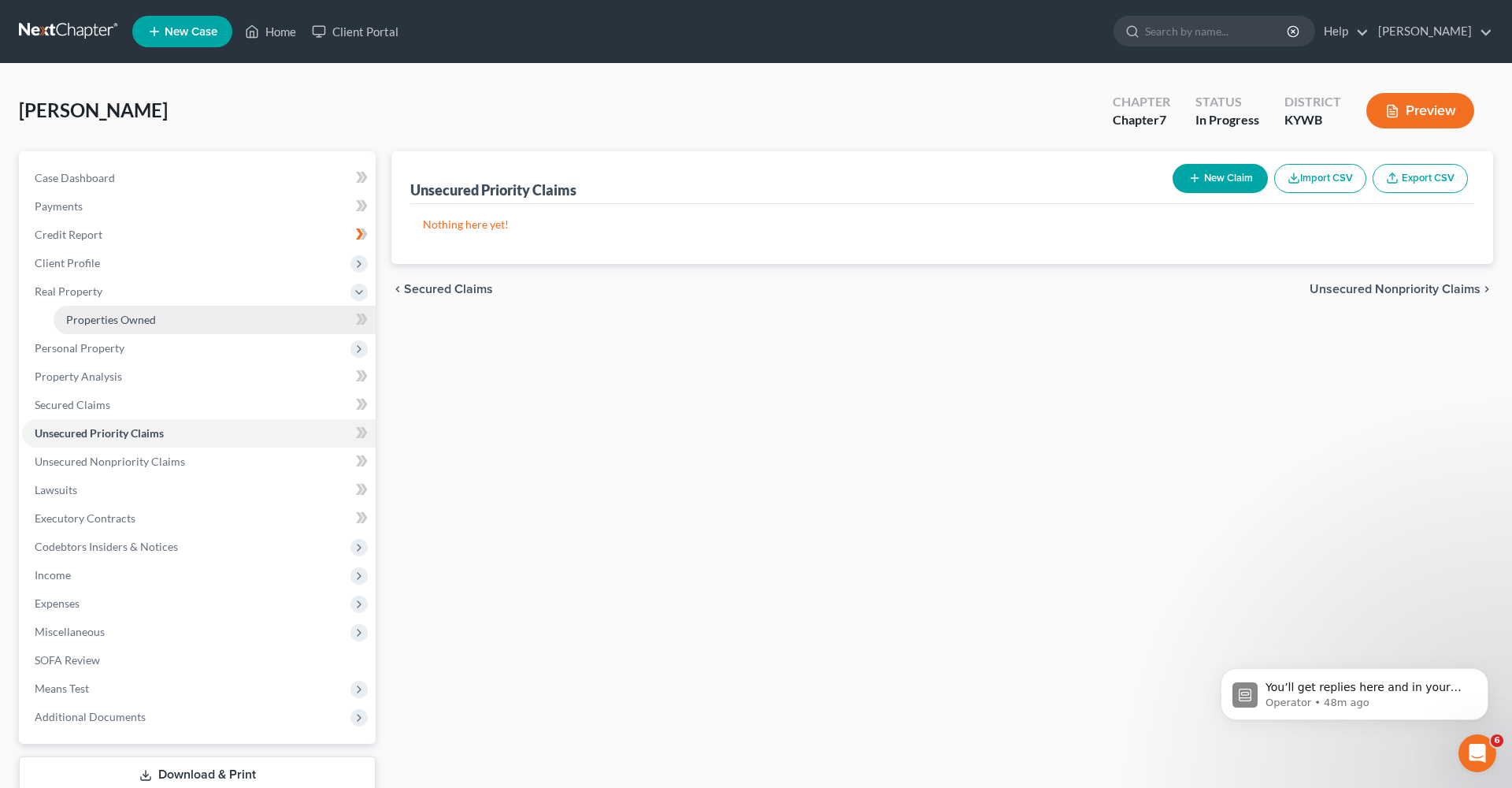
click at [179, 321] on link "Properties Owned" at bounding box center [214, 320] width 322 height 28
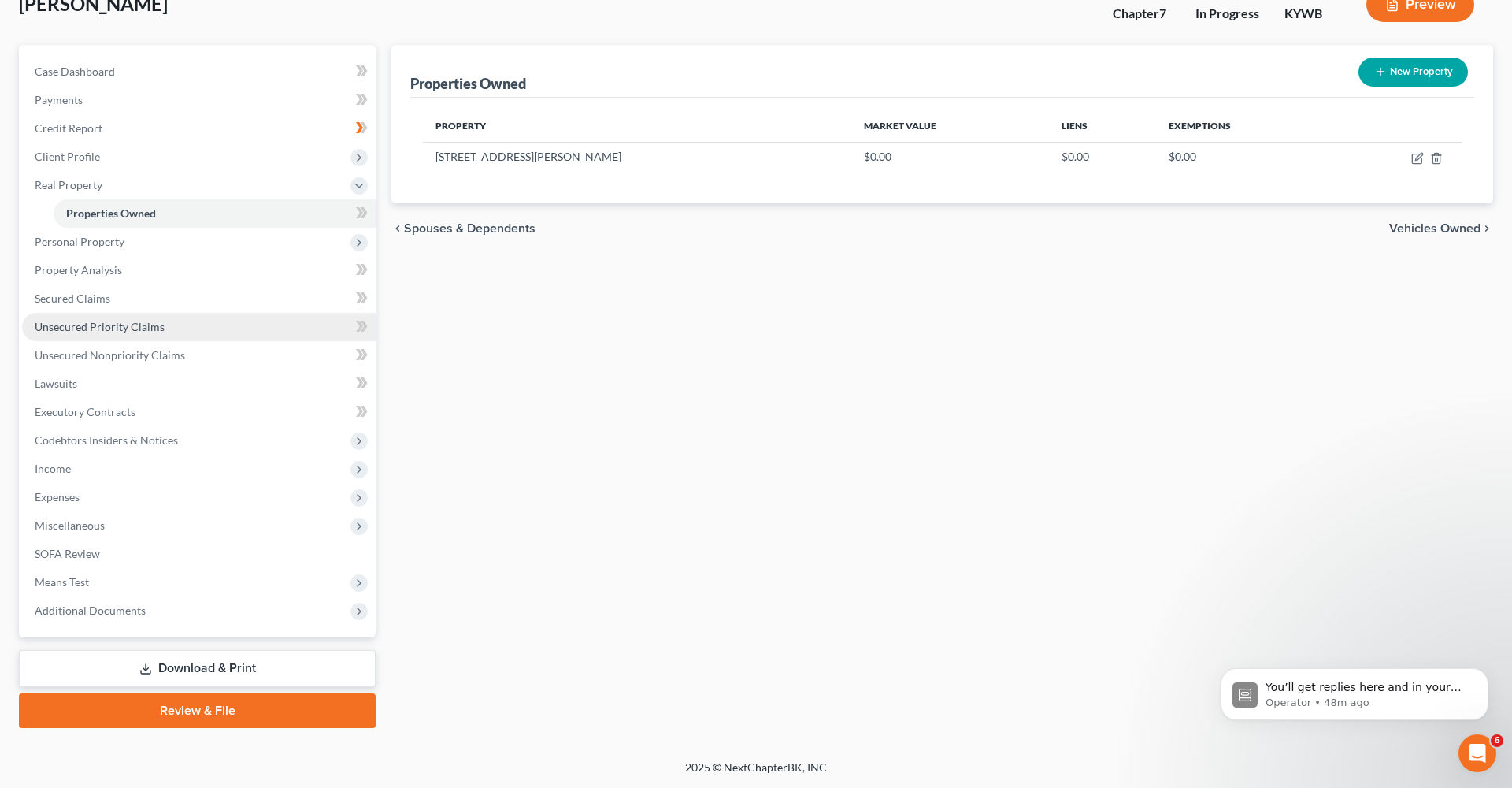
scroll to position [107, 0]
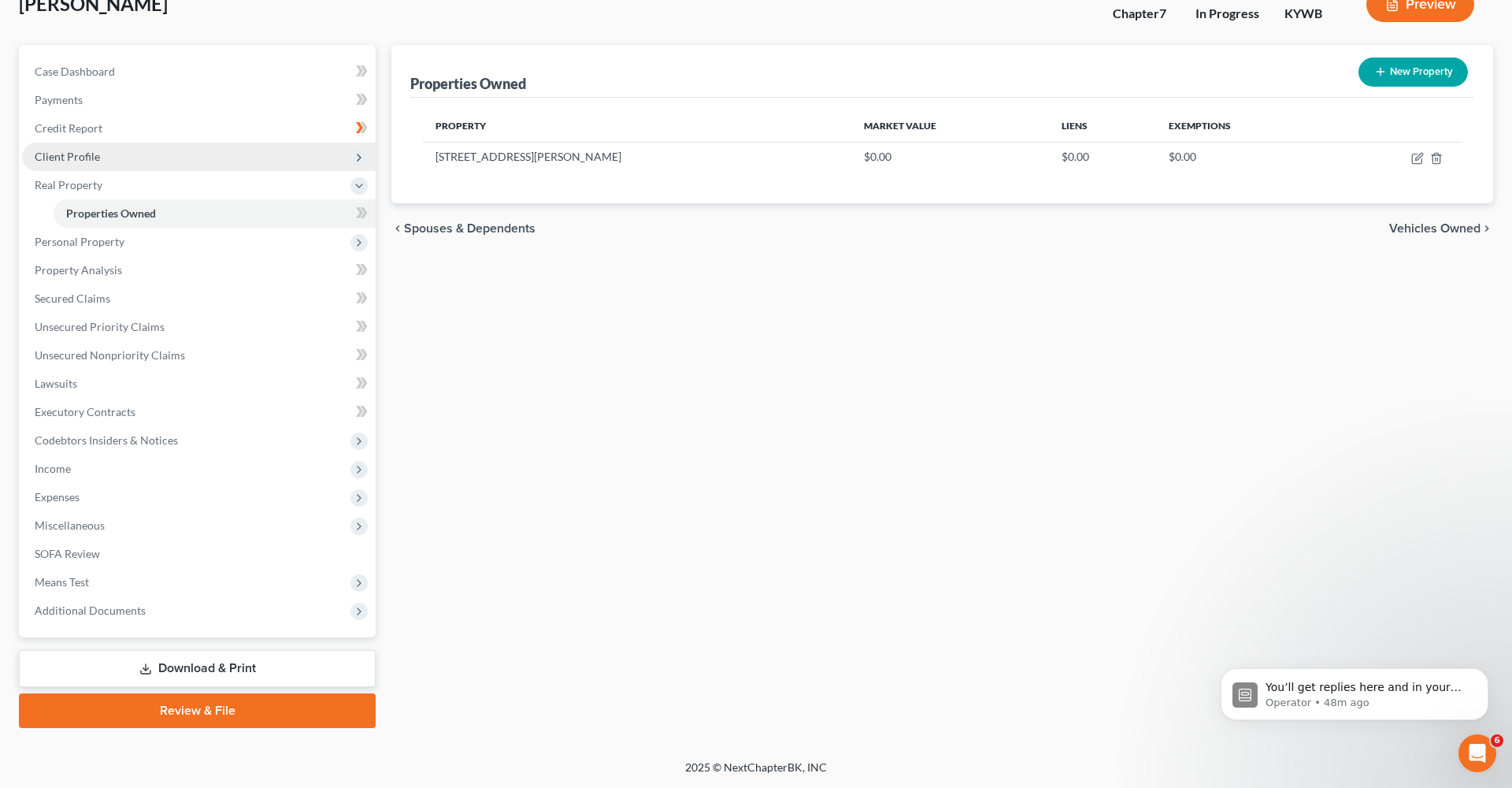
click at [119, 164] on span "Client Profile" at bounding box center [199, 156] width 354 height 28
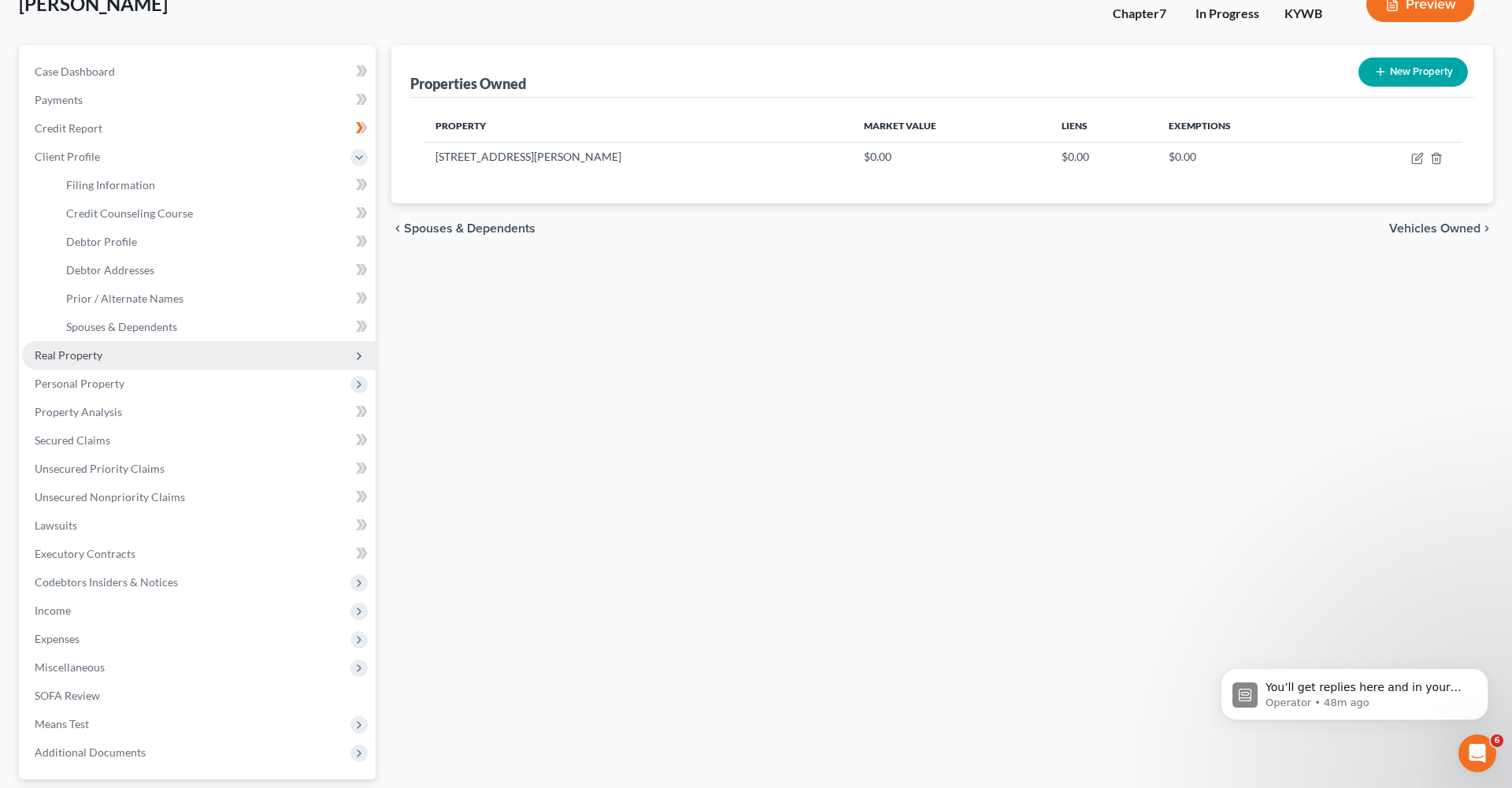
click at [131, 363] on span "Real Property" at bounding box center [199, 355] width 354 height 28
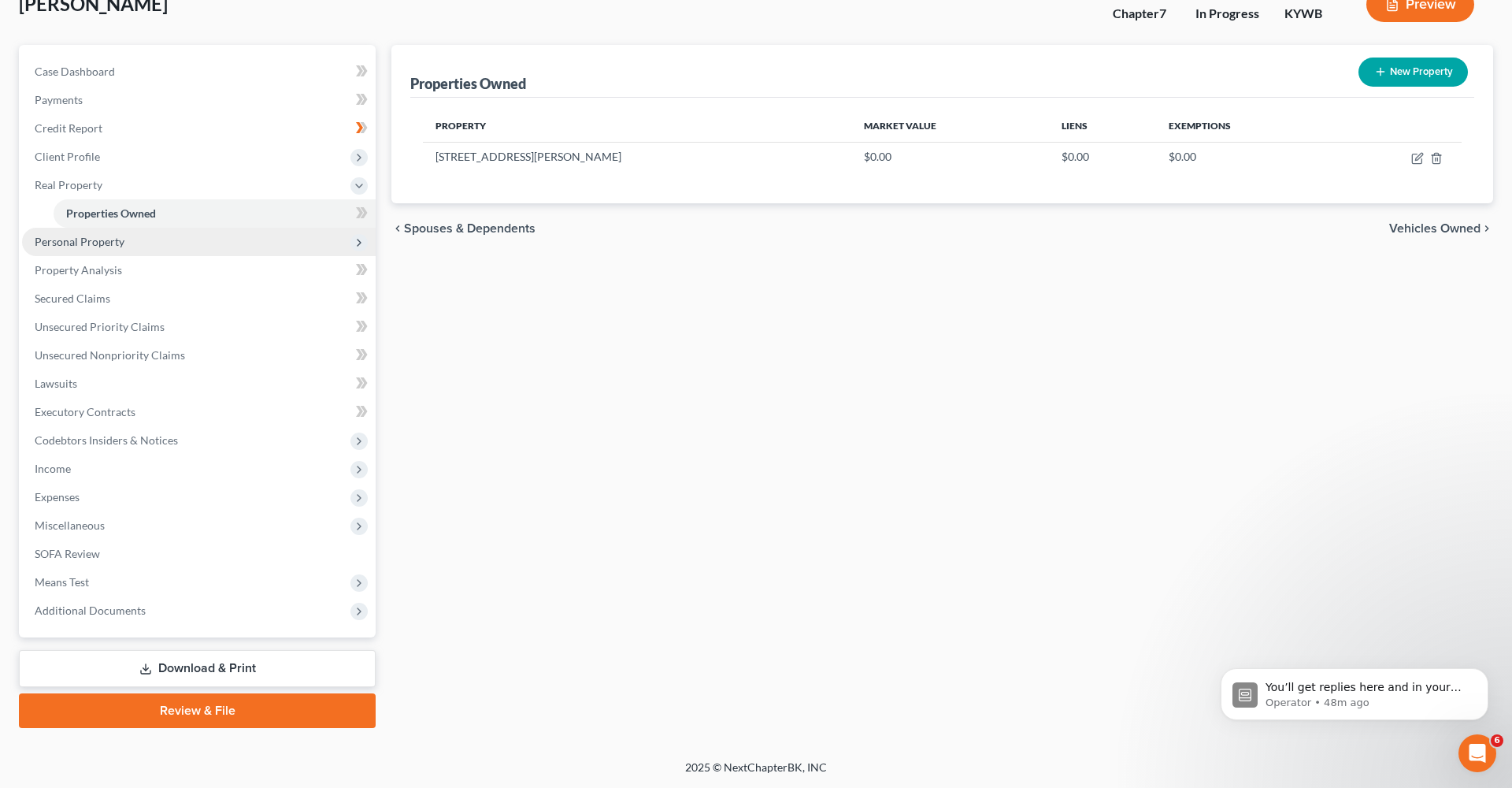
click at [122, 245] on span "Personal Property" at bounding box center [79, 241] width 90 height 13
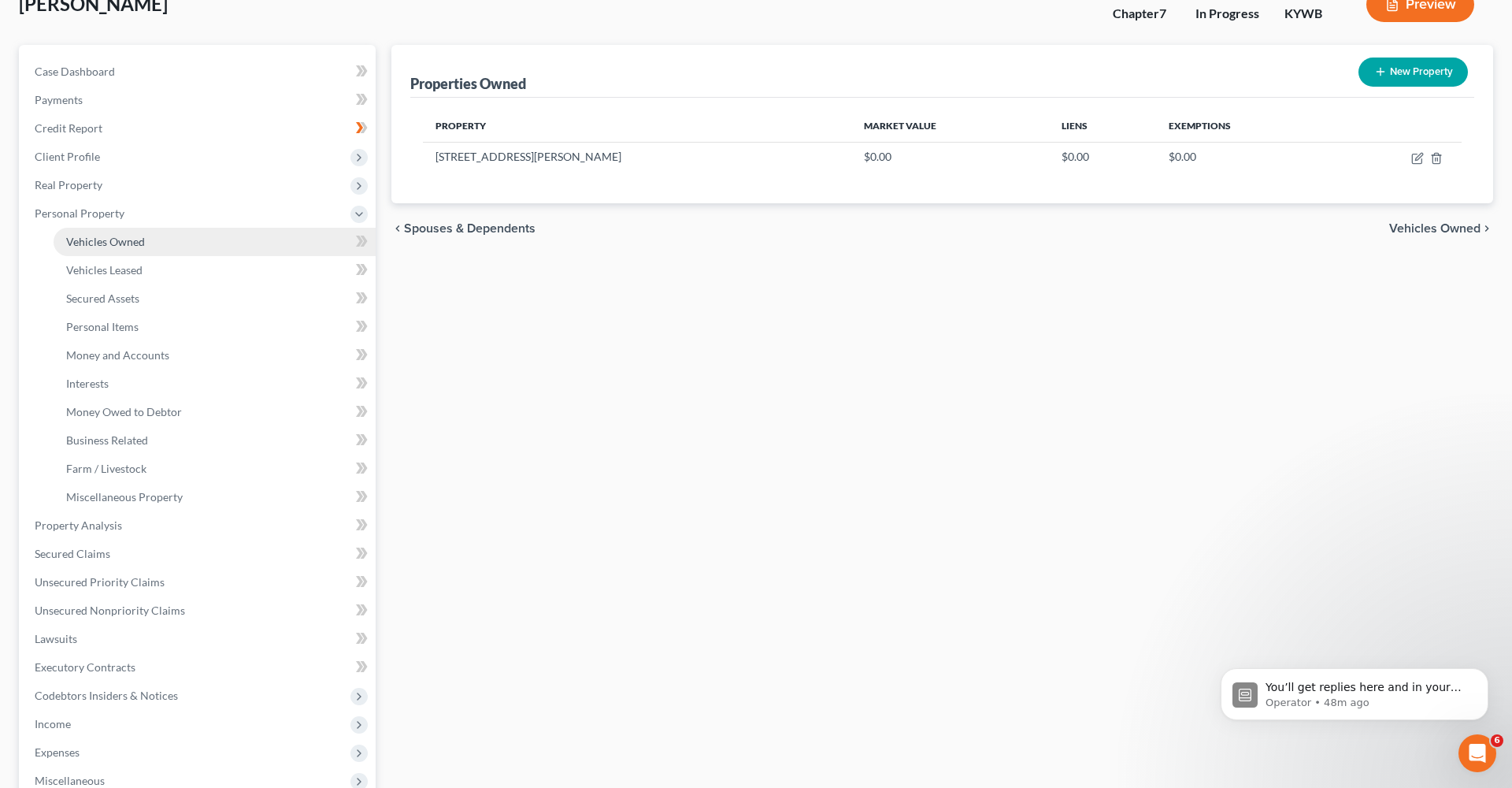
click at [144, 253] on link "Vehicles Owned" at bounding box center [214, 242] width 322 height 28
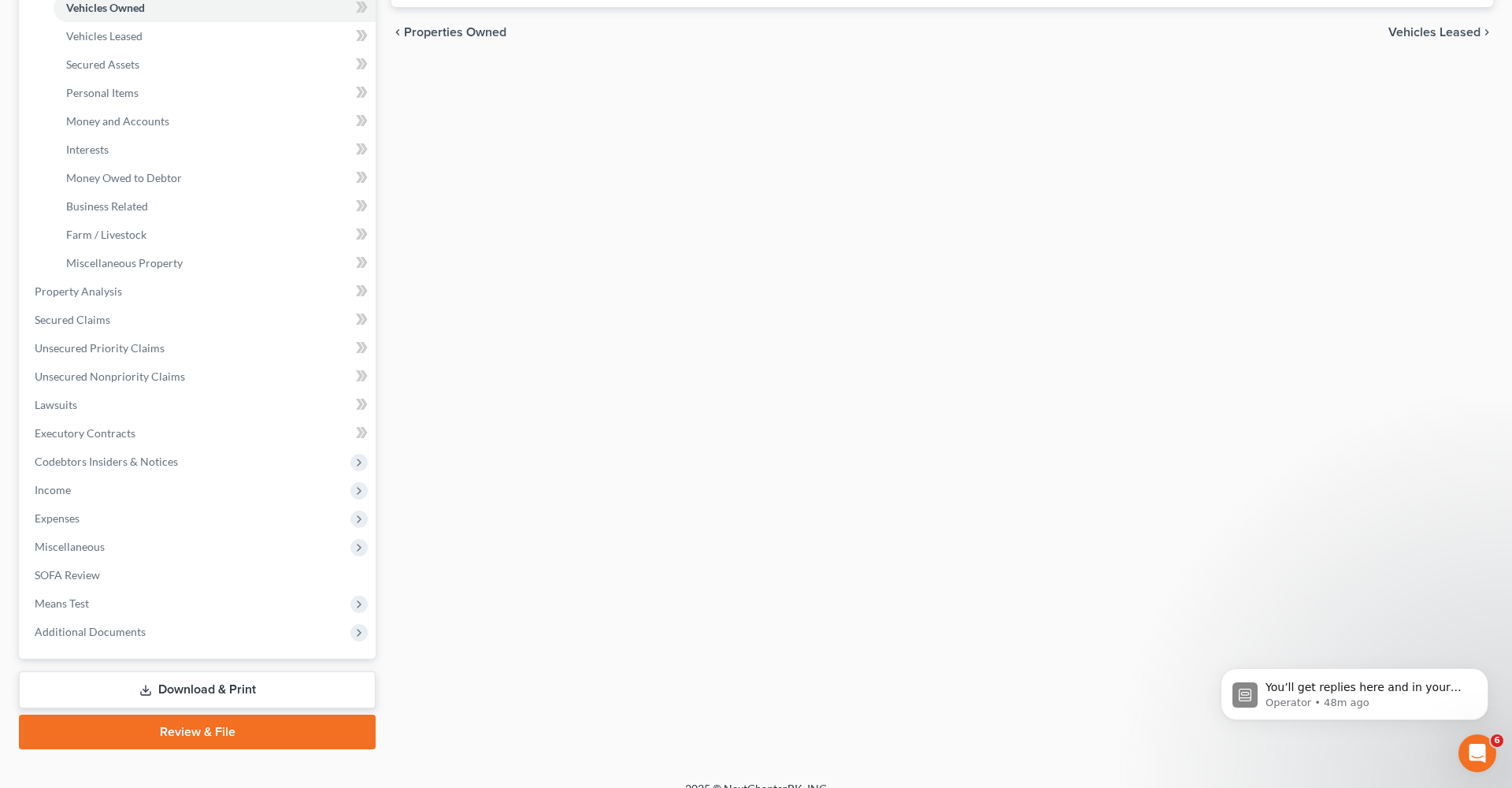
scroll to position [344, 0]
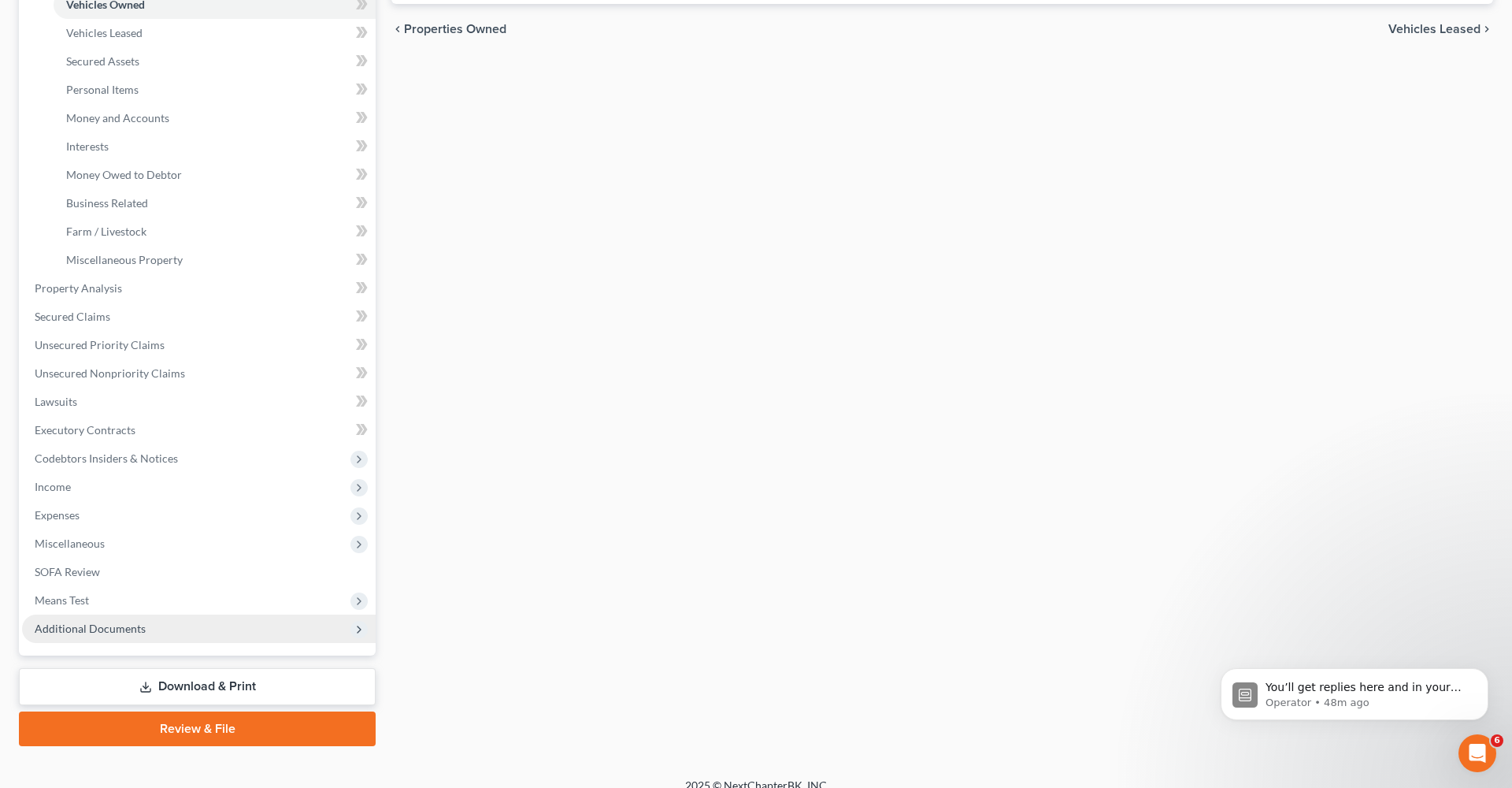
click at [362, 633] on icon at bounding box center [359, 629] width 12 height 12
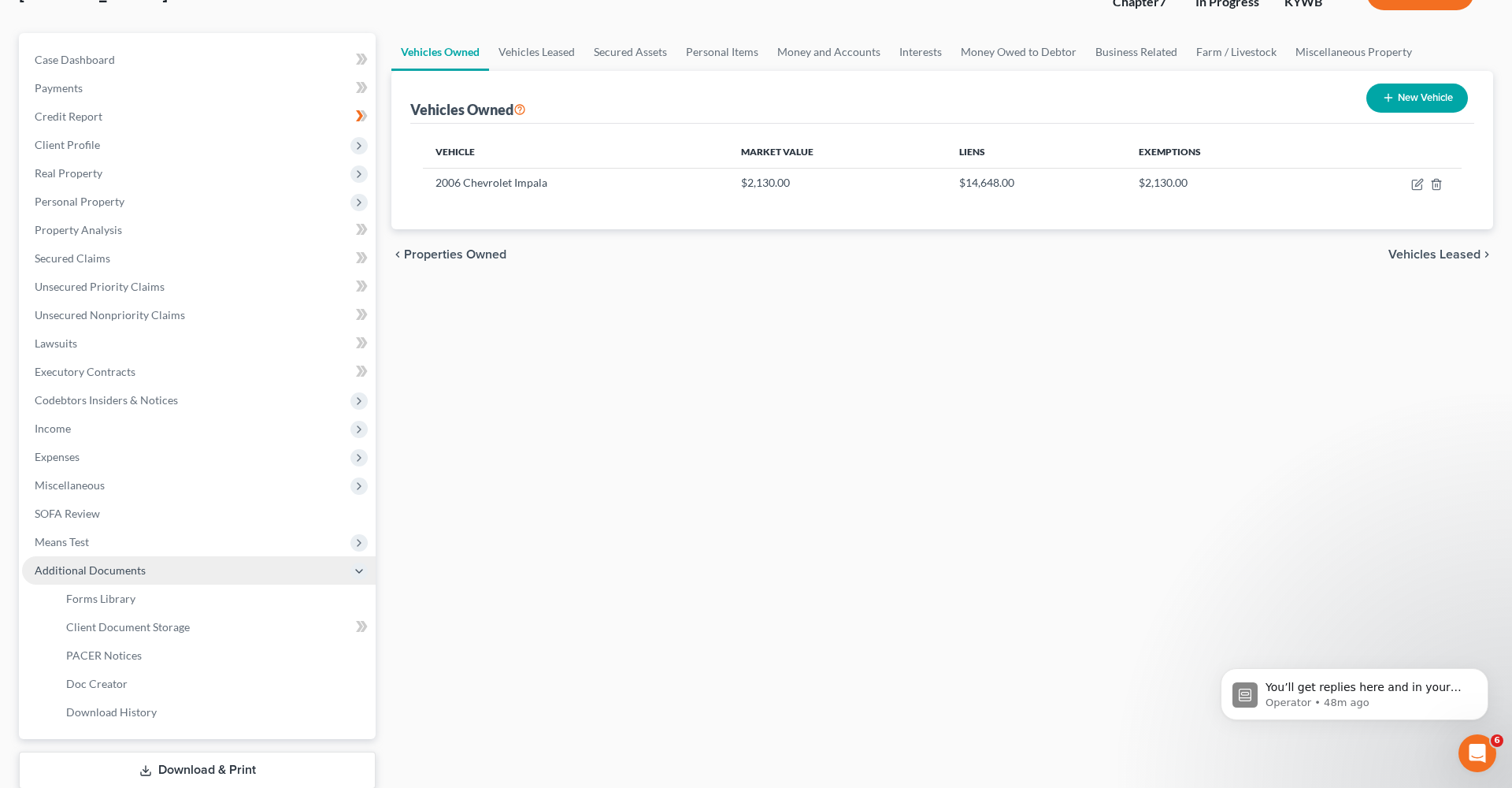
scroll to position [122, 0]
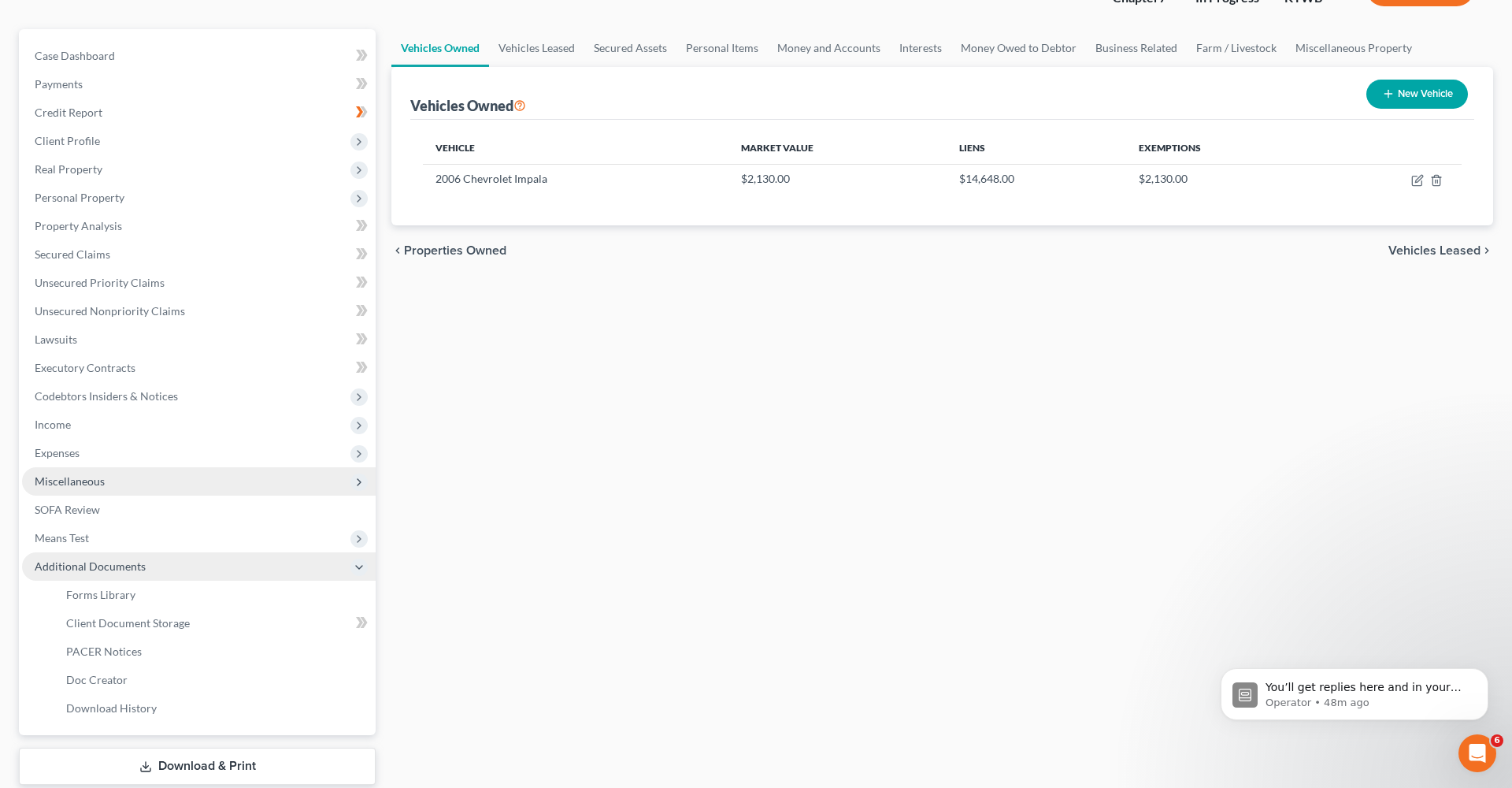
click at [114, 483] on span "Miscellaneous" at bounding box center [199, 482] width 354 height 28
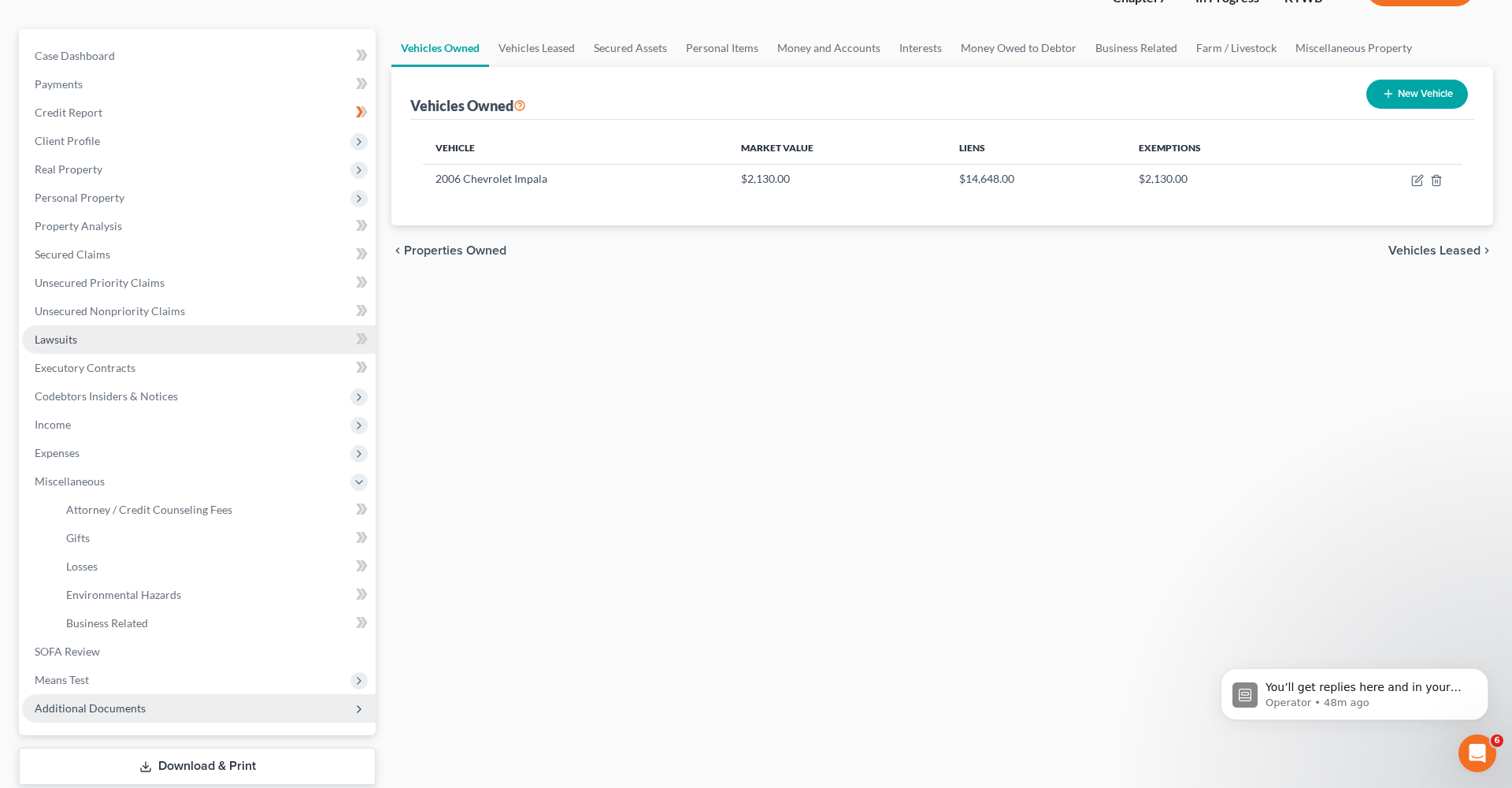
click at [82, 336] on link "Lawsuits" at bounding box center [199, 339] width 354 height 28
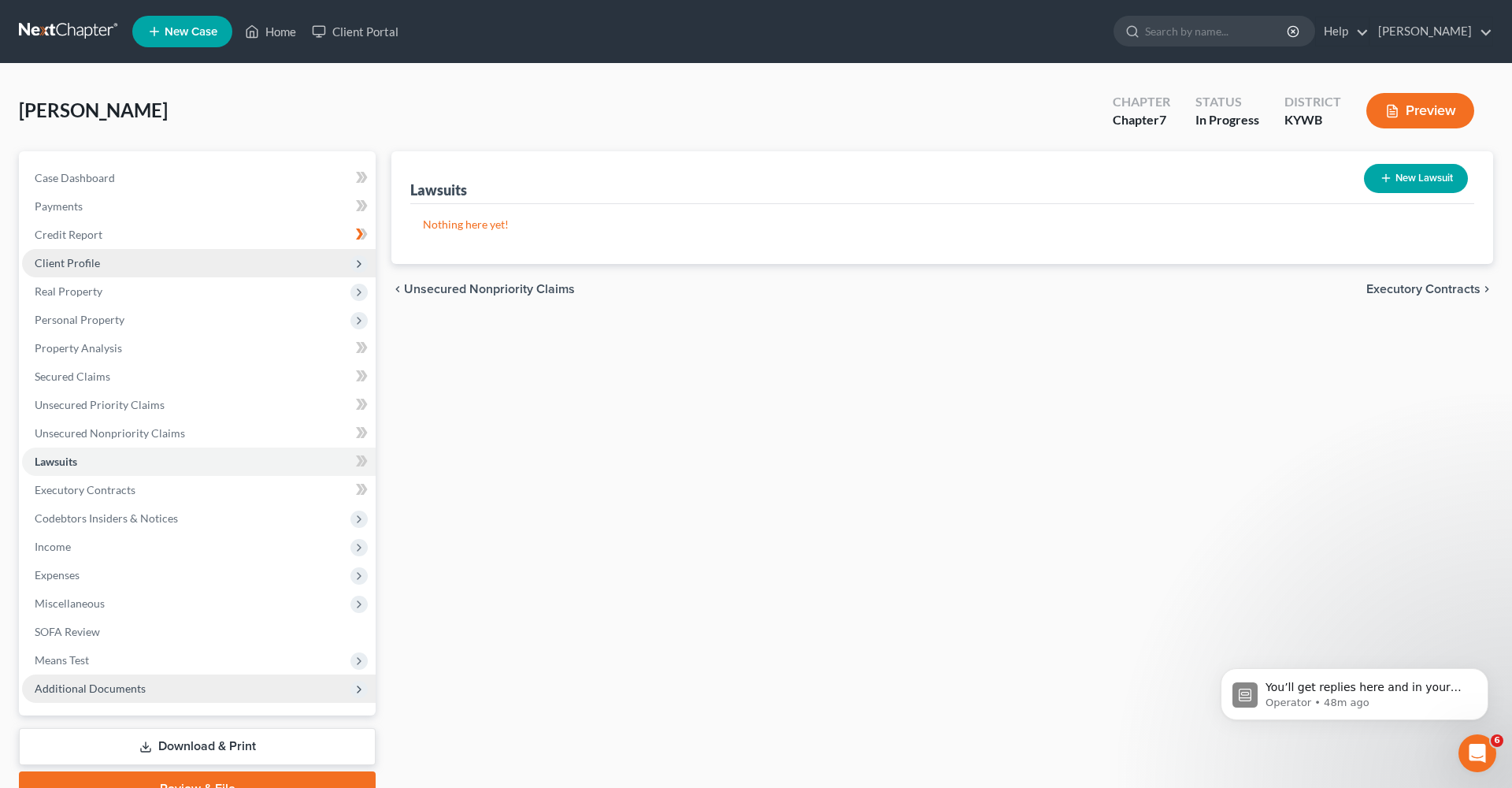
click at [85, 264] on span "Client Profile" at bounding box center [68, 262] width 66 height 13
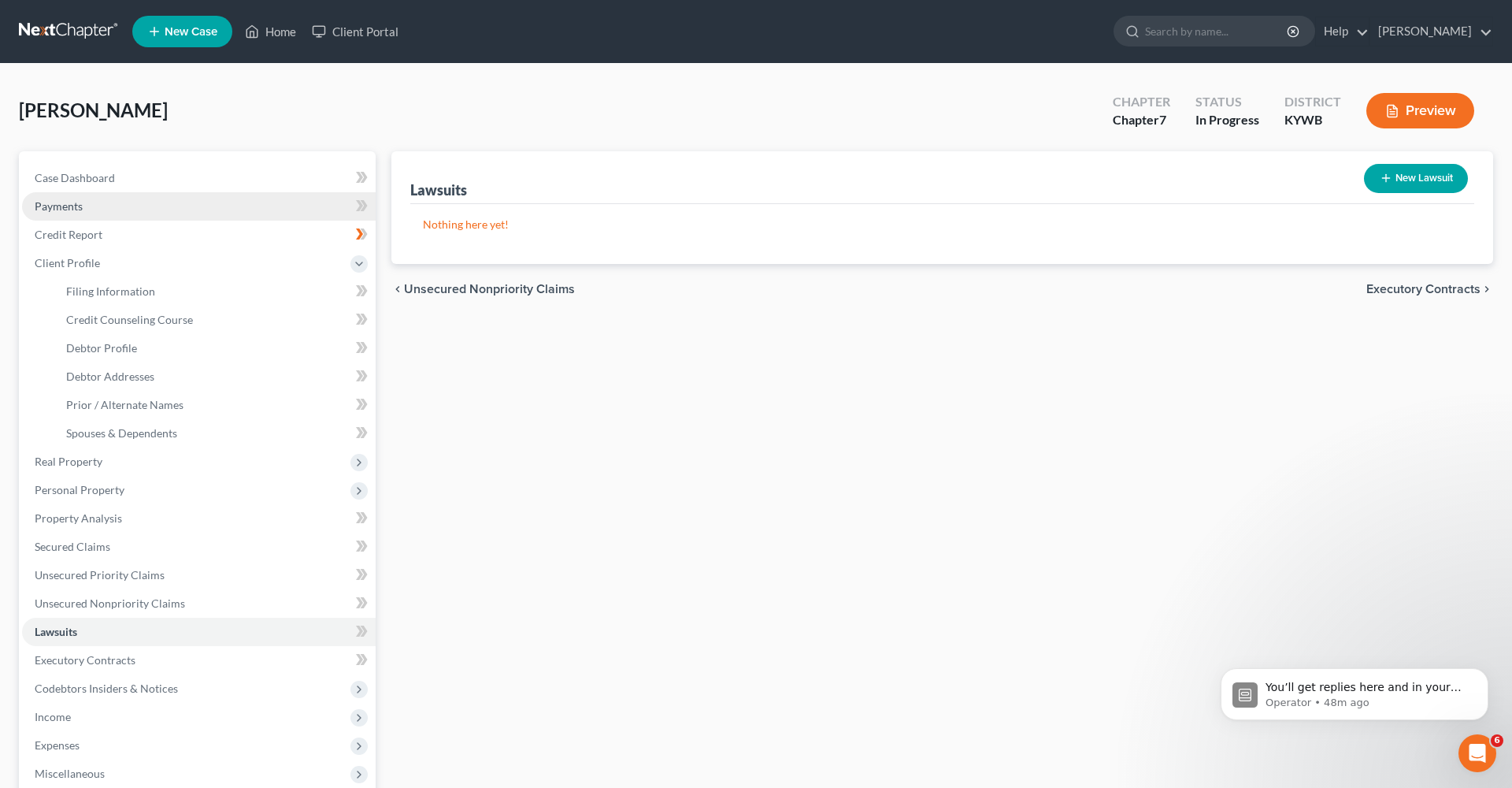
click at [163, 219] on link "Payments" at bounding box center [199, 206] width 354 height 28
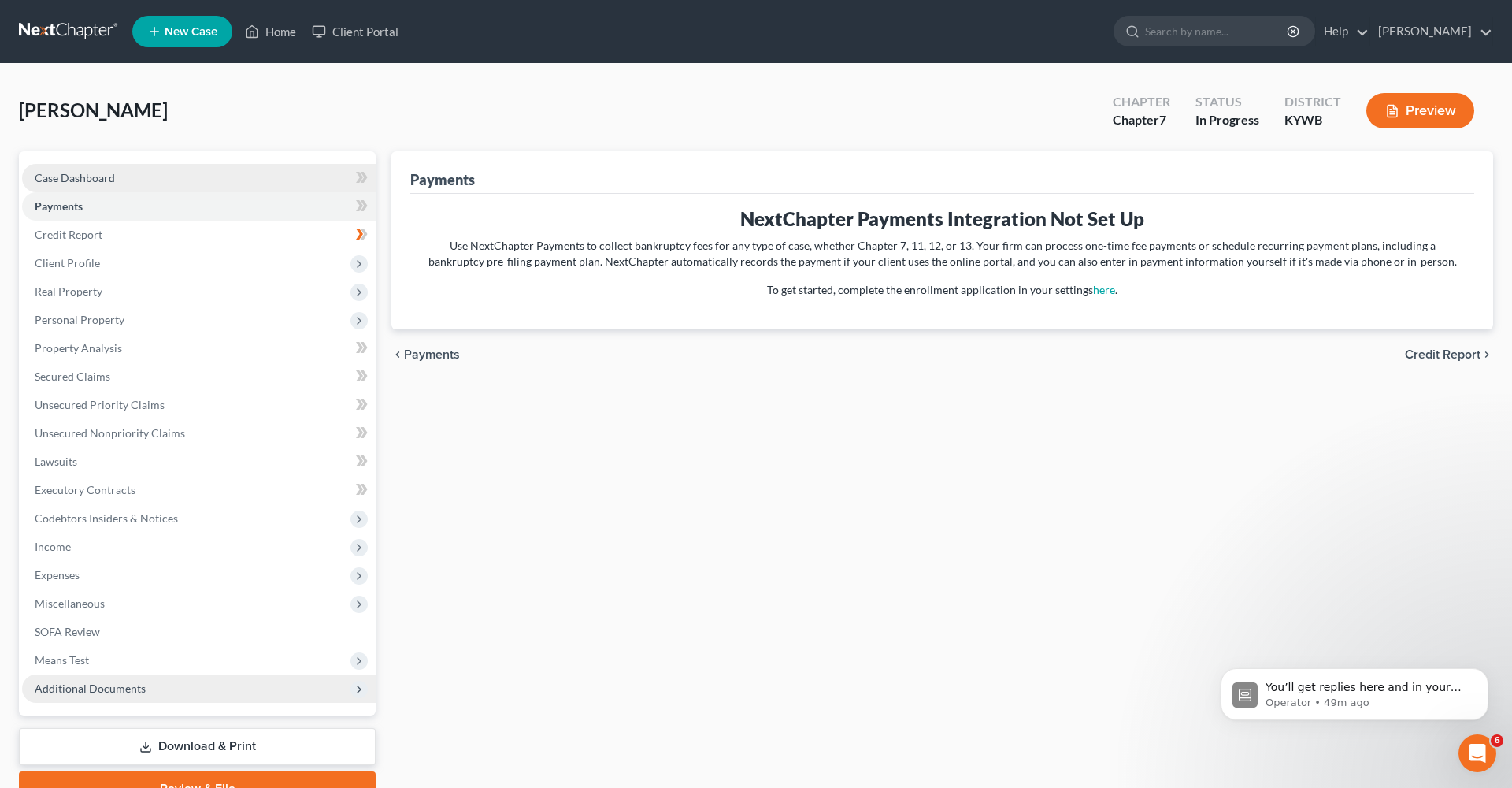
click at [183, 166] on link "Case Dashboard" at bounding box center [199, 178] width 354 height 28
select select "6"
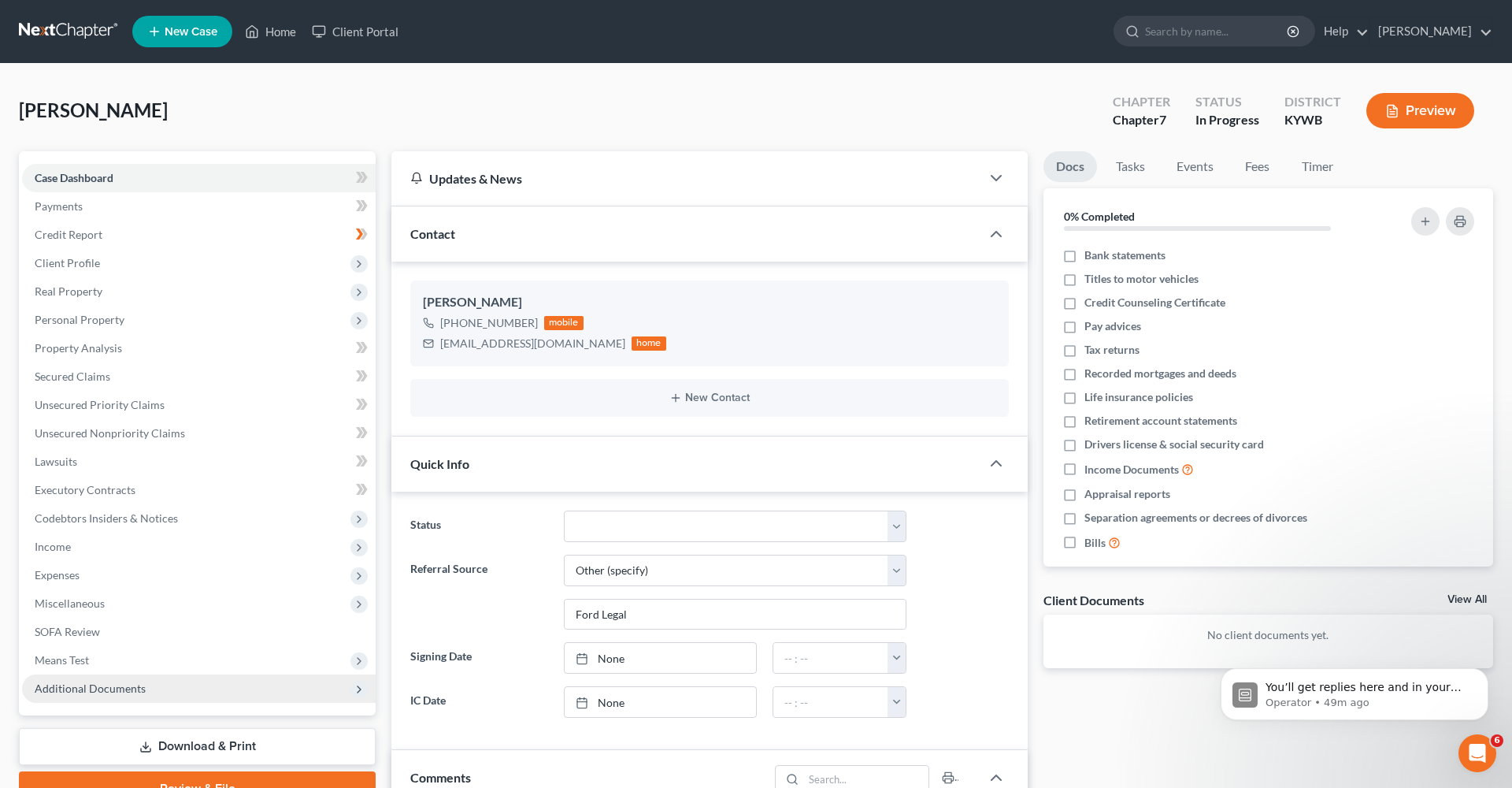
click at [941, 100] on div "[PERSON_NAME] Upgraded Chapter Chapter 7 Status In [GEOGRAPHIC_DATA] [GEOGRAPHI…" at bounding box center [756, 116] width 1475 height 68
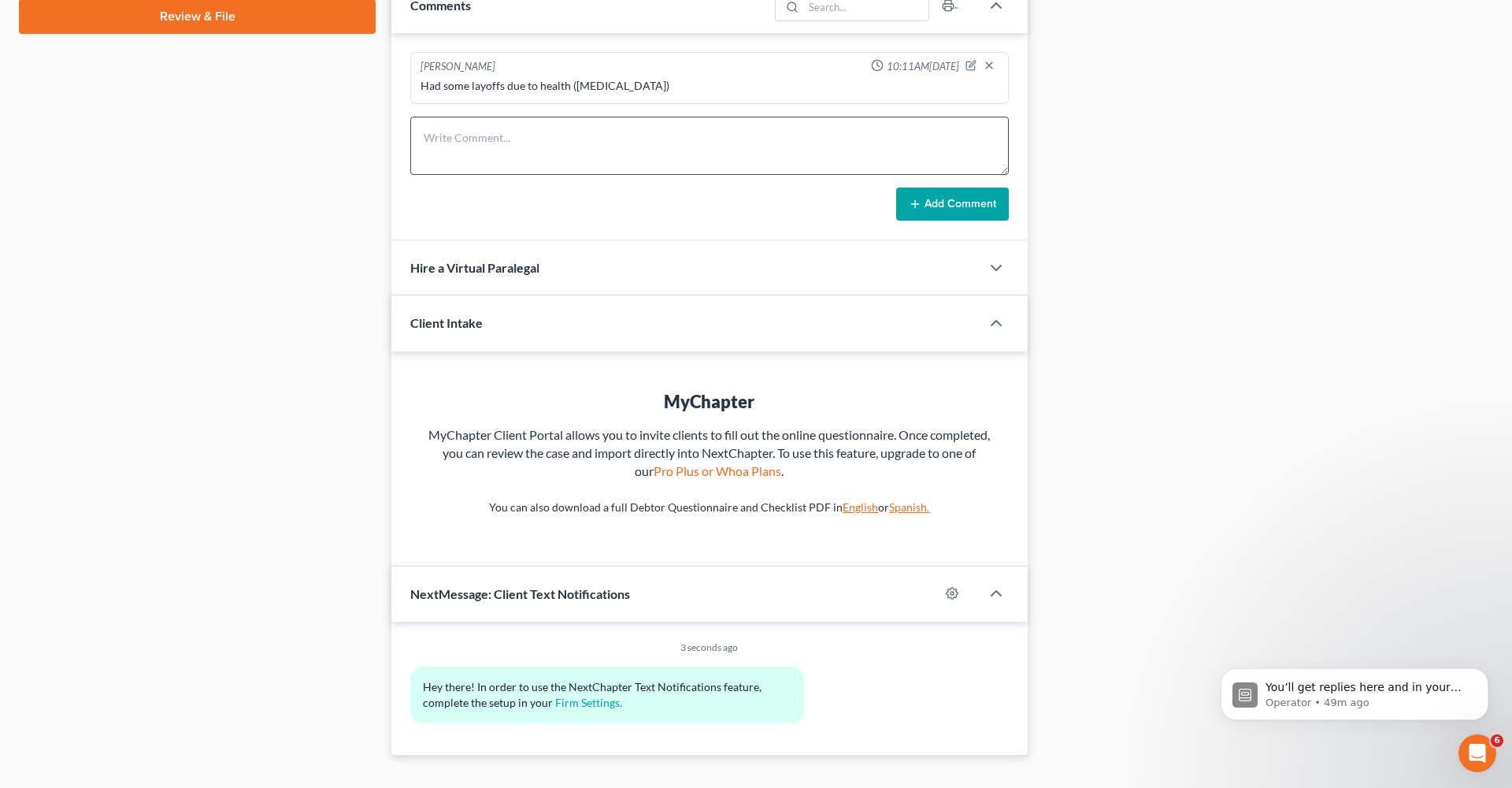
scroll to position [772, 0]
click at [994, 260] on icon "button" at bounding box center [996, 267] width 19 height 19
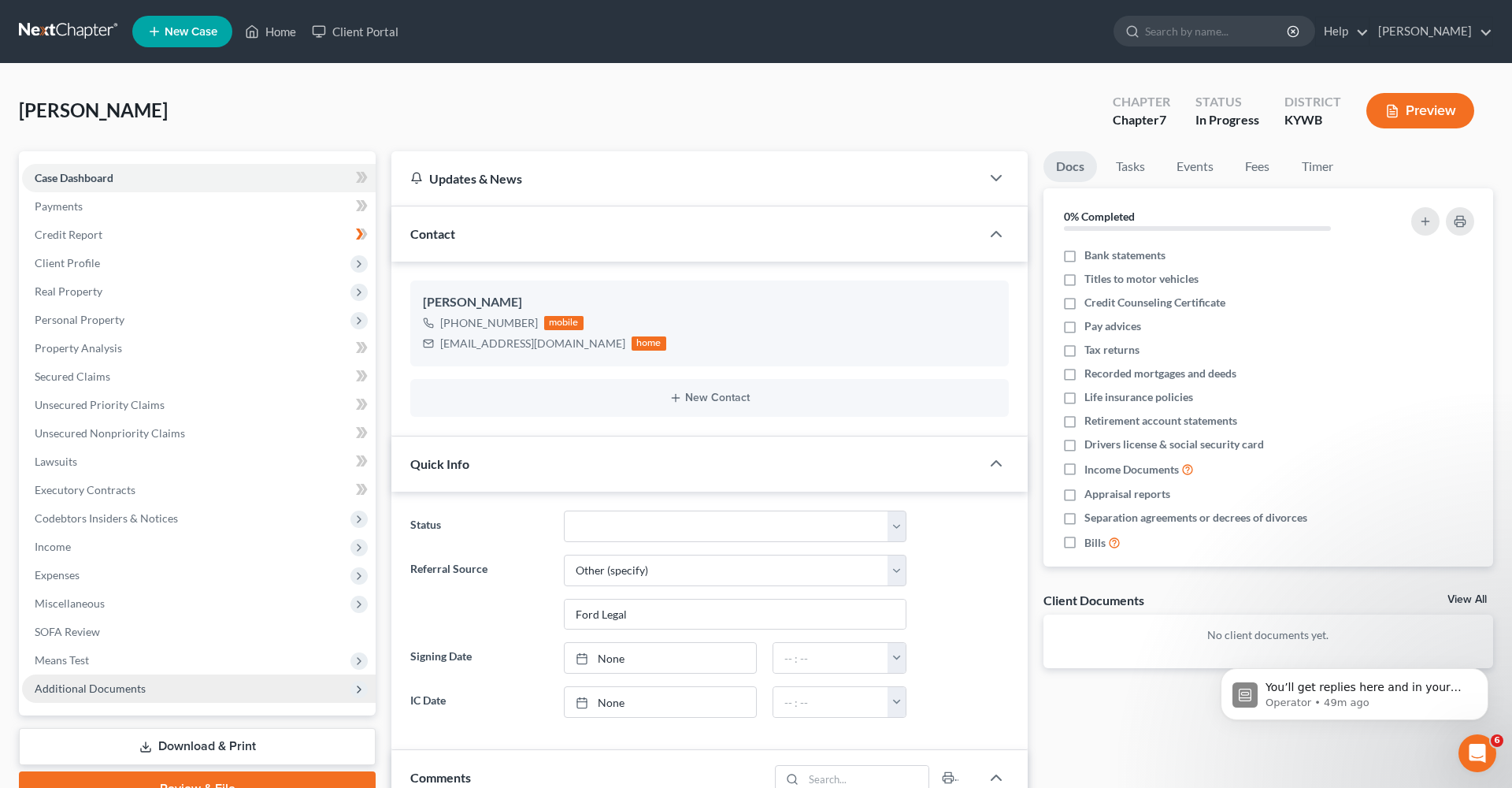
scroll to position [0, 0]
click at [131, 315] on span "Personal Property" at bounding box center [199, 320] width 354 height 28
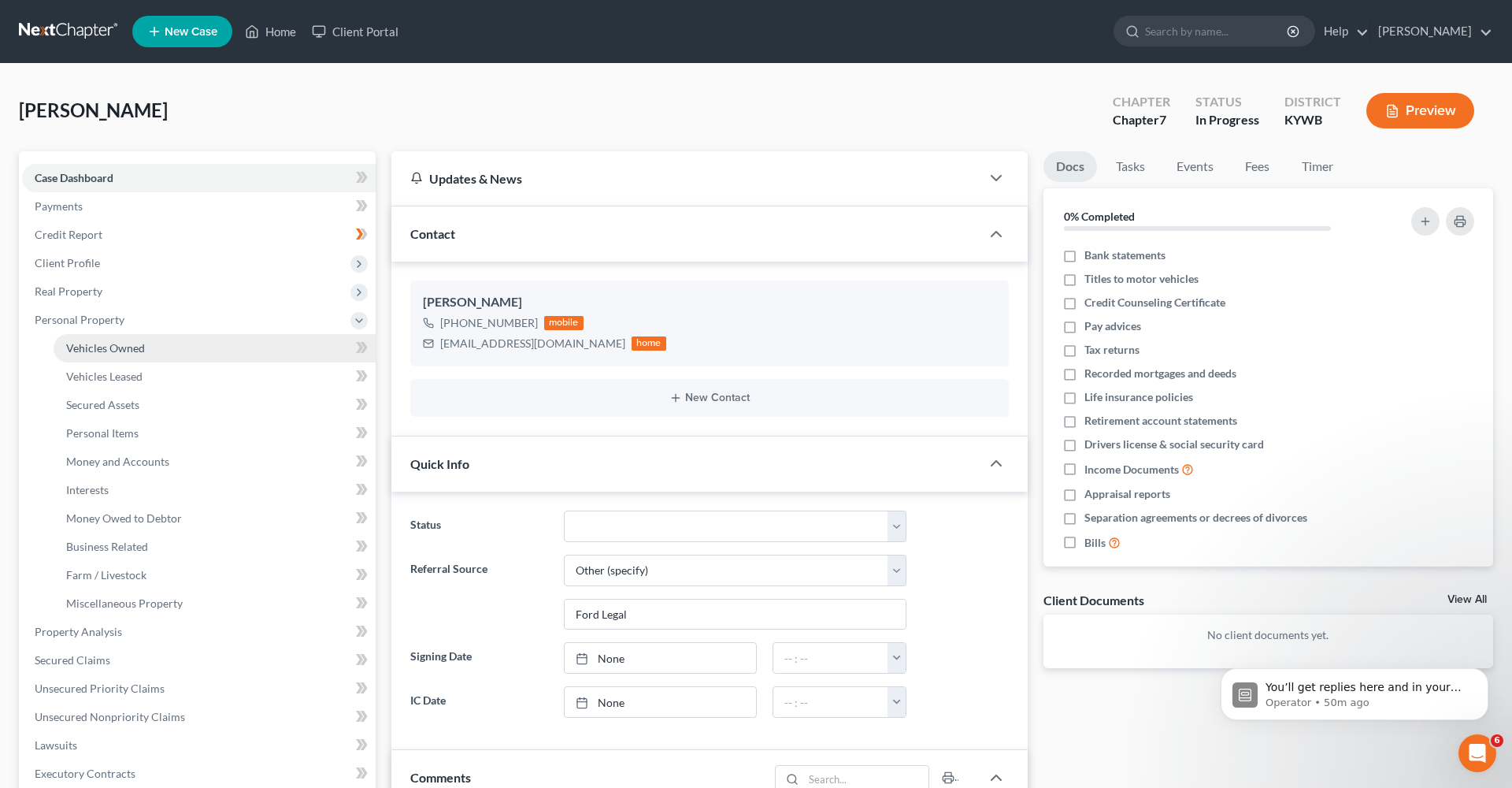
click at [121, 350] on span "Vehicles Owned" at bounding box center [105, 347] width 79 height 13
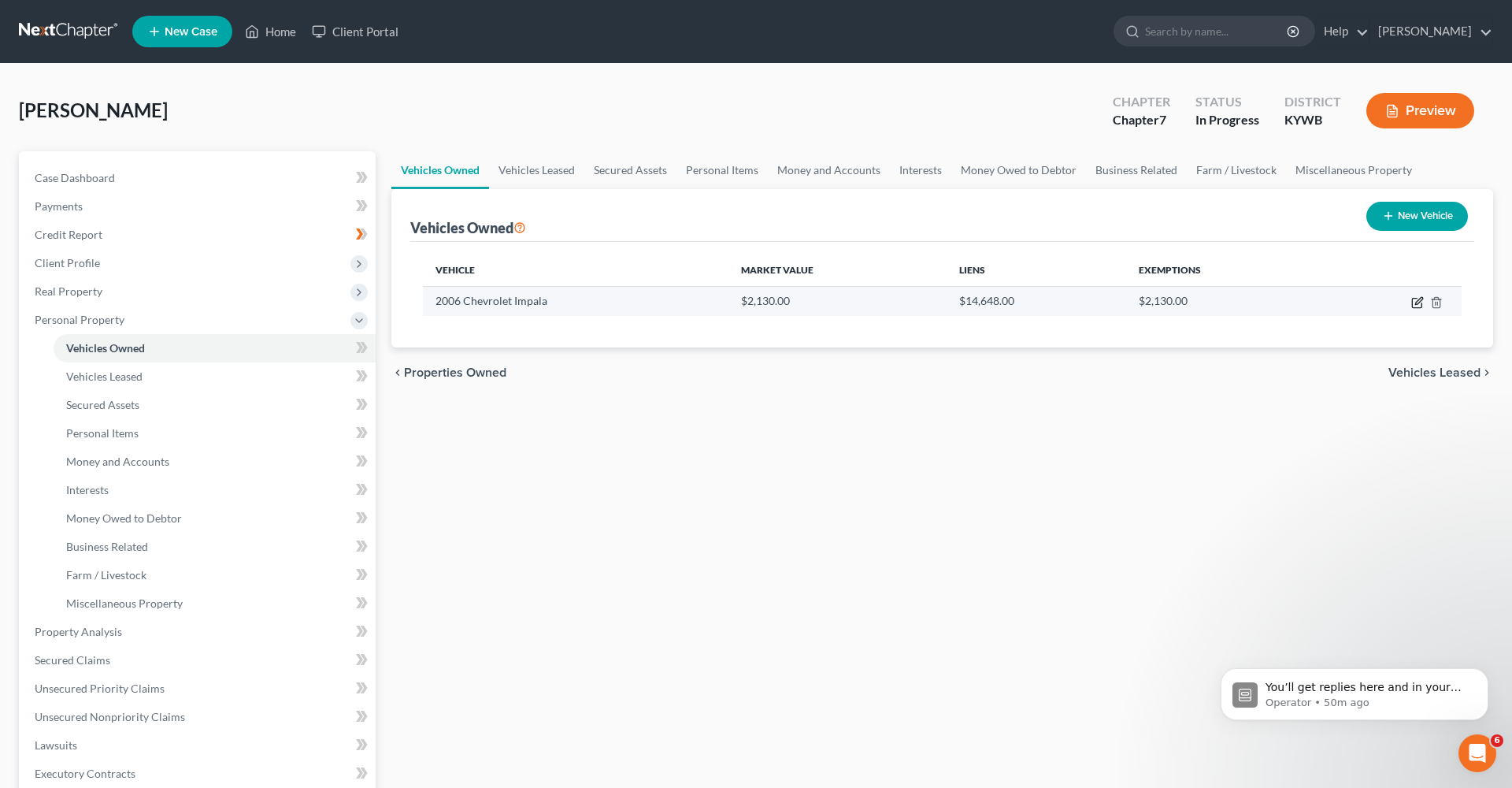
click at [1419, 304] on icon "button" at bounding box center [1418, 302] width 12 height 12
select select "0"
select select "20"
select select "3"
select select "0"
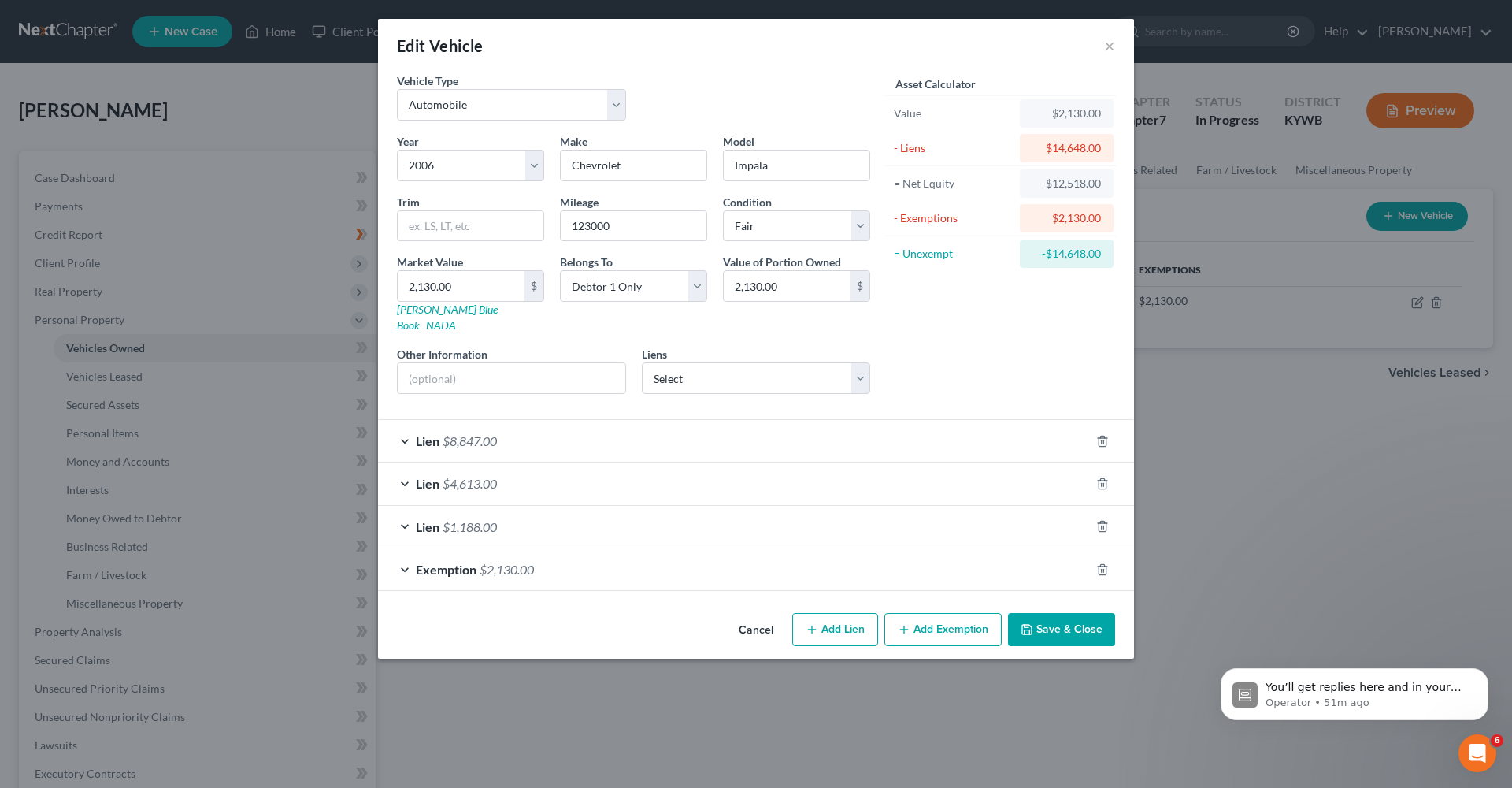
click at [1115, 49] on div "Edit Vehicle ×" at bounding box center [756, 45] width 756 height 53
click at [1112, 46] on button "×" at bounding box center [1110, 45] width 11 height 19
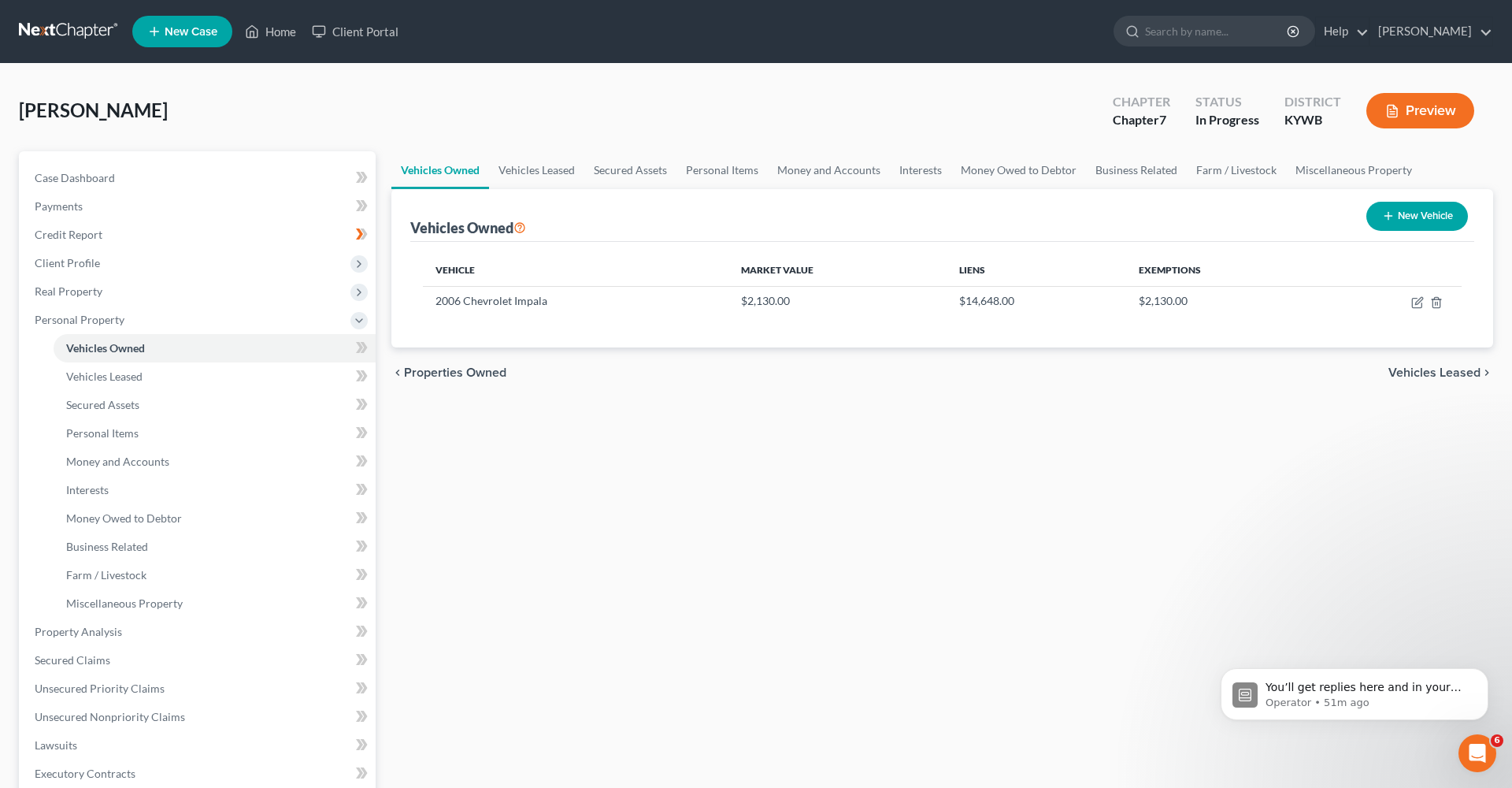
click at [1047, 417] on div "Vehicles Owned Vehicles Leased Secured Assets Personal Items Money and Accounts…" at bounding box center [943, 620] width 1118 height 938
